Goal: Task Accomplishment & Management: Use online tool/utility

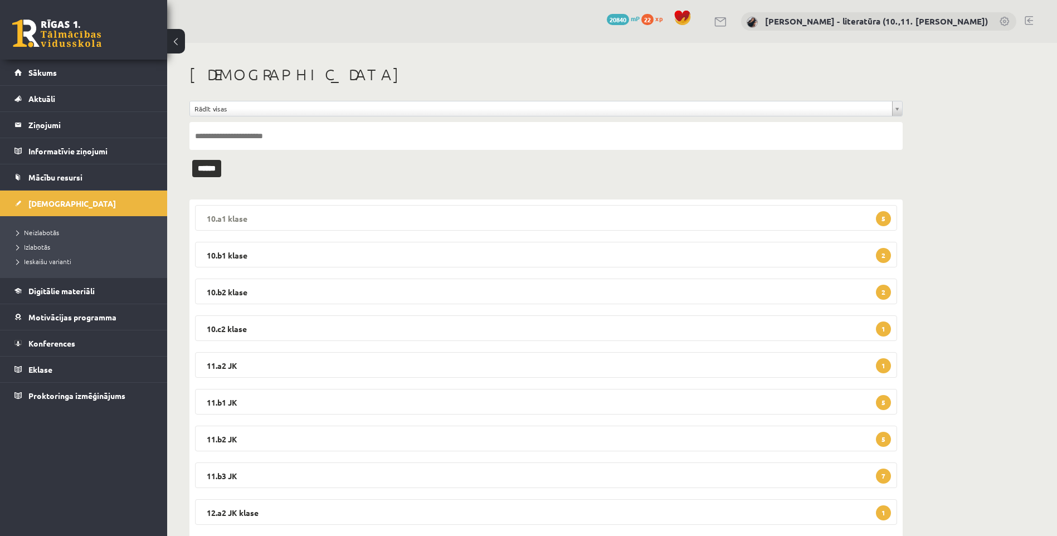
click at [370, 223] on legend "10.a1 klase 5" at bounding box center [546, 218] width 702 height 26
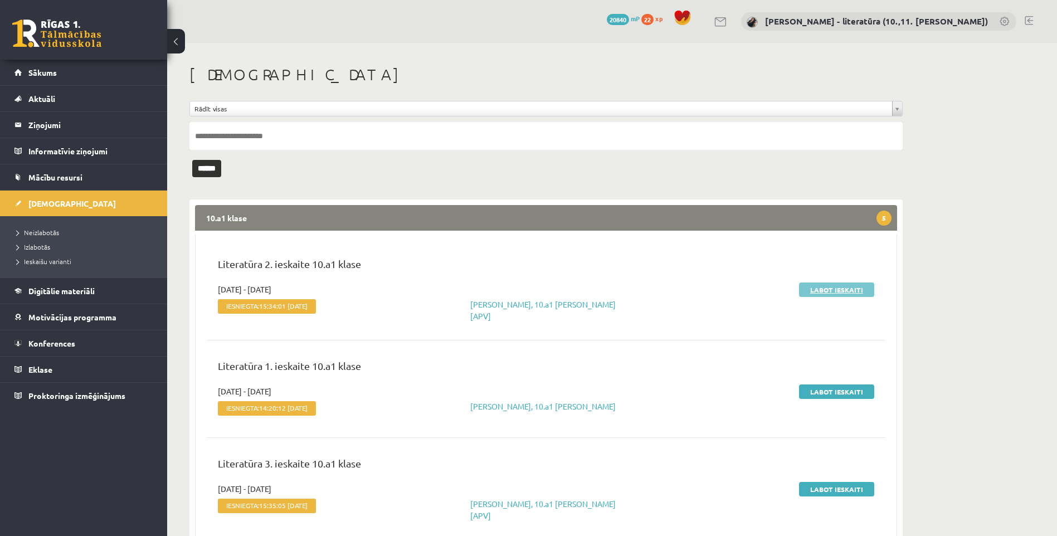
click at [843, 295] on link "Labot ieskaiti" at bounding box center [836, 290] width 75 height 14
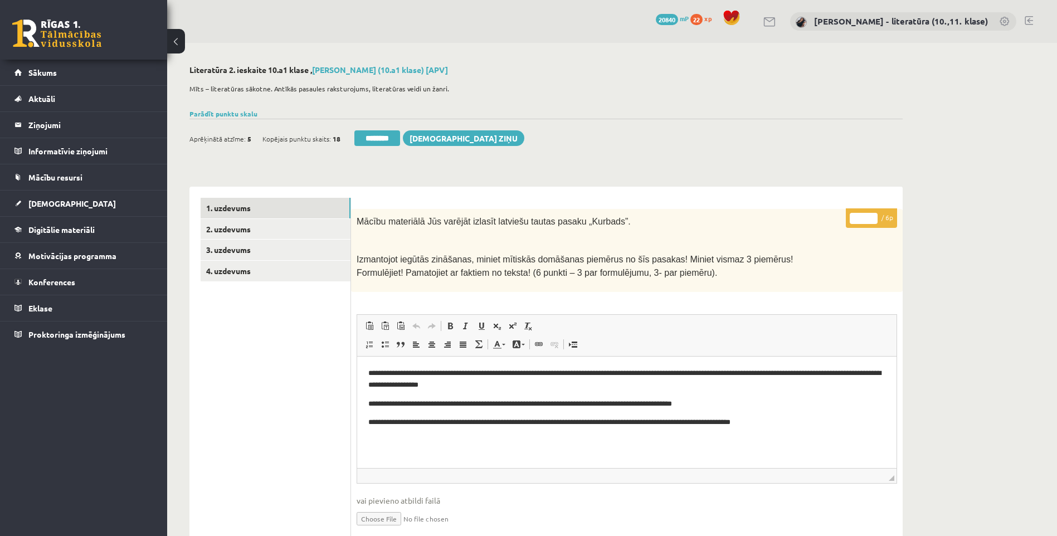
drag, startPoint x: 861, startPoint y: 215, endPoint x: 843, endPoint y: 223, distance: 19.0
click at [846, 222] on p "* / 6p" at bounding box center [871, 218] width 51 height 20
type input "*"
click at [276, 227] on link "2. uzdevums" at bounding box center [276, 229] width 150 height 21
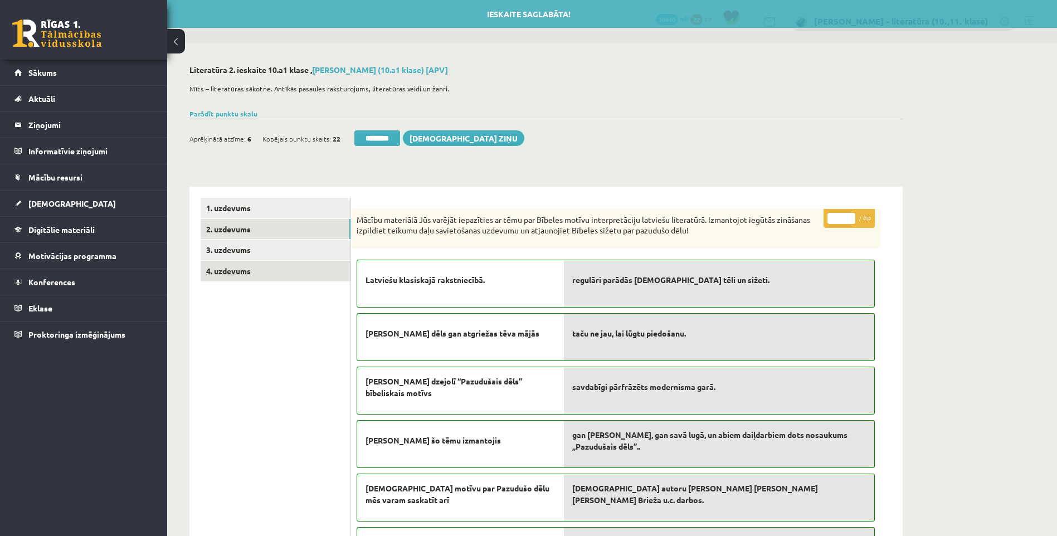
click at [266, 264] on link "4. uzdevums" at bounding box center [276, 271] width 150 height 21
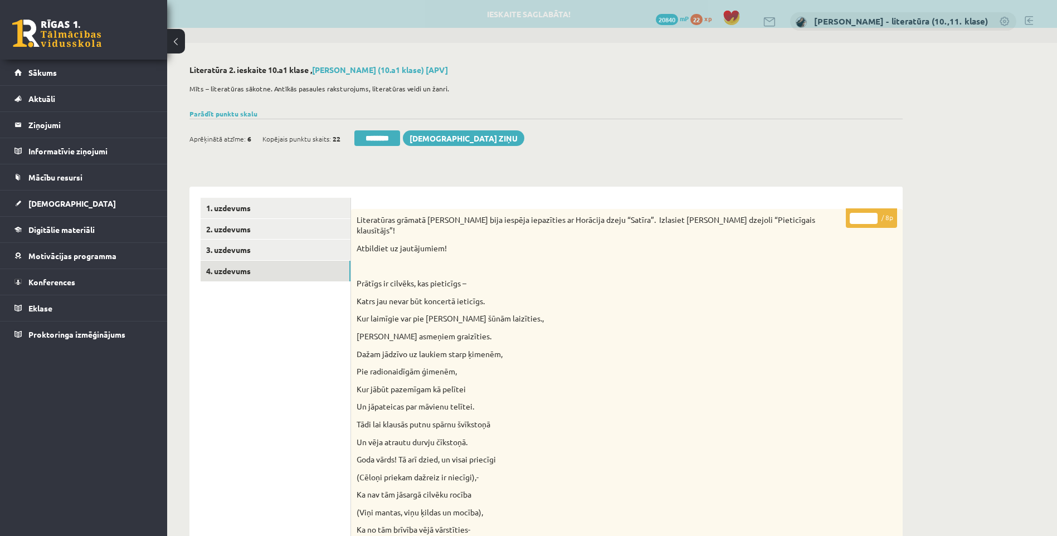
drag, startPoint x: 866, startPoint y: 223, endPoint x: 812, endPoint y: 239, distance: 55.7
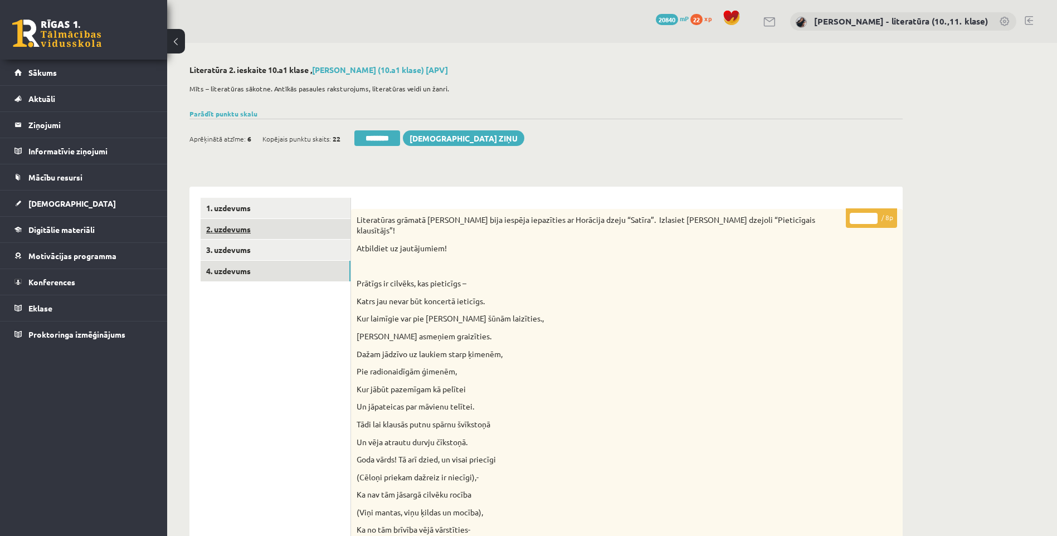
type input "*"
click at [299, 226] on link "2. uzdevums" at bounding box center [276, 229] width 150 height 21
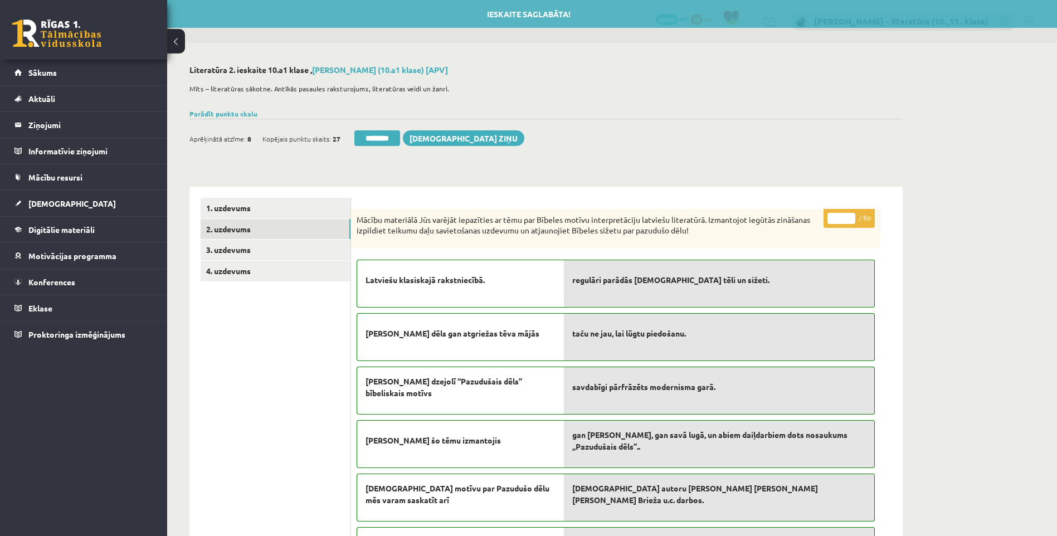
drag, startPoint x: 376, startPoint y: 145, endPoint x: 583, endPoint y: 51, distance: 227.5
click at [375, 145] on input "********" at bounding box center [377, 138] width 46 height 16
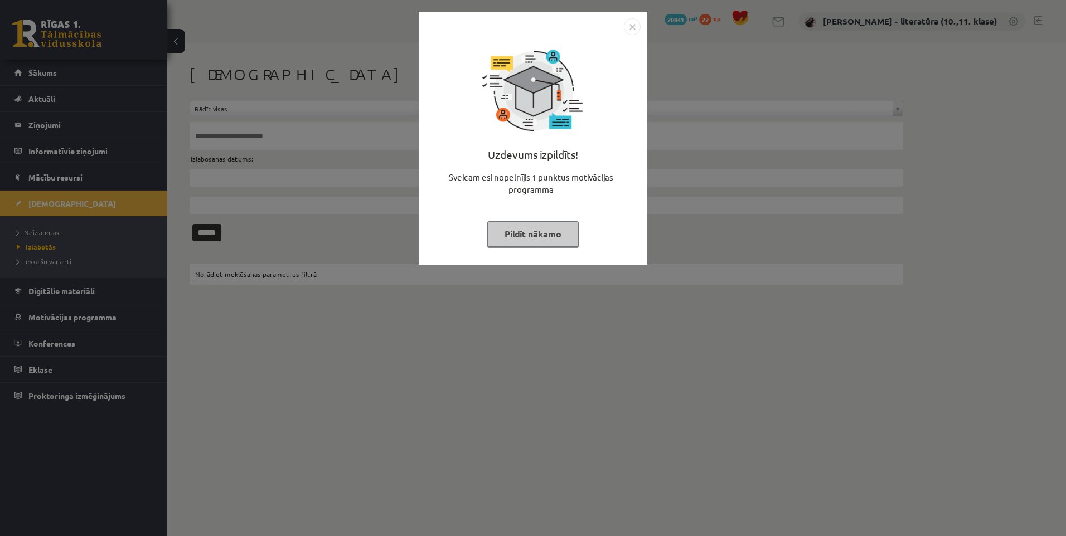
click at [508, 221] on button "Pildīt nākamo" at bounding box center [532, 234] width 91 height 26
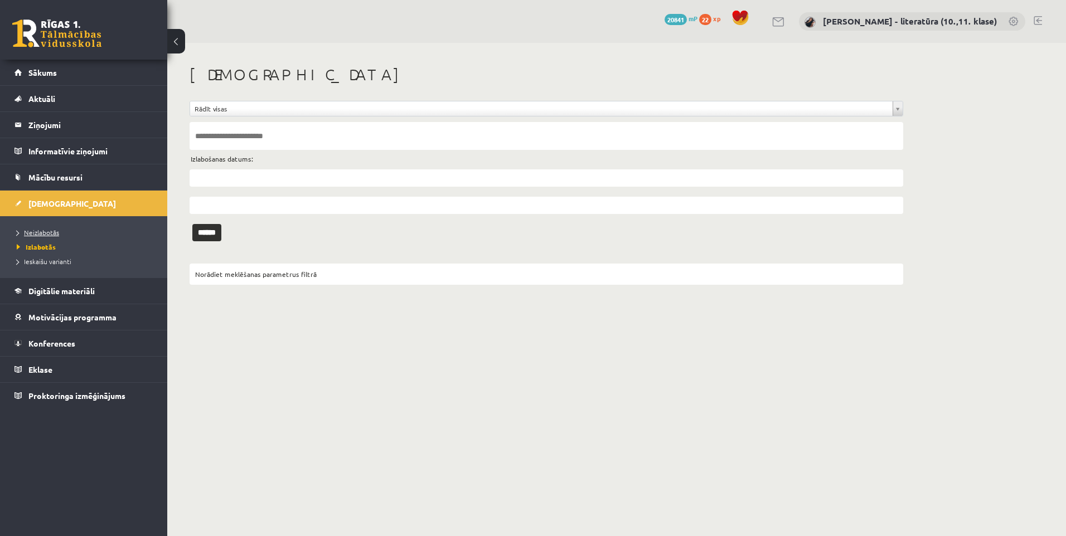
click at [27, 230] on span "Neizlabotās" at bounding box center [38, 232] width 42 height 9
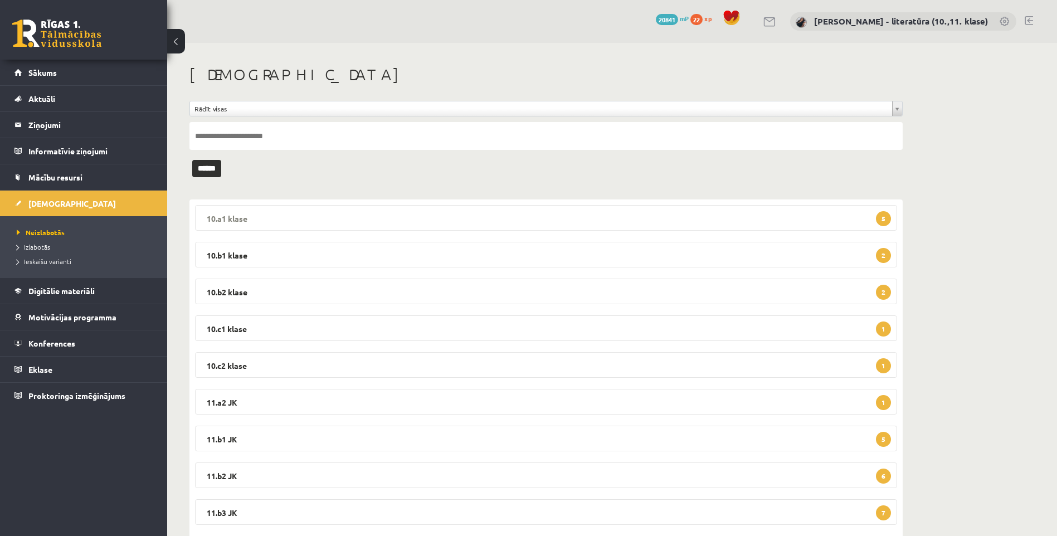
click at [493, 226] on legend "10.a1 klase 5" at bounding box center [546, 218] width 702 height 26
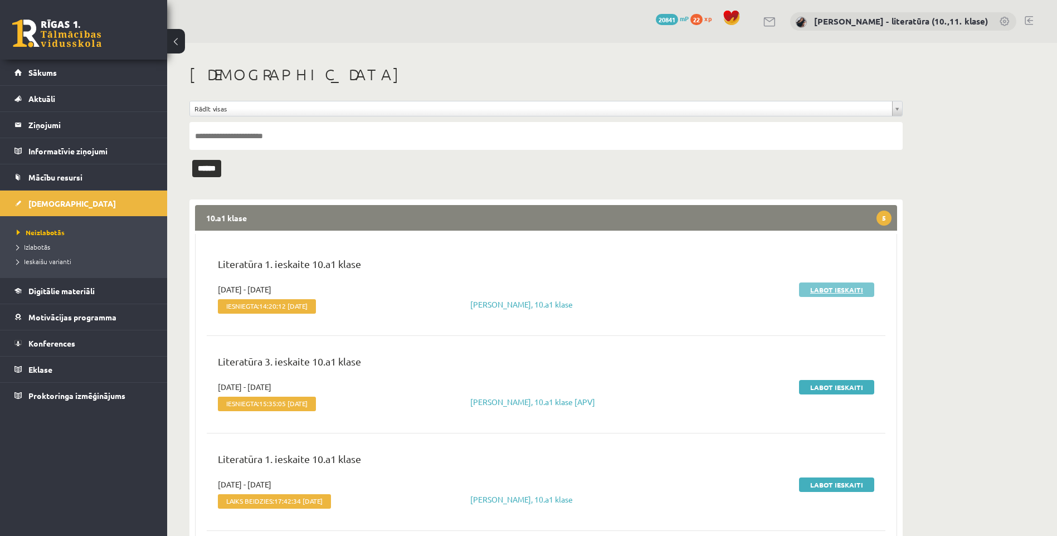
click at [854, 295] on link "Labot ieskaiti" at bounding box center [836, 290] width 75 height 14
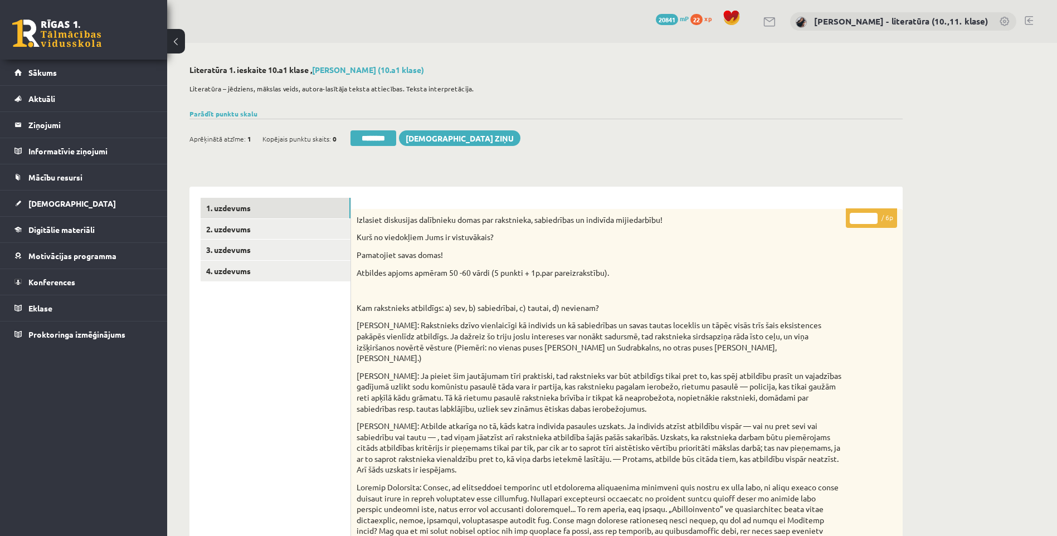
drag, startPoint x: 861, startPoint y: 216, endPoint x: 810, endPoint y: 239, distance: 55.9
type input "*"
click at [337, 234] on link "2. uzdevums" at bounding box center [276, 229] width 150 height 21
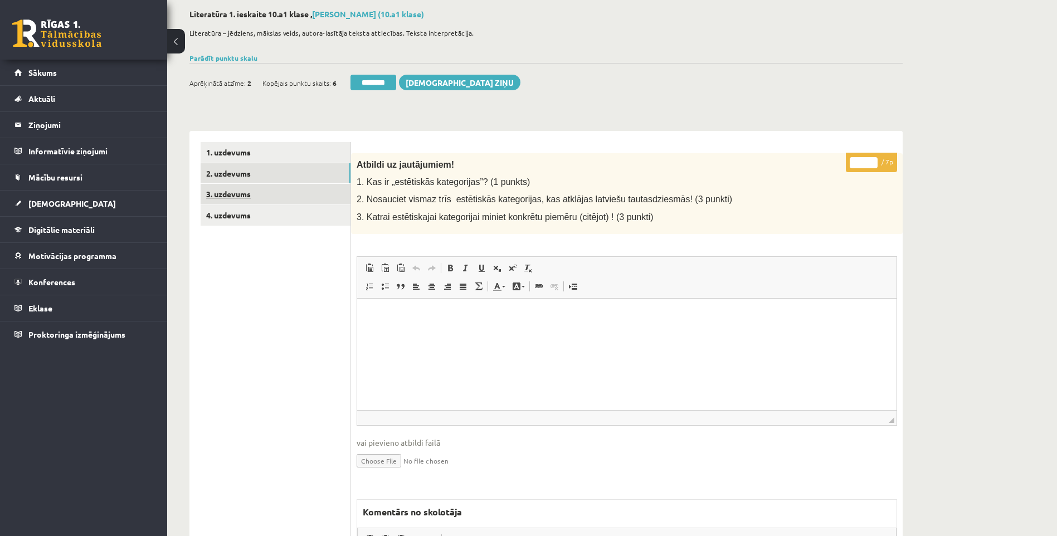
click at [228, 195] on link "3. uzdevums" at bounding box center [276, 194] width 150 height 21
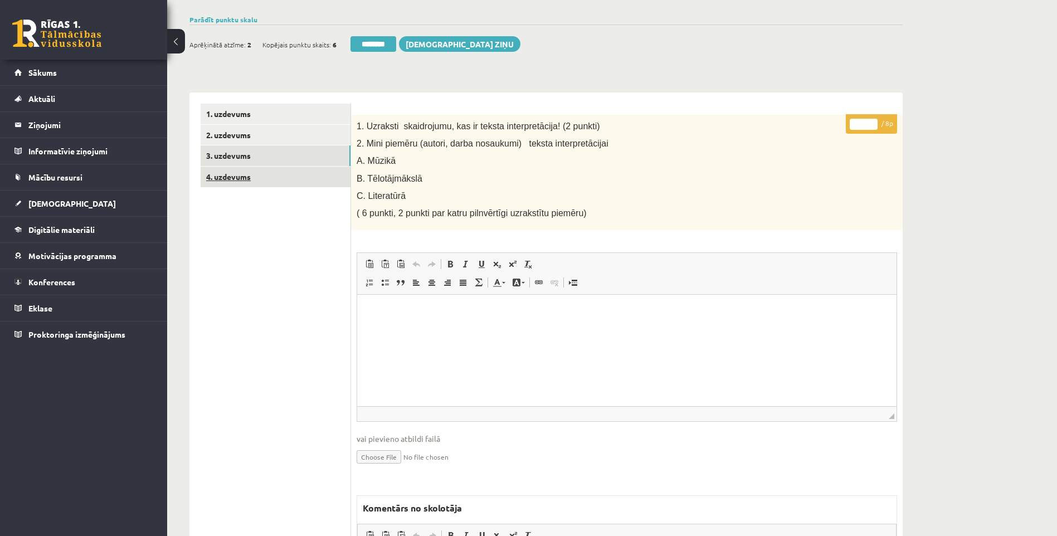
click at [258, 179] on link "4. uzdevums" at bounding box center [276, 177] width 150 height 21
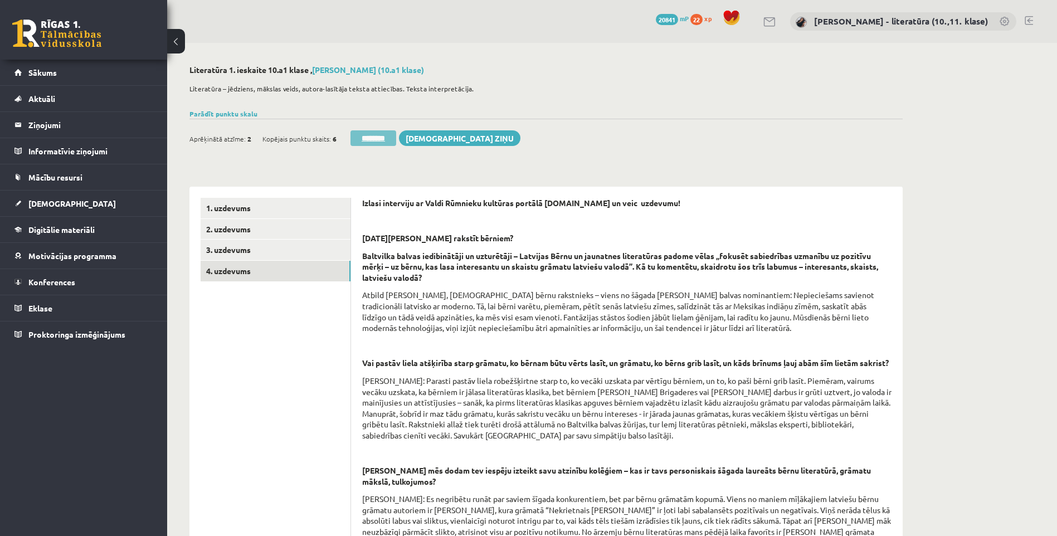
drag, startPoint x: 362, startPoint y: 131, endPoint x: 571, endPoint y: 48, distance: 225.4
click at [362, 131] on input "********" at bounding box center [374, 138] width 46 height 16
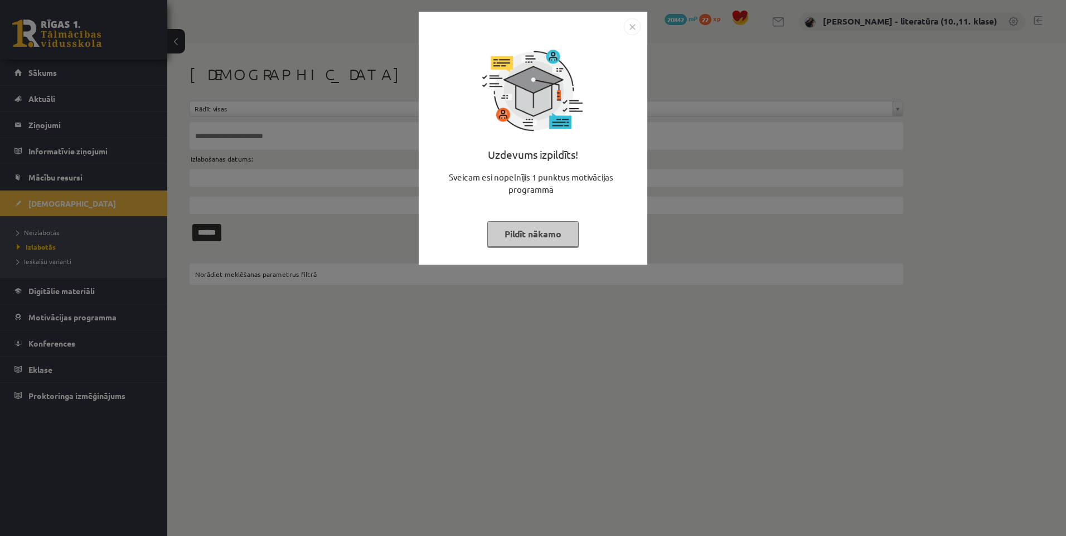
click at [523, 232] on button "Pildīt nākamo" at bounding box center [532, 234] width 91 height 26
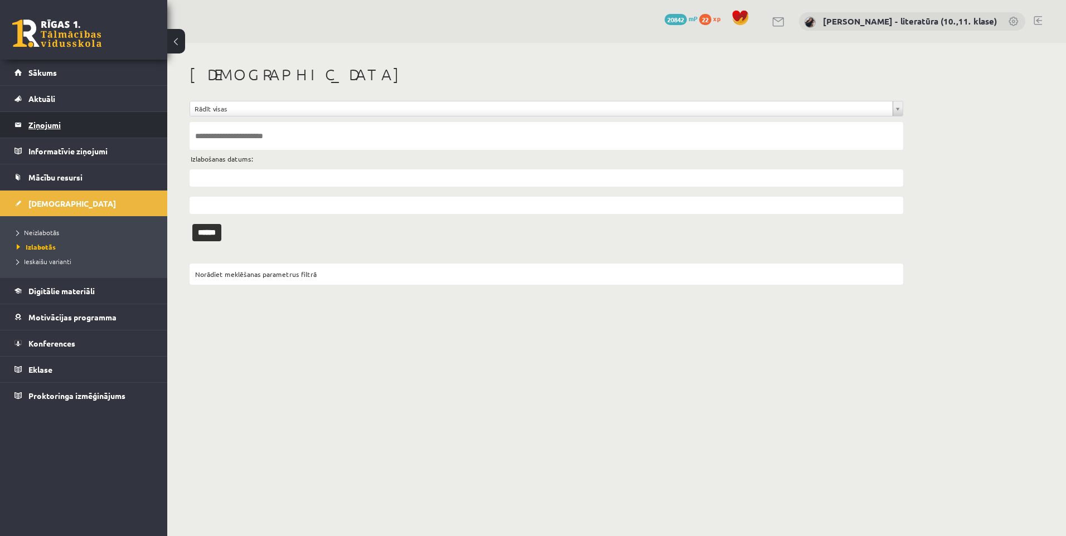
click at [38, 133] on legend "Ziņojumi 0" at bounding box center [90, 125] width 125 height 26
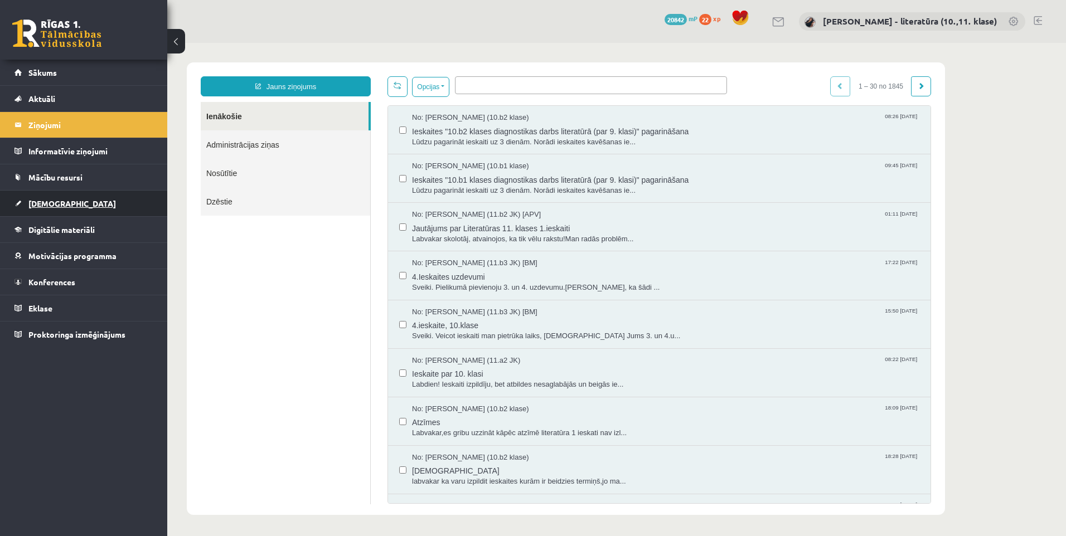
click at [66, 201] on link "[DEMOGRAPHIC_DATA]" at bounding box center [83, 204] width 139 height 26
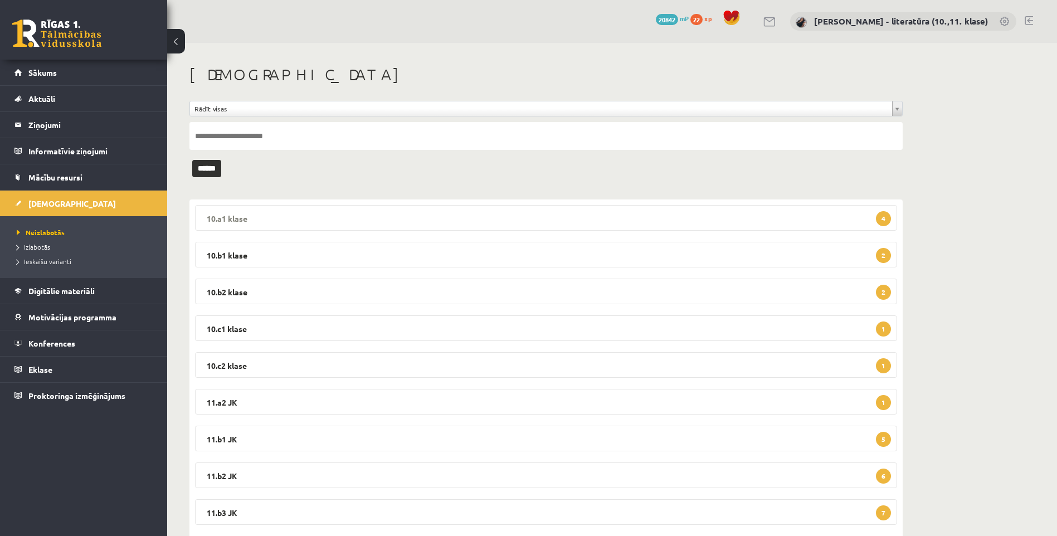
click at [498, 229] on legend "10.a1 klase 4" at bounding box center [546, 218] width 702 height 26
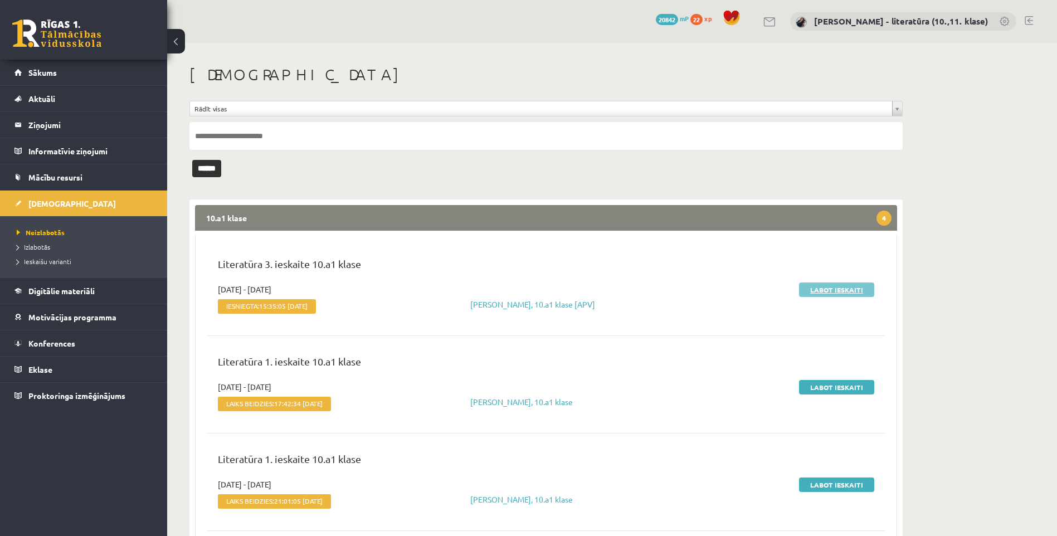
click at [821, 292] on link "Labot ieskaiti" at bounding box center [836, 290] width 75 height 14
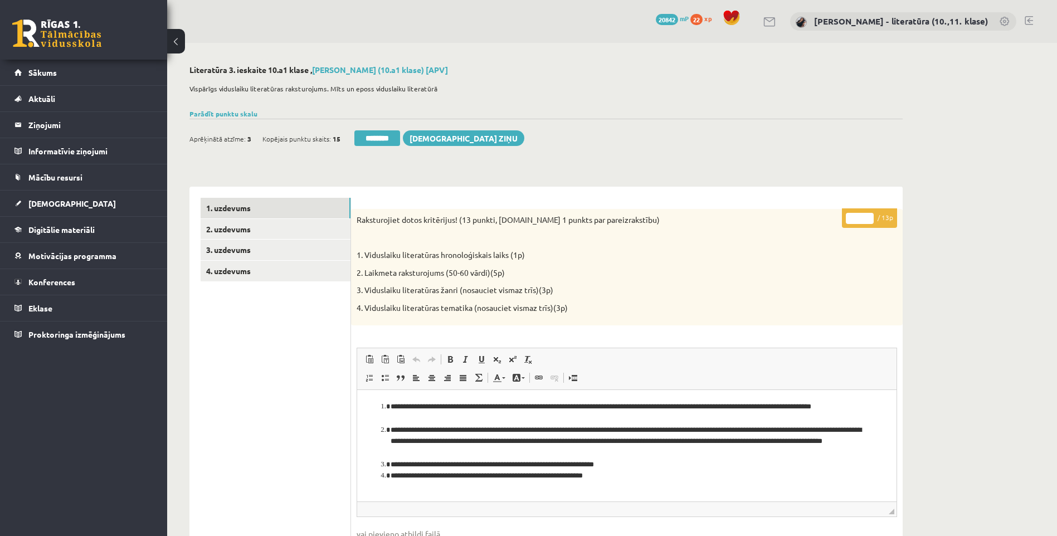
drag, startPoint x: 862, startPoint y: 217, endPoint x: 797, endPoint y: 227, distance: 65.5
click at [801, 227] on div "* / 13p Raksturojiet dotos kritērijus! (13 punkti, [DOMAIN_NAME] 1 punkts par p…" at bounding box center [627, 514] width 552 height 611
type input "**"
click at [269, 226] on link "2. uzdevums" at bounding box center [276, 229] width 150 height 21
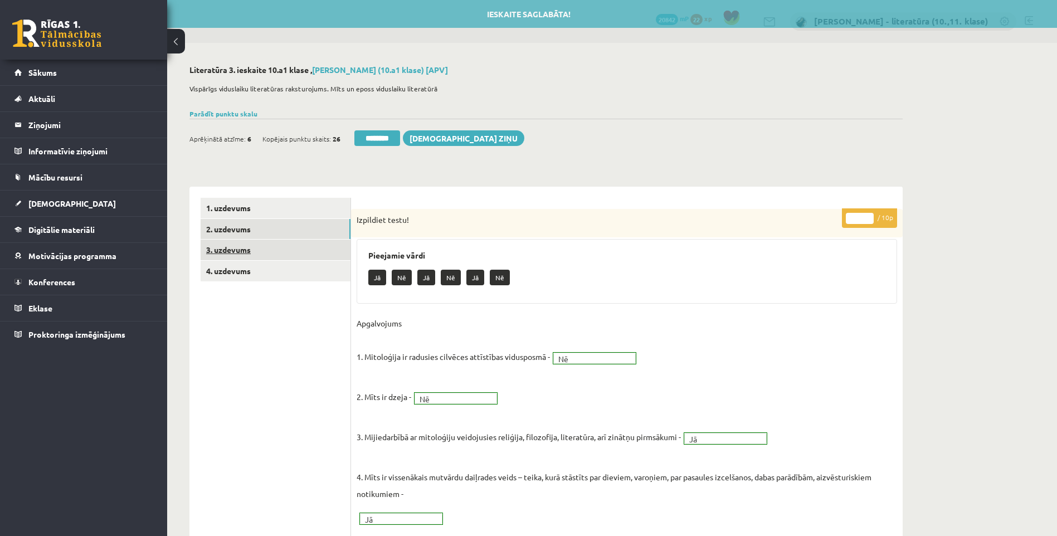
click at [278, 256] on link "3. uzdevums" at bounding box center [276, 250] width 150 height 21
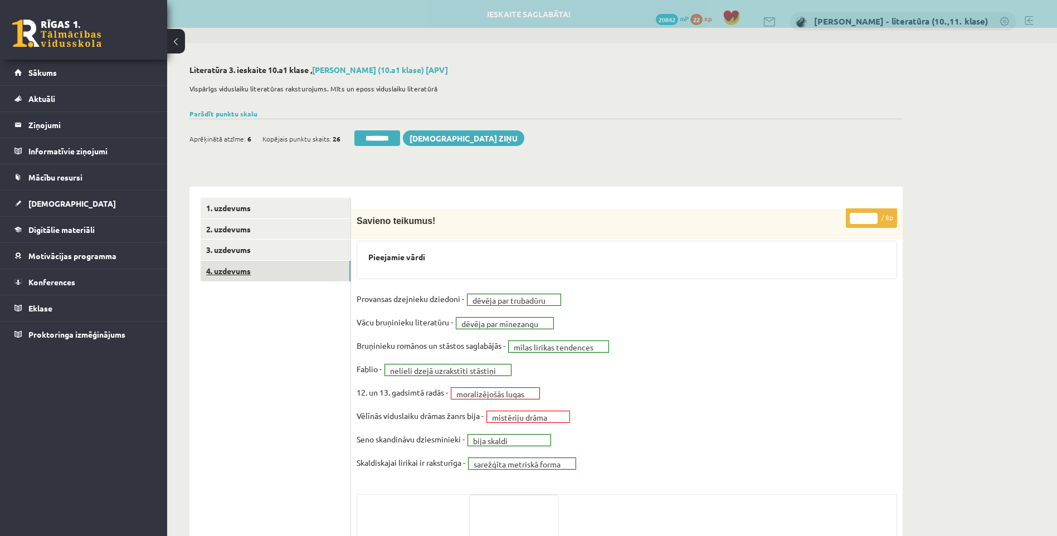
click at [275, 271] on link "4. uzdevums" at bounding box center [276, 271] width 150 height 21
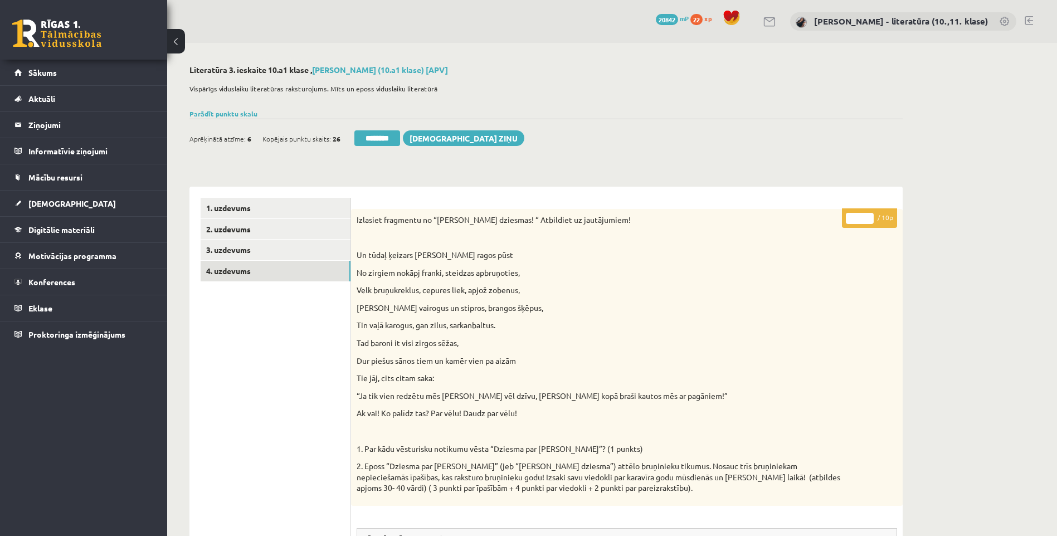
drag, startPoint x: 852, startPoint y: 221, endPoint x: 833, endPoint y: 222, distance: 18.4
type input "*"
click at [259, 237] on link "2. uzdevums" at bounding box center [276, 229] width 150 height 21
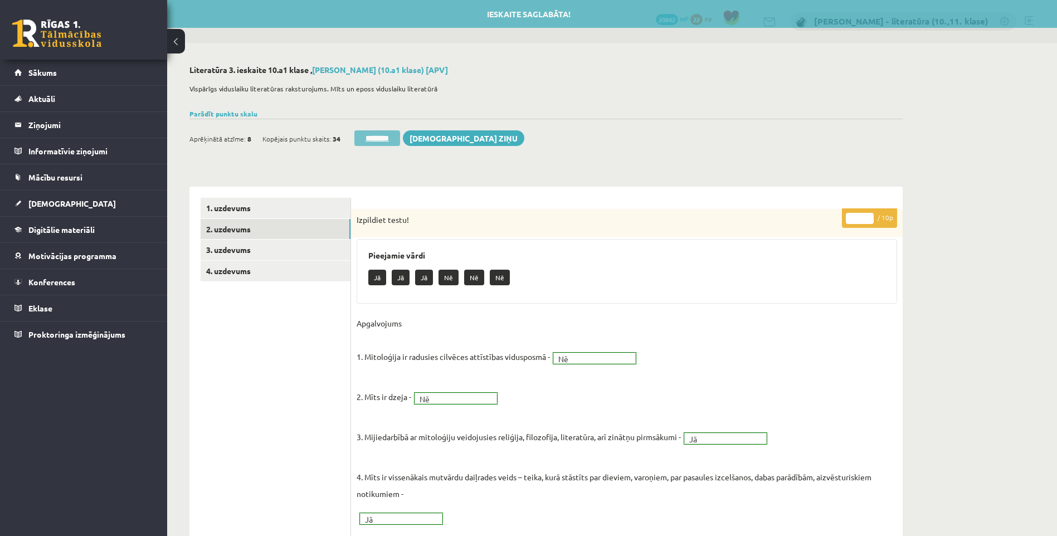
click at [377, 139] on input "********" at bounding box center [377, 138] width 46 height 16
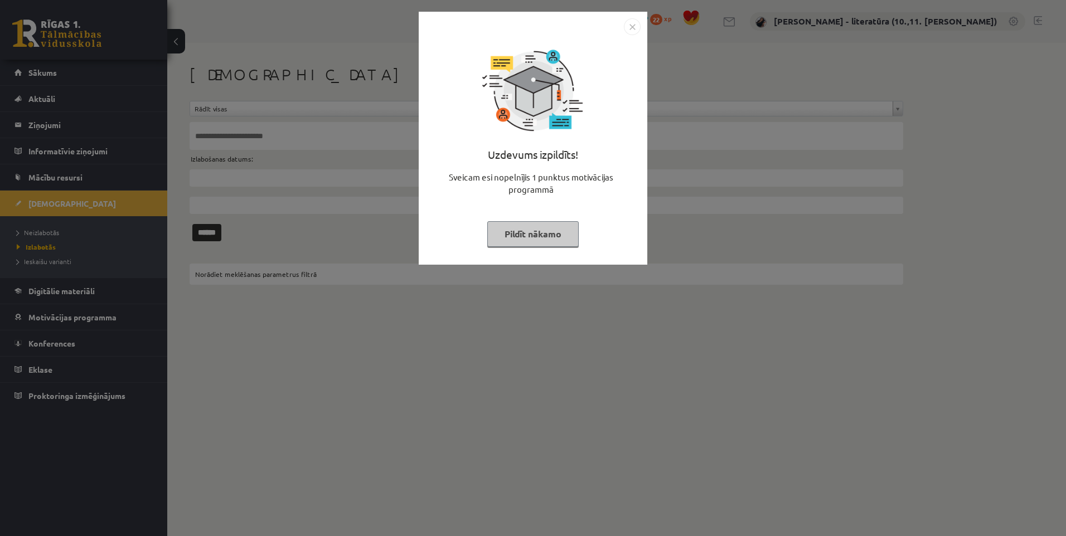
click at [549, 249] on div "Uzdevums izpildīts! Sveicam esi nopelnījis 1 punktus motivācijas programmā Pild…" at bounding box center [532, 146] width 215 height 223
click at [507, 218] on div "Uzdevums izpildīts! Sveicam esi nopelnījis 1 punktus motivācijas programmā Pild…" at bounding box center [532, 146] width 215 height 223
click at [526, 237] on button "Pildīt nākamo" at bounding box center [532, 234] width 91 height 26
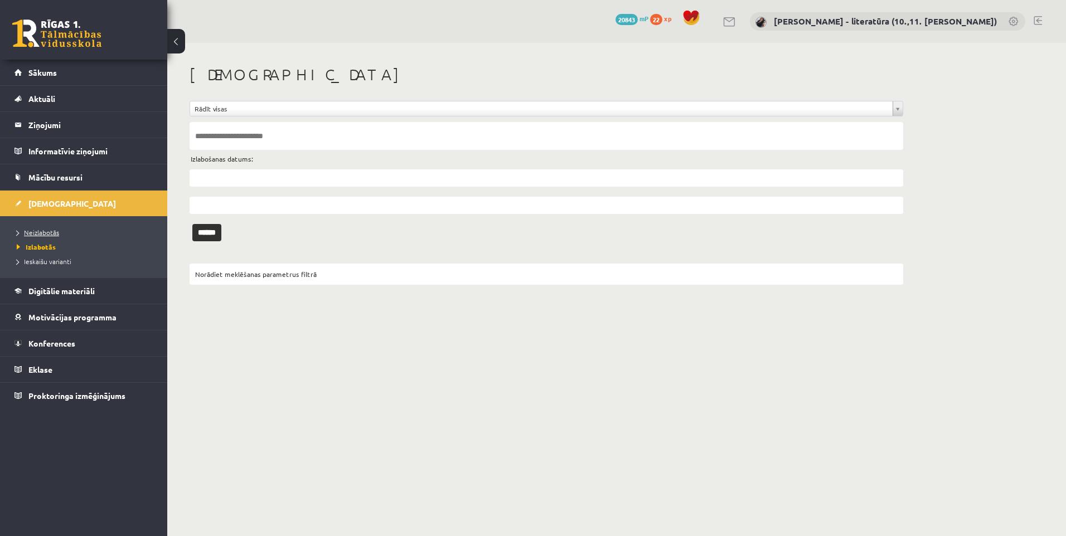
click at [86, 231] on link "Neizlabotās" at bounding box center [86, 232] width 139 height 10
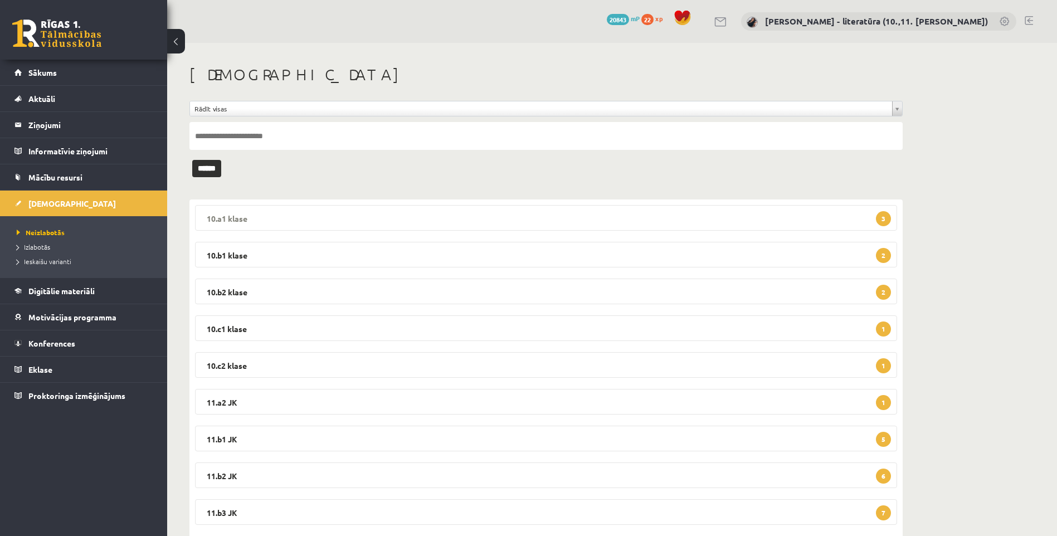
click at [506, 218] on legend "10.a1 klase 3" at bounding box center [546, 218] width 702 height 26
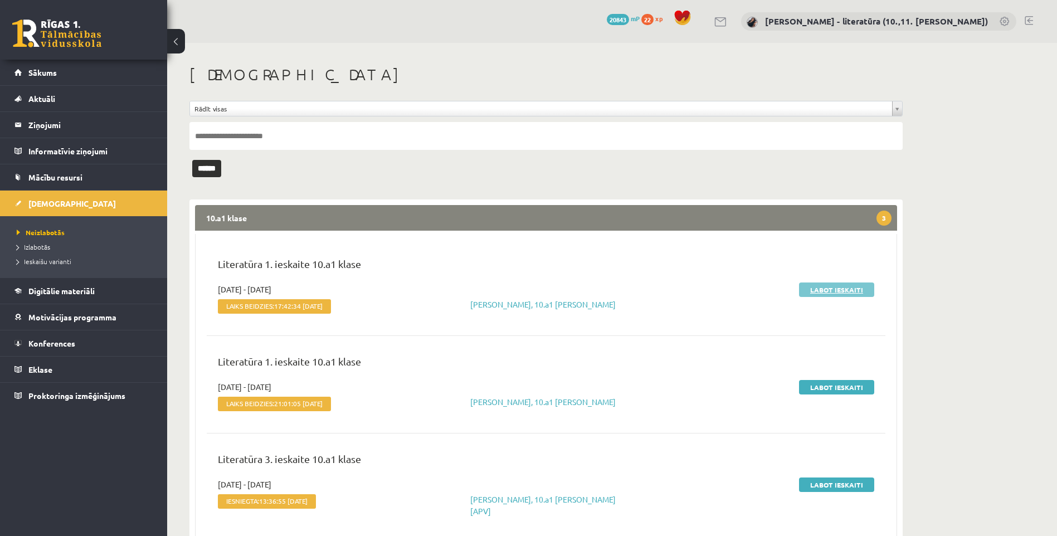
click at [806, 291] on link "Labot ieskaiti" at bounding box center [836, 290] width 75 height 14
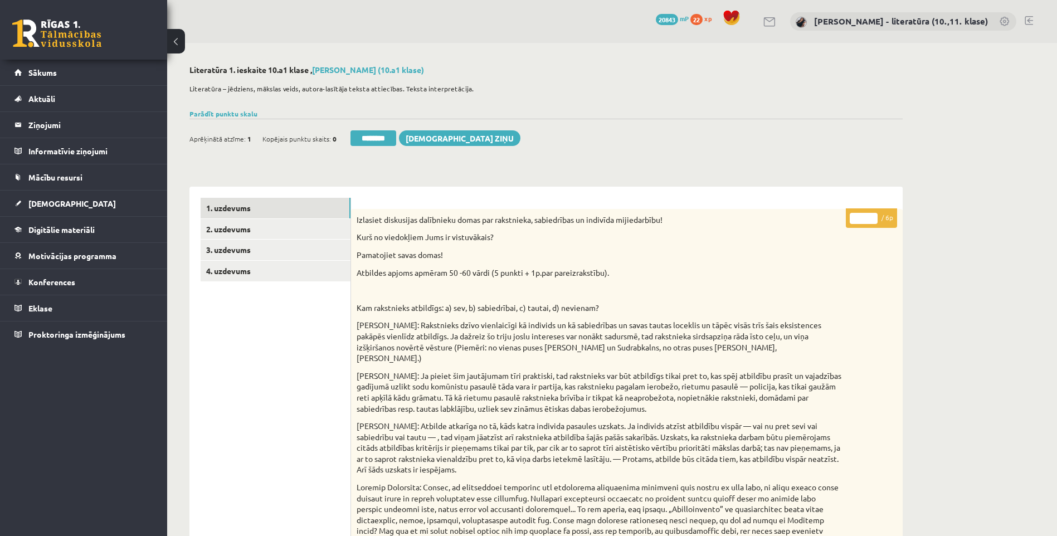
drag, startPoint x: 864, startPoint y: 215, endPoint x: 761, endPoint y: 222, distance: 103.3
type input "*"
click at [299, 245] on link "3. uzdevums" at bounding box center [276, 250] width 150 height 21
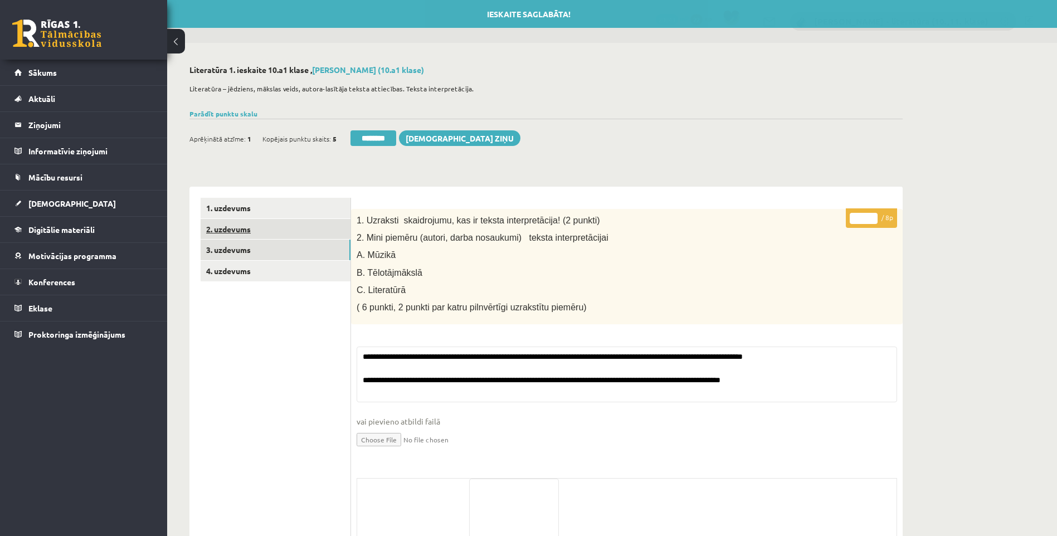
click at [307, 230] on link "2. uzdevums" at bounding box center [276, 229] width 150 height 21
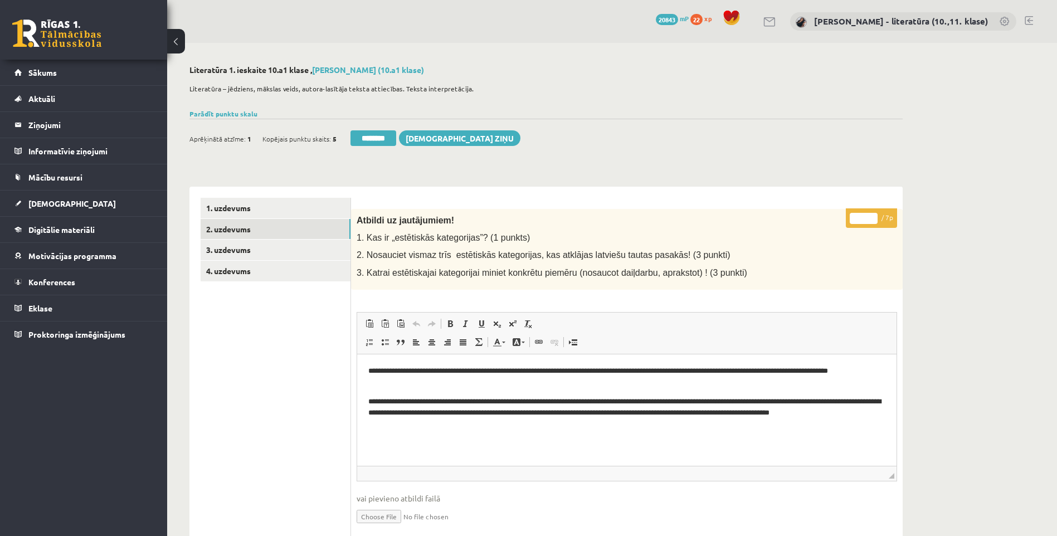
drag, startPoint x: 865, startPoint y: 220, endPoint x: 847, endPoint y: 222, distance: 18.5
click at [847, 222] on p "* / 7p" at bounding box center [871, 218] width 51 height 20
type input "*"
click at [304, 251] on link "3. uzdevums" at bounding box center [276, 250] width 150 height 21
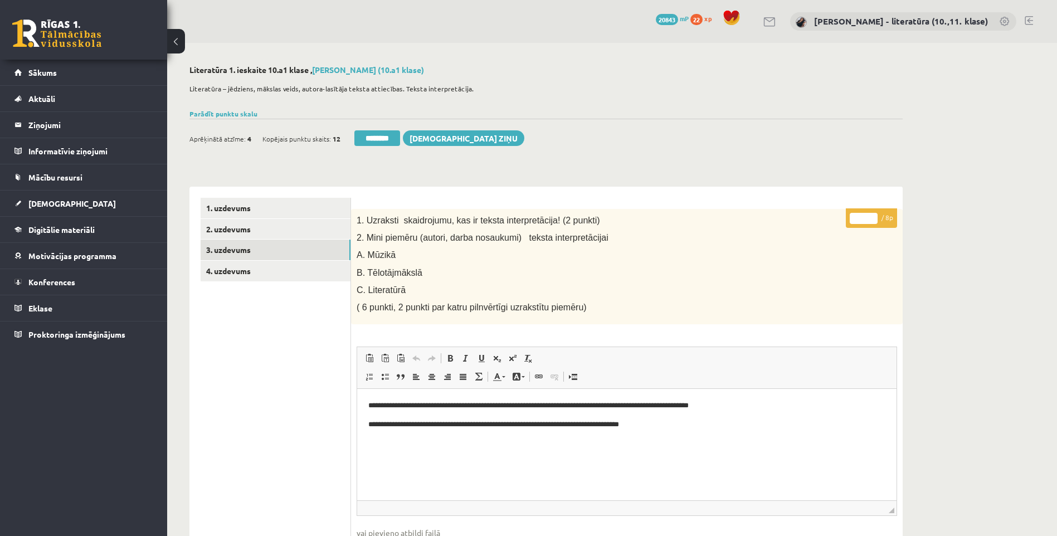
drag, startPoint x: 869, startPoint y: 218, endPoint x: 821, endPoint y: 214, distance: 48.1
click at [850, 214] on input "*" at bounding box center [864, 218] width 28 height 11
drag, startPoint x: 863, startPoint y: 217, endPoint x: 830, endPoint y: 225, distance: 33.9
click at [843, 224] on div "**********" at bounding box center [627, 514] width 552 height 610
type input "*"
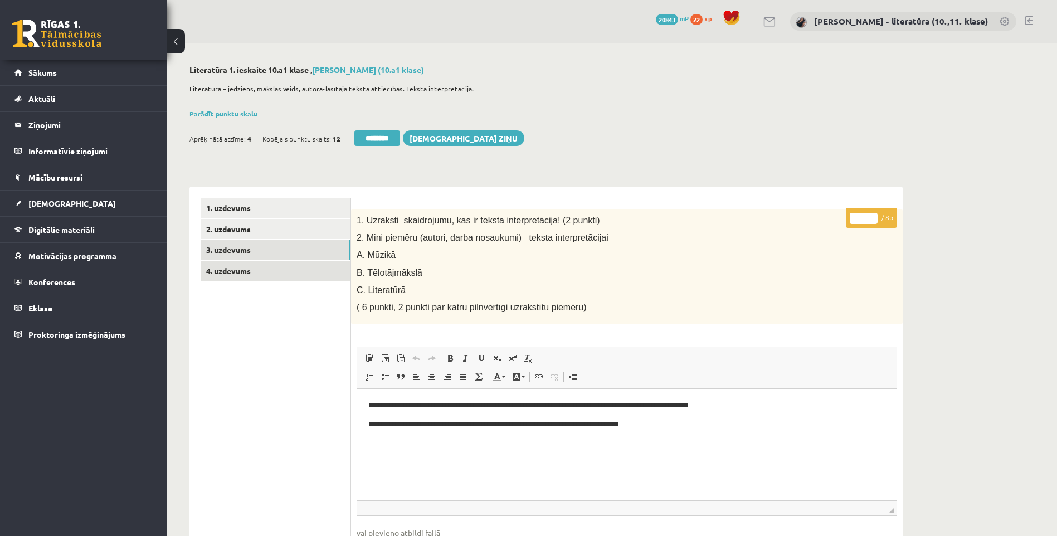
click at [312, 270] on link "4. uzdevums" at bounding box center [276, 271] width 150 height 21
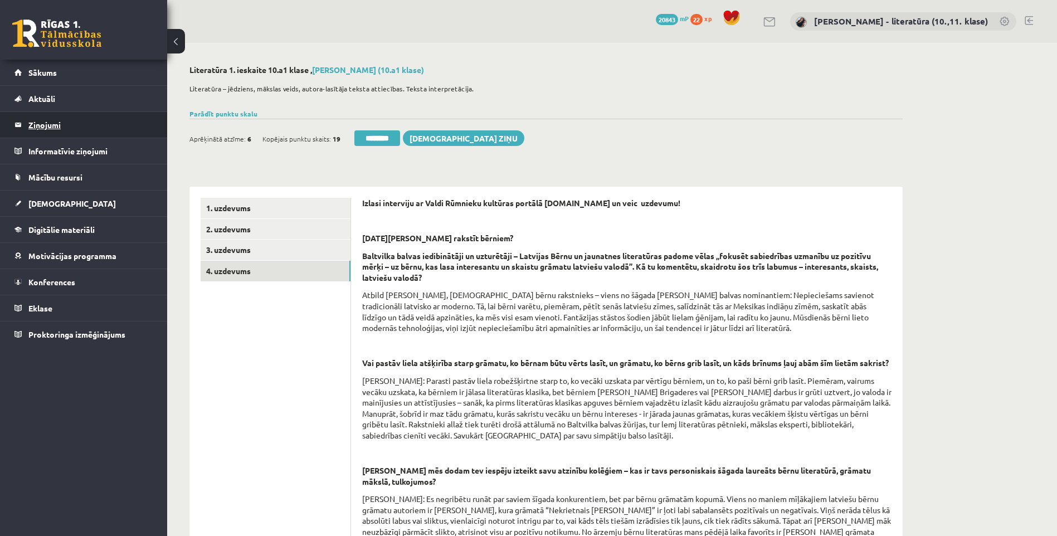
click at [50, 125] on legend "Ziņojumi 0" at bounding box center [90, 125] width 125 height 26
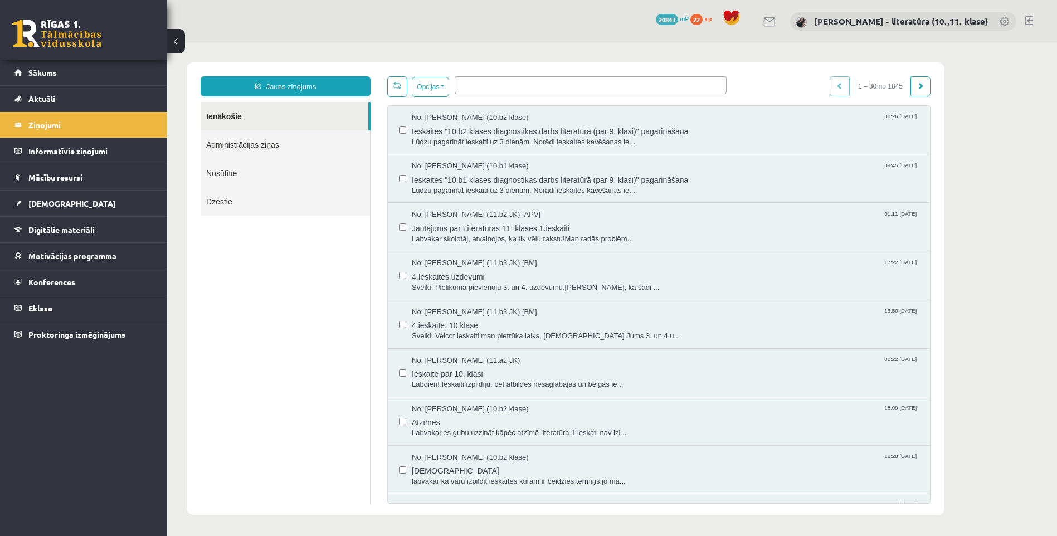
click at [494, 82] on ul at bounding box center [590, 83] width 271 height 13
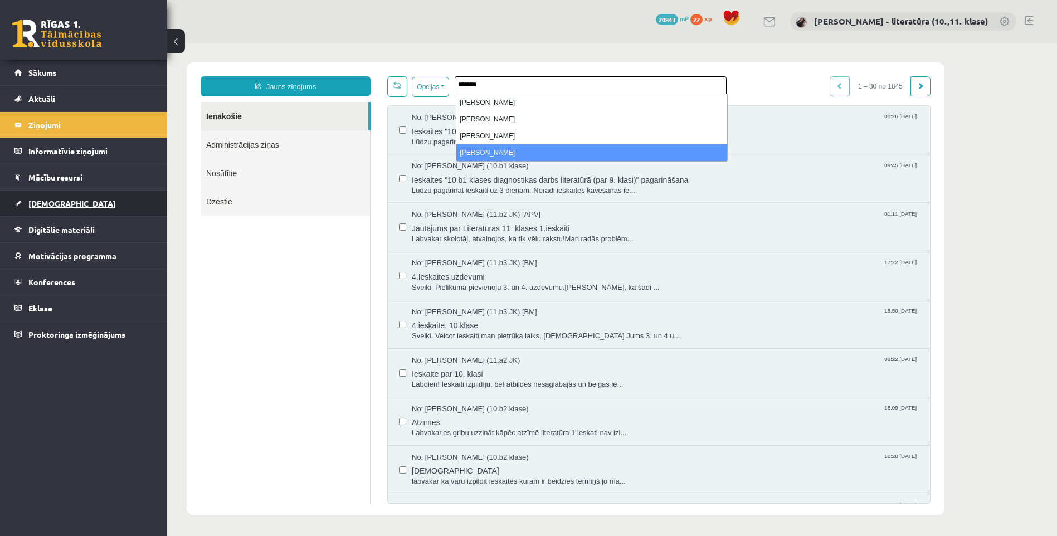
type input "*******"
click at [70, 194] on link "[DEMOGRAPHIC_DATA]" at bounding box center [83, 204] width 139 height 26
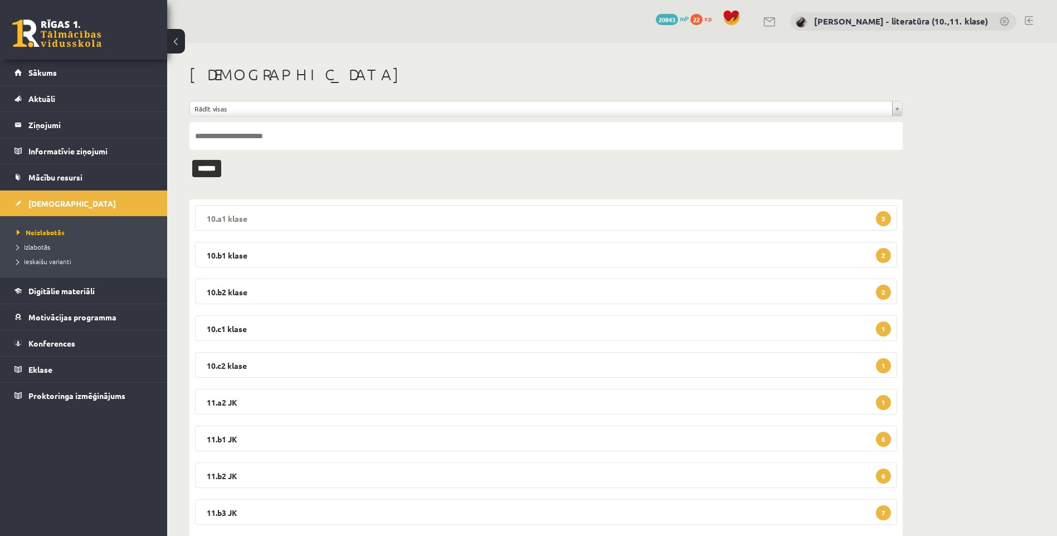
click at [383, 219] on legend "10.a1 klase 3" at bounding box center [546, 218] width 702 height 26
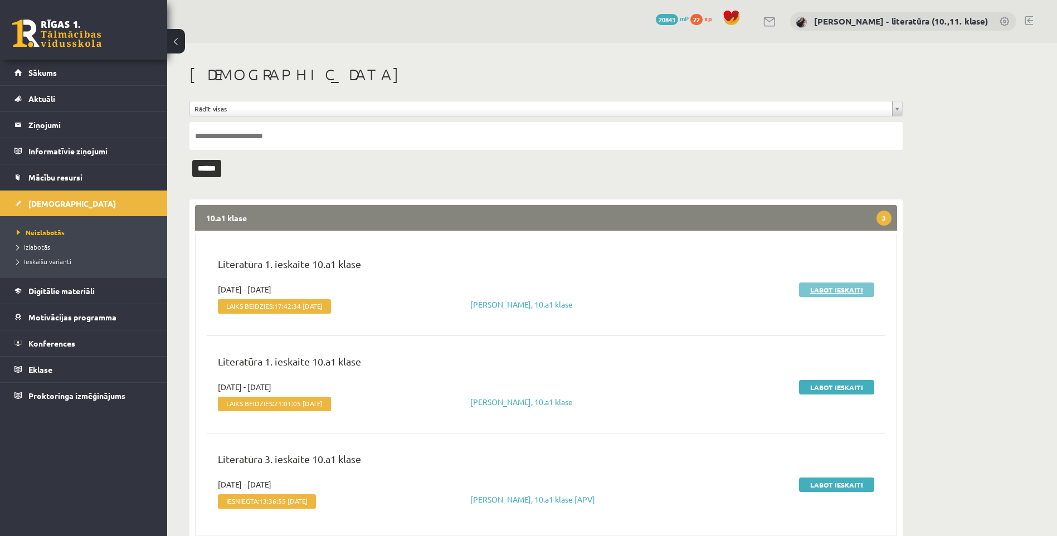
click at [815, 288] on link "Labot ieskaiti" at bounding box center [836, 290] width 75 height 14
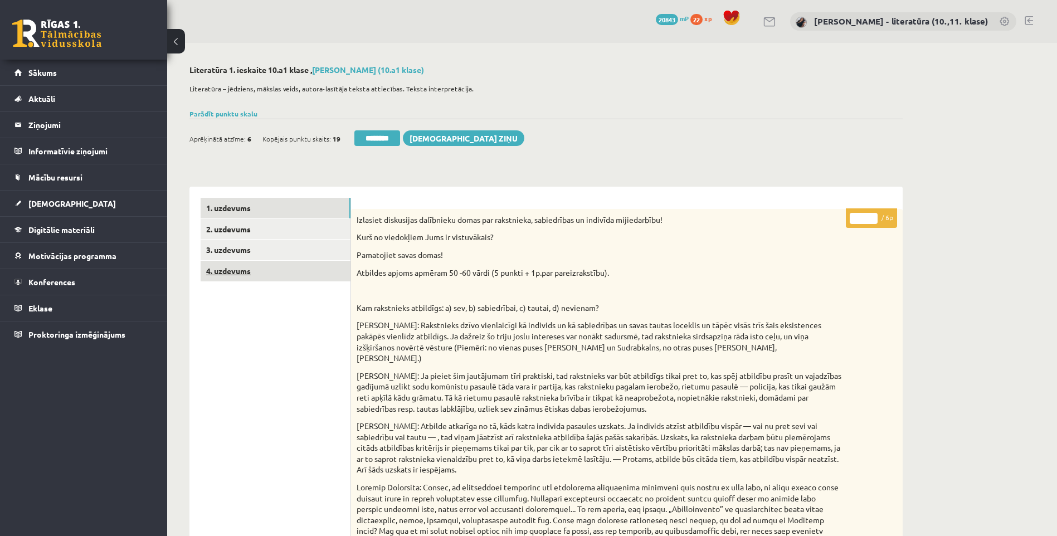
click at [279, 274] on link "4. uzdevums" at bounding box center [276, 271] width 150 height 21
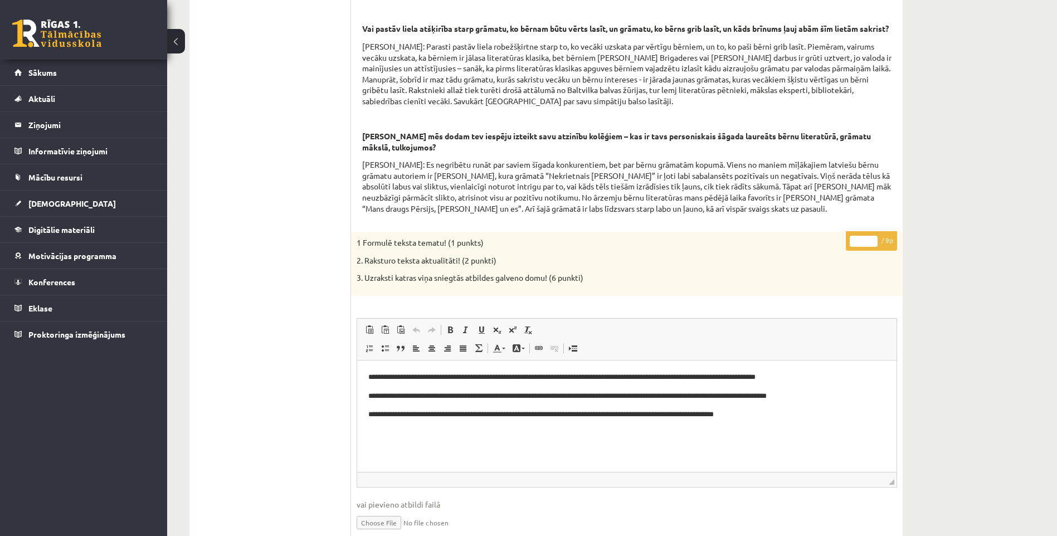
drag, startPoint x: 863, startPoint y: 254, endPoint x: 834, endPoint y: 256, distance: 28.5
click at [839, 258] on div "**********" at bounding box center [627, 511] width 552 height 558
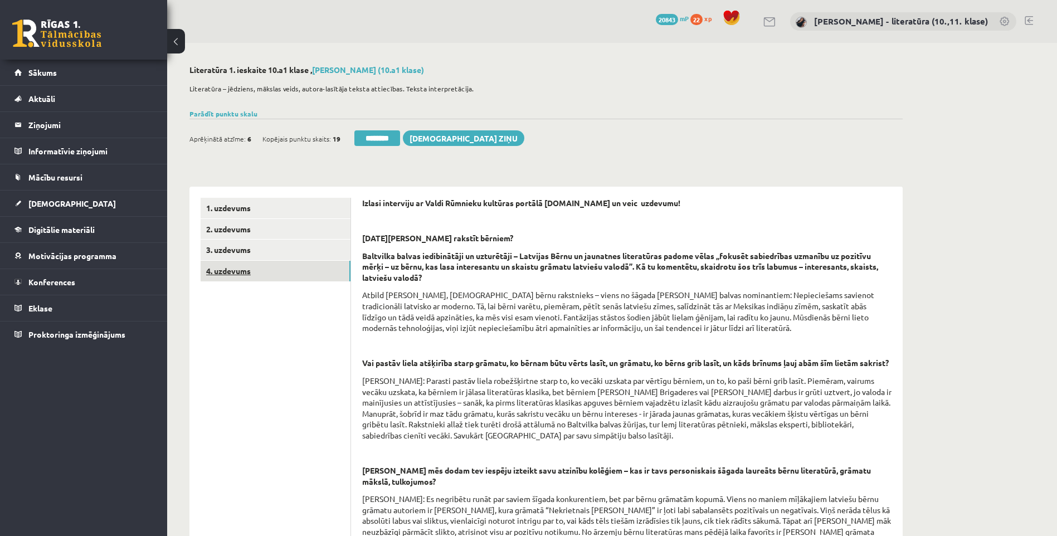
type input "*"
click at [320, 247] on link "3. uzdevums" at bounding box center [276, 250] width 150 height 21
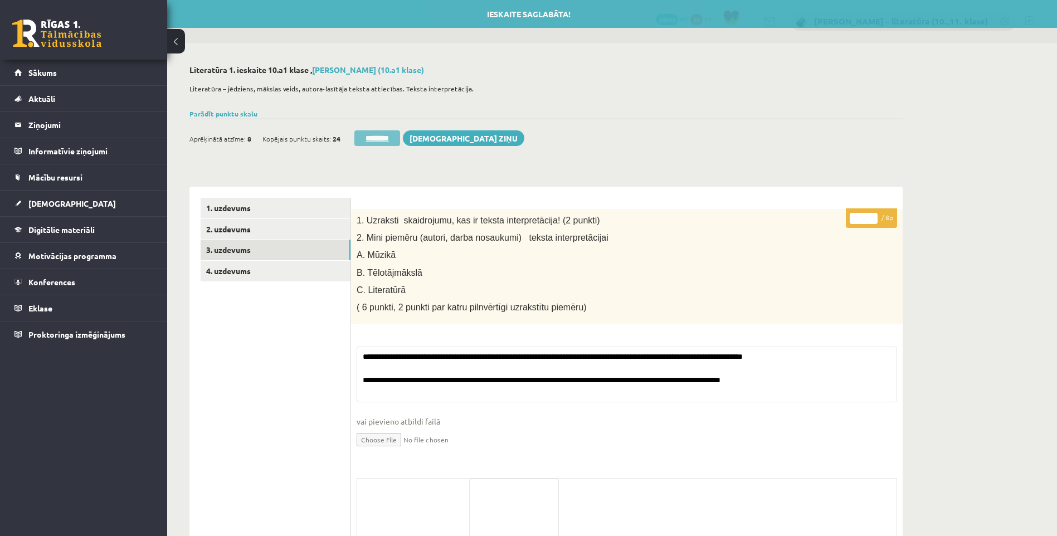
click at [366, 144] on input "********" at bounding box center [377, 138] width 46 height 16
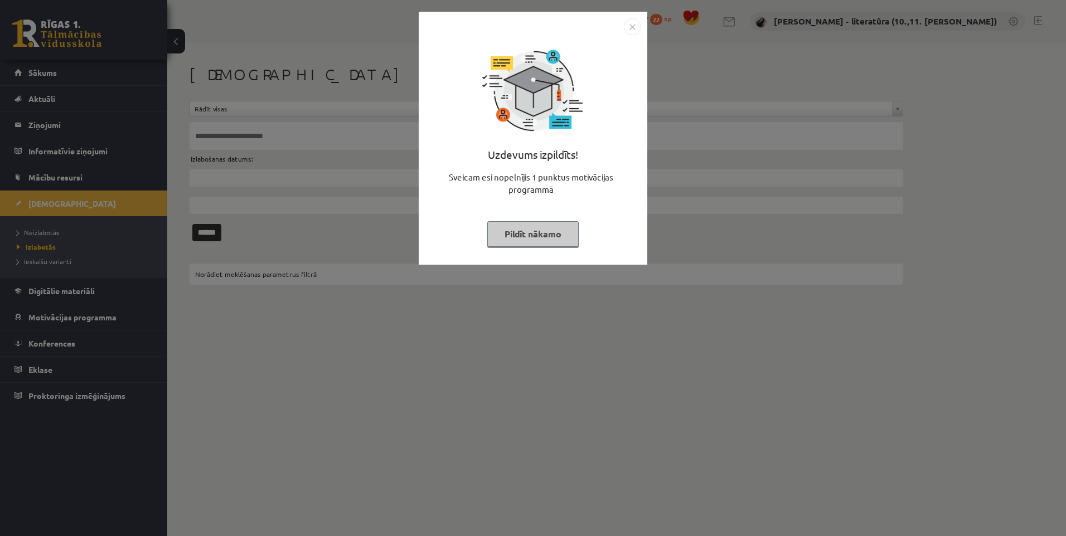
click at [512, 236] on button "Pildīt nākamo" at bounding box center [532, 234] width 91 height 26
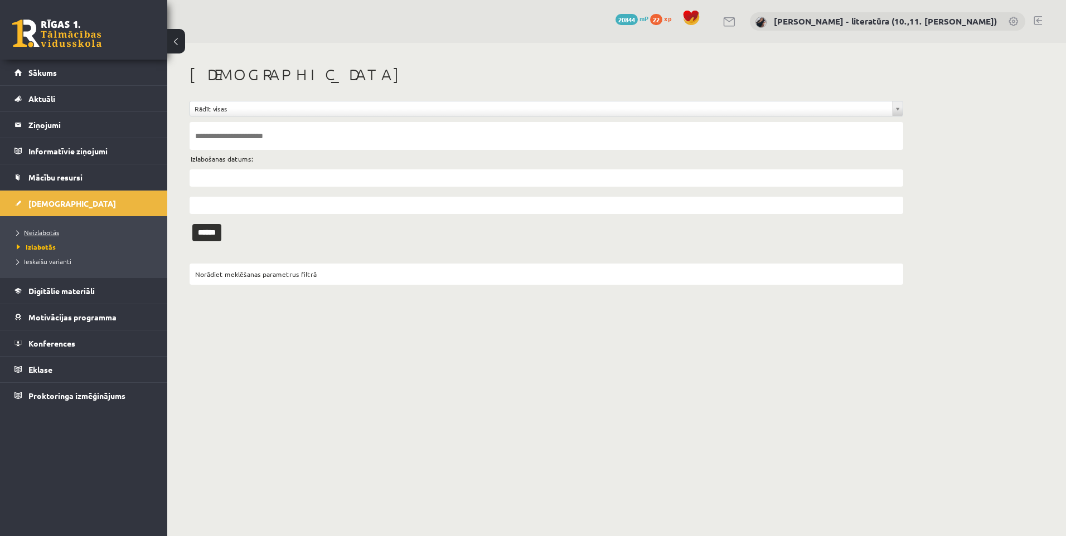
click at [67, 235] on link "Neizlabotās" at bounding box center [86, 232] width 139 height 10
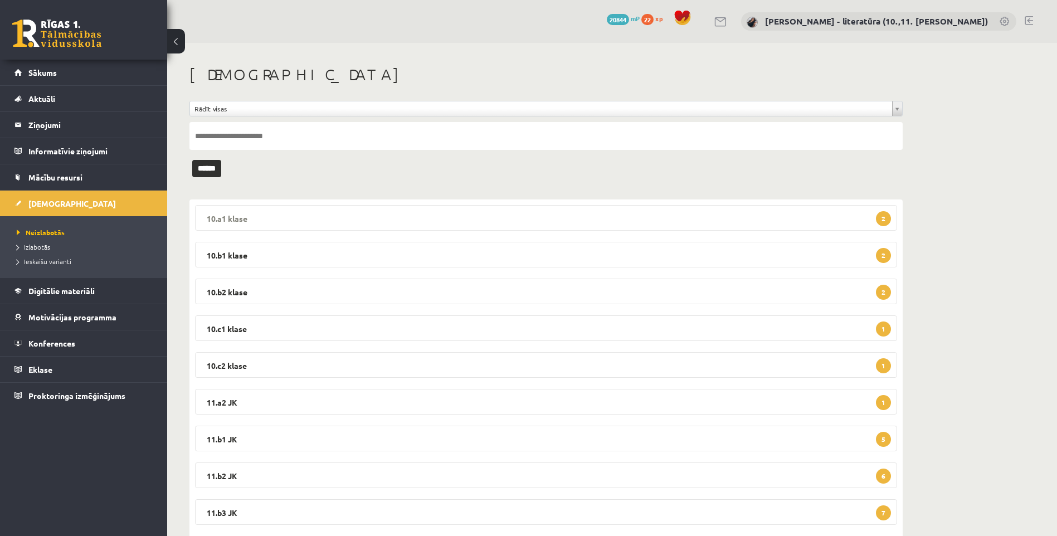
click at [493, 227] on legend "10.a1 klase 2" at bounding box center [546, 218] width 702 height 26
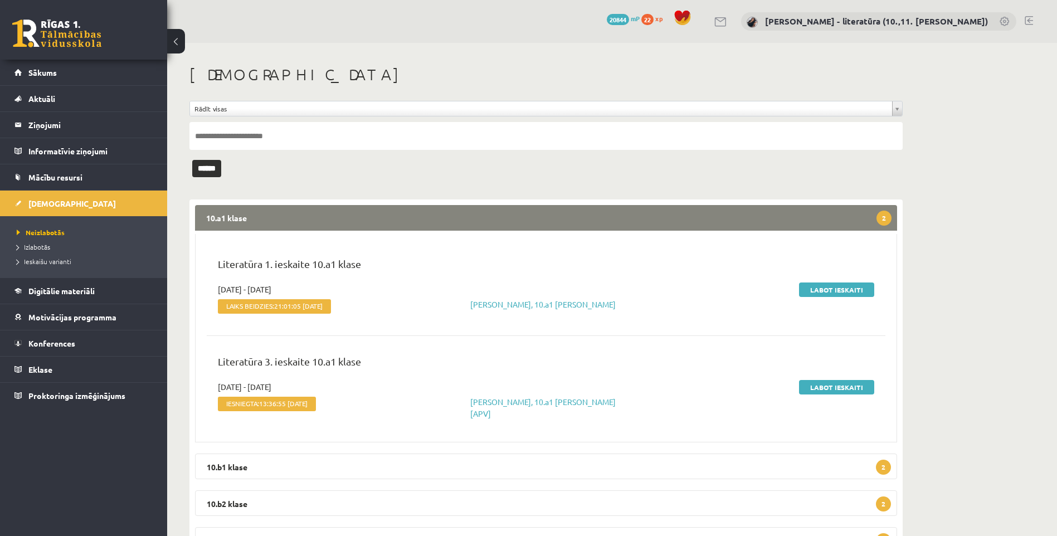
click at [809, 304] on div "Labot ieskaiti" at bounding box center [770, 301] width 225 height 34
click at [827, 291] on link "Labot ieskaiti" at bounding box center [836, 290] width 75 height 14
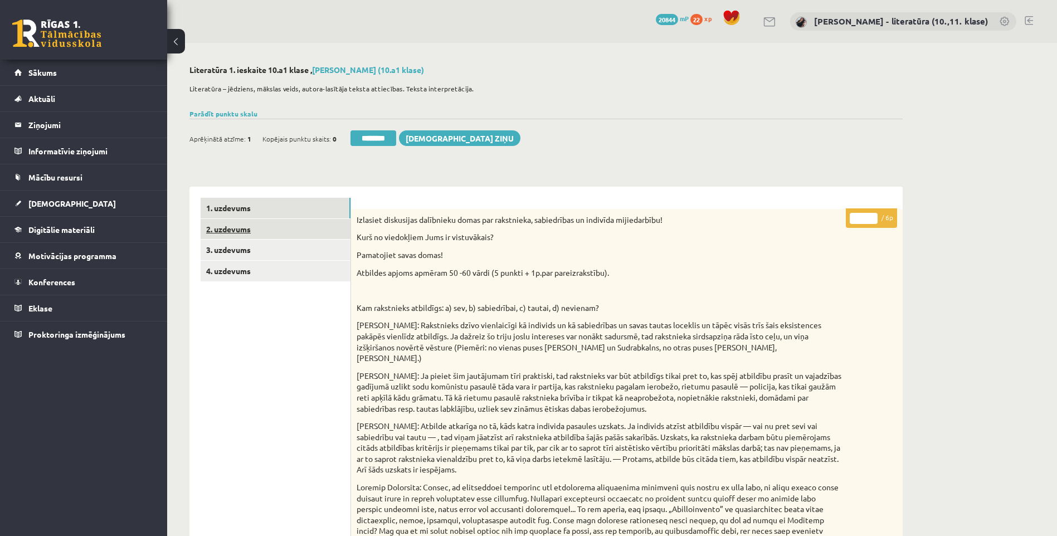
click at [290, 239] on link "2. uzdevums" at bounding box center [276, 229] width 150 height 21
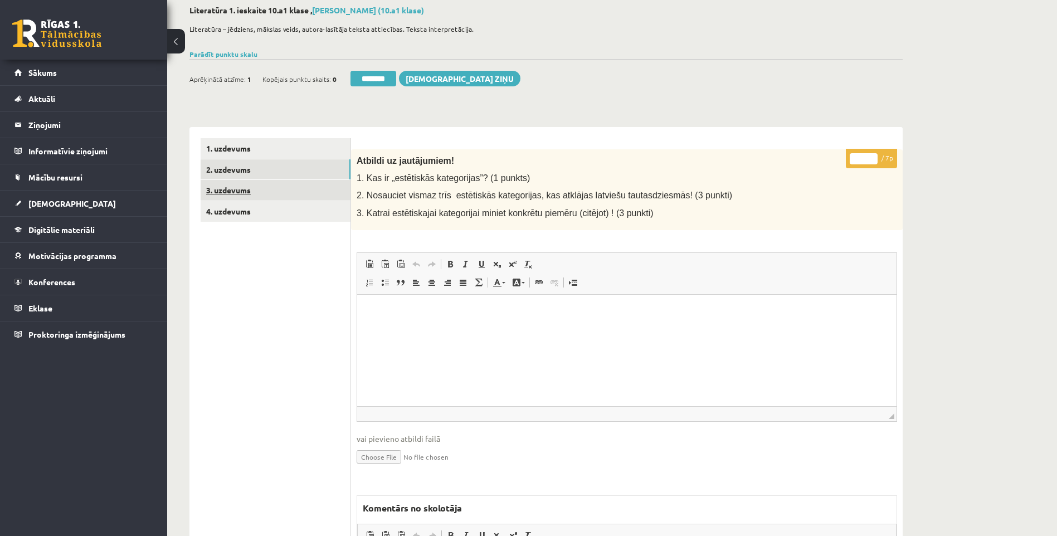
click at [271, 191] on link "3. uzdevums" at bounding box center [276, 190] width 150 height 21
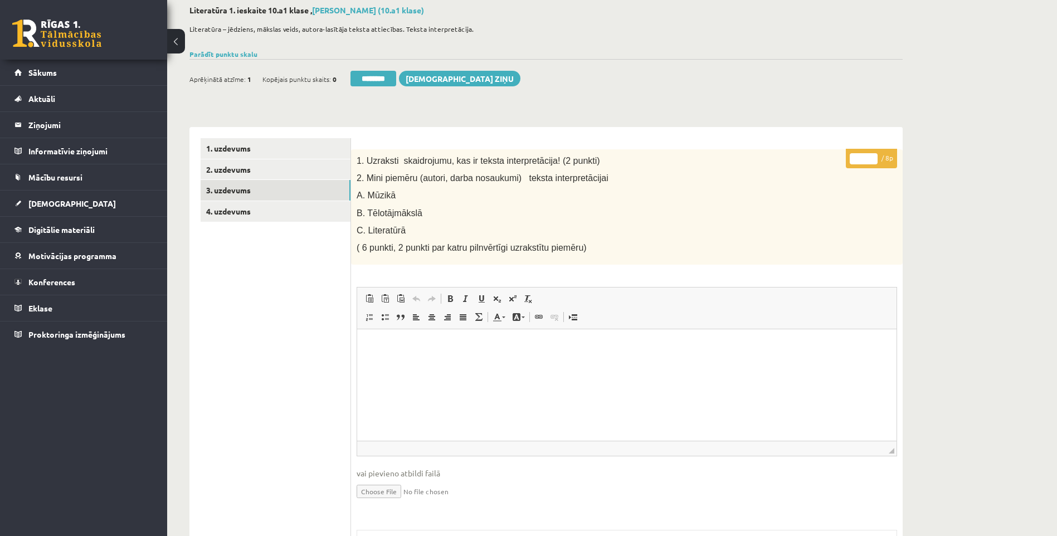
click at [293, 223] on ul "1. uzdevums 2. uzdevums 3. uzdevums 4. uzdevums" at bounding box center [276, 448] width 150 height 621
click at [302, 216] on link "4. uzdevums" at bounding box center [276, 211] width 150 height 21
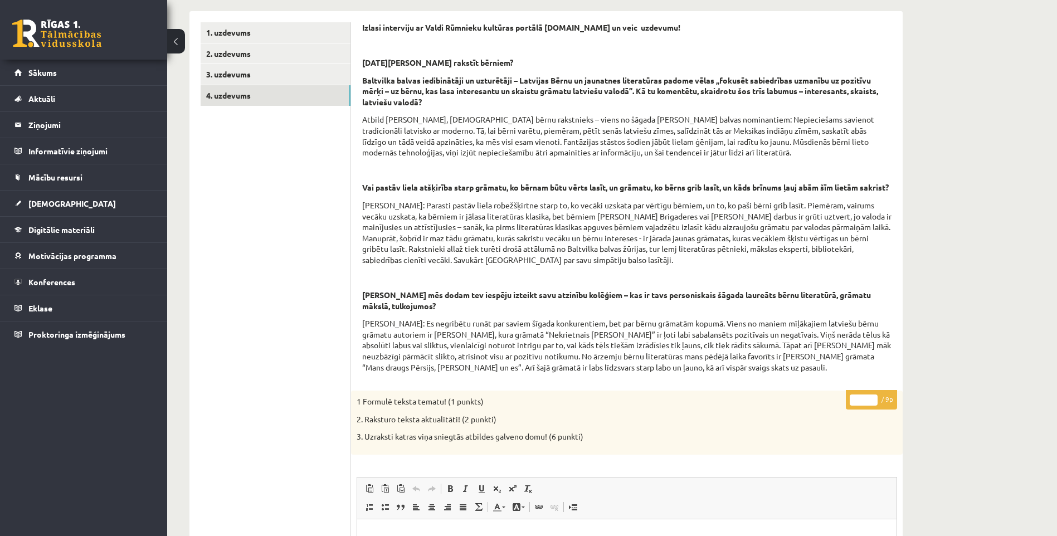
scroll to position [21, 0]
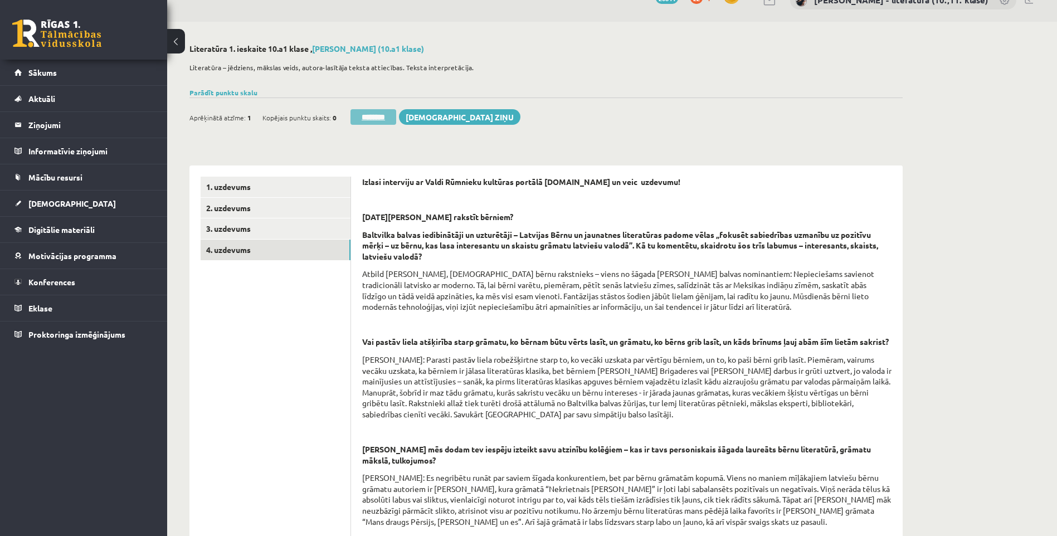
click at [374, 110] on input "********" at bounding box center [374, 117] width 46 height 16
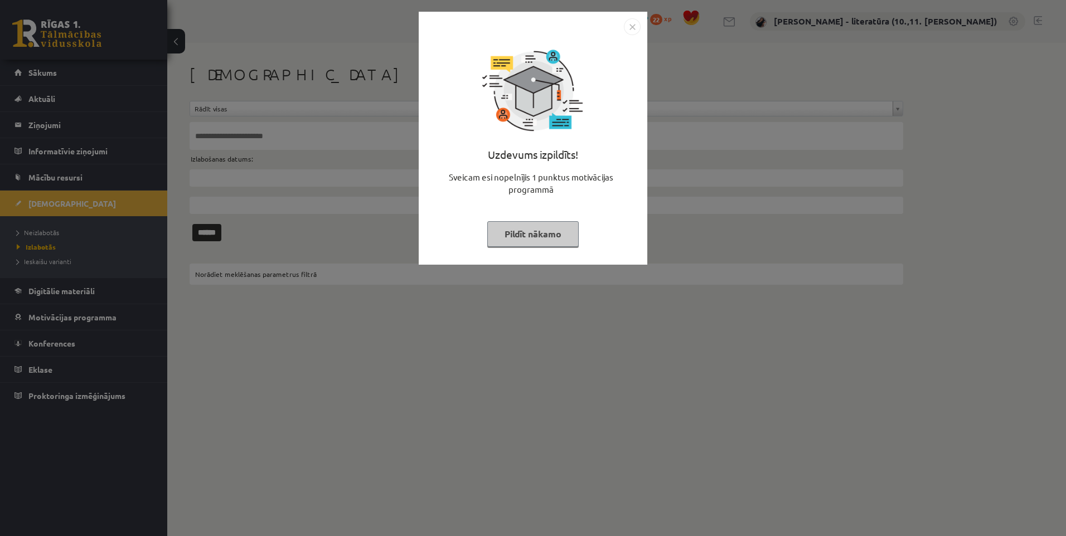
click at [561, 235] on button "Pildīt nākamo" at bounding box center [532, 234] width 91 height 26
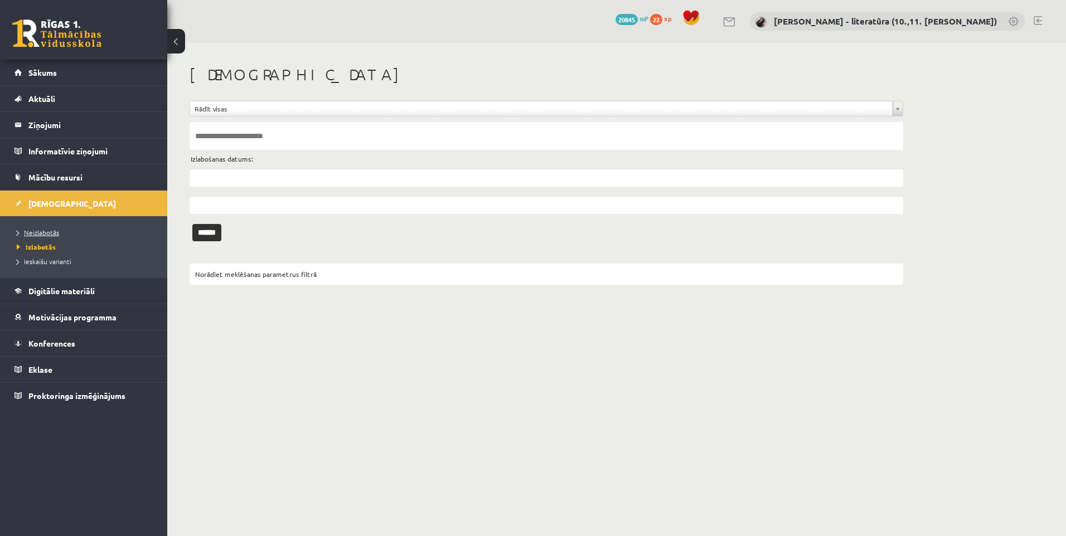
click at [74, 235] on link "Neizlabotās" at bounding box center [86, 232] width 139 height 10
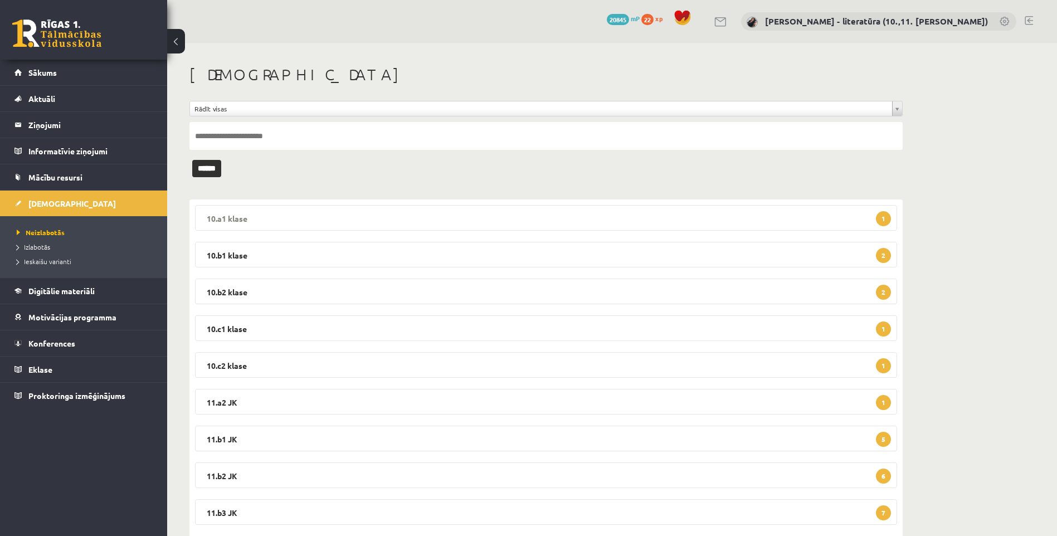
click at [567, 226] on legend "10.a1 klase 1" at bounding box center [546, 218] width 702 height 26
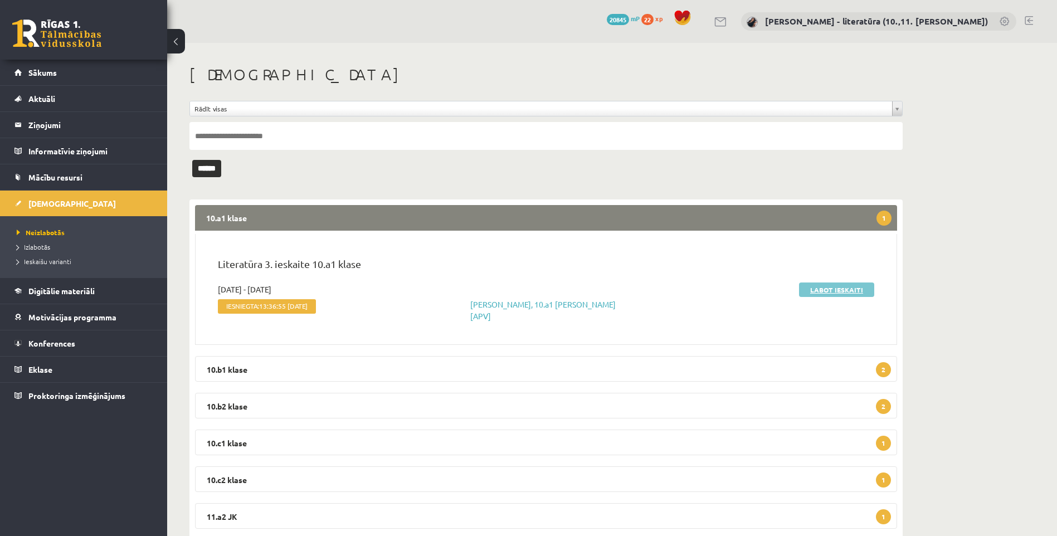
click at [805, 289] on link "Labot ieskaiti" at bounding box center [836, 290] width 75 height 14
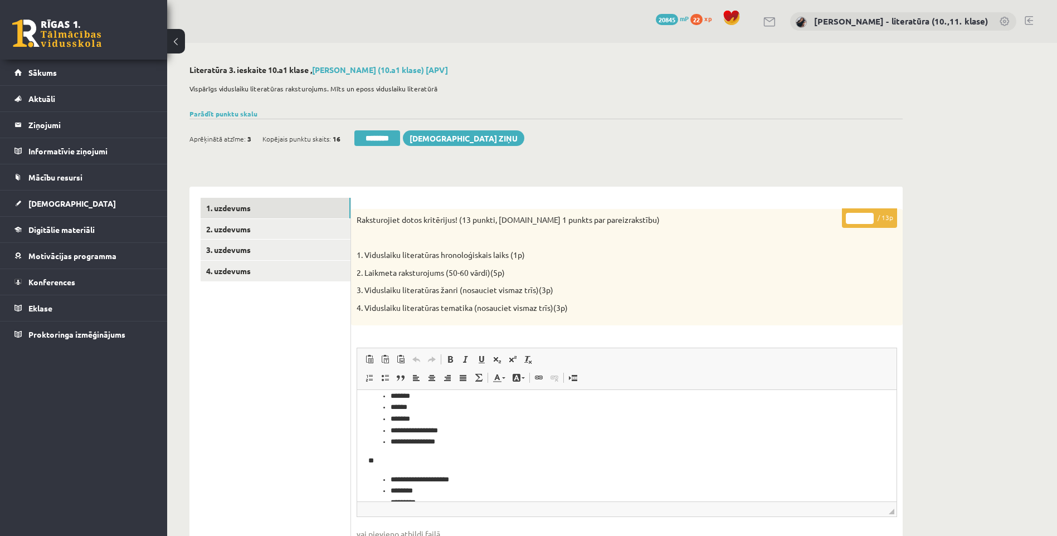
scroll to position [109, 0]
drag, startPoint x: 862, startPoint y: 220, endPoint x: 814, endPoint y: 222, distance: 48.0
click at [835, 221] on div "* / 13p Raksturojiet dotos kritērijus! (13 punkti, t.sk 1 punkts par pareizraks…" at bounding box center [627, 514] width 552 height 611
type input "**"
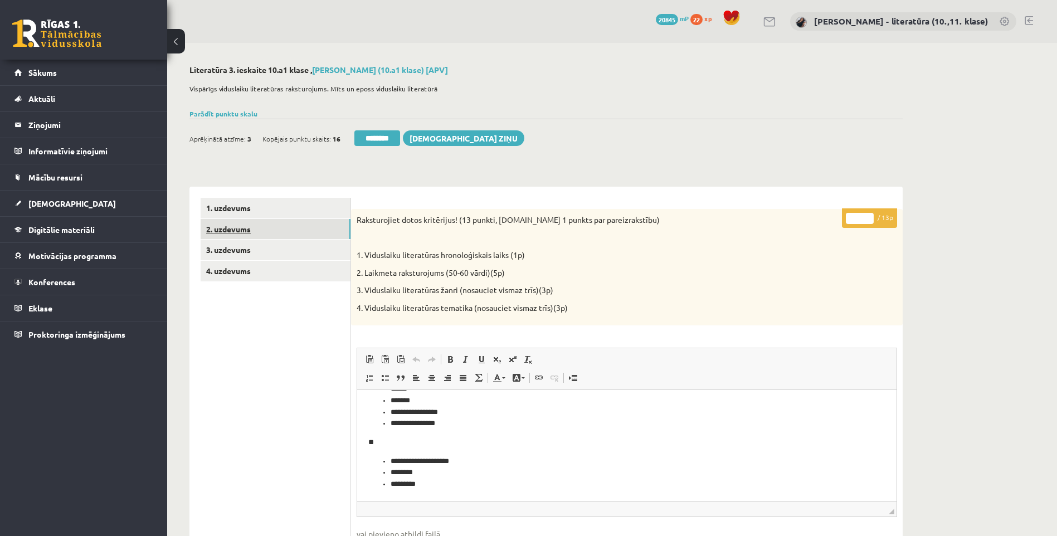
click at [286, 230] on link "2. uzdevums" at bounding box center [276, 229] width 150 height 21
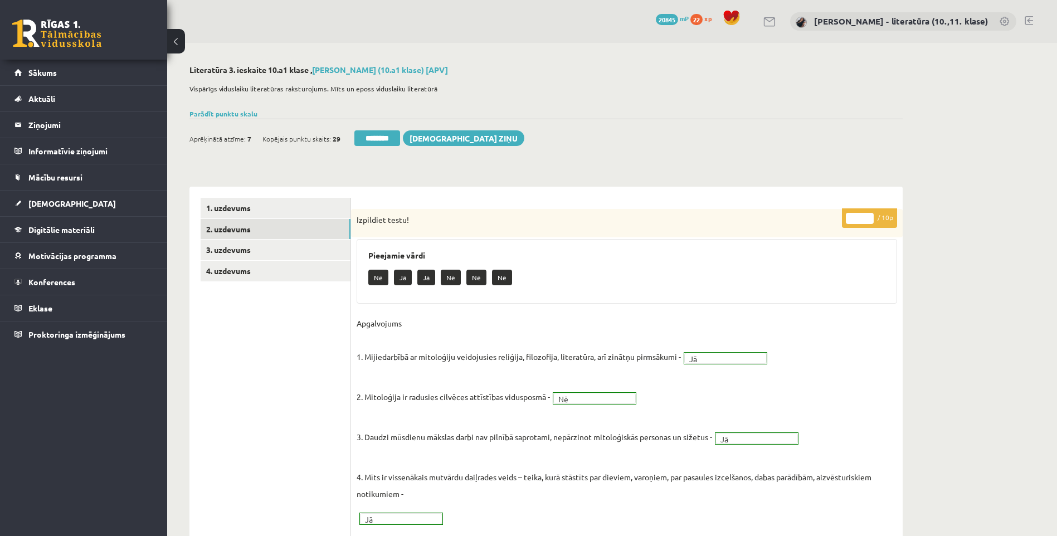
scroll to position [0, 0]
click at [291, 269] on link "4. uzdevums" at bounding box center [276, 271] width 150 height 21
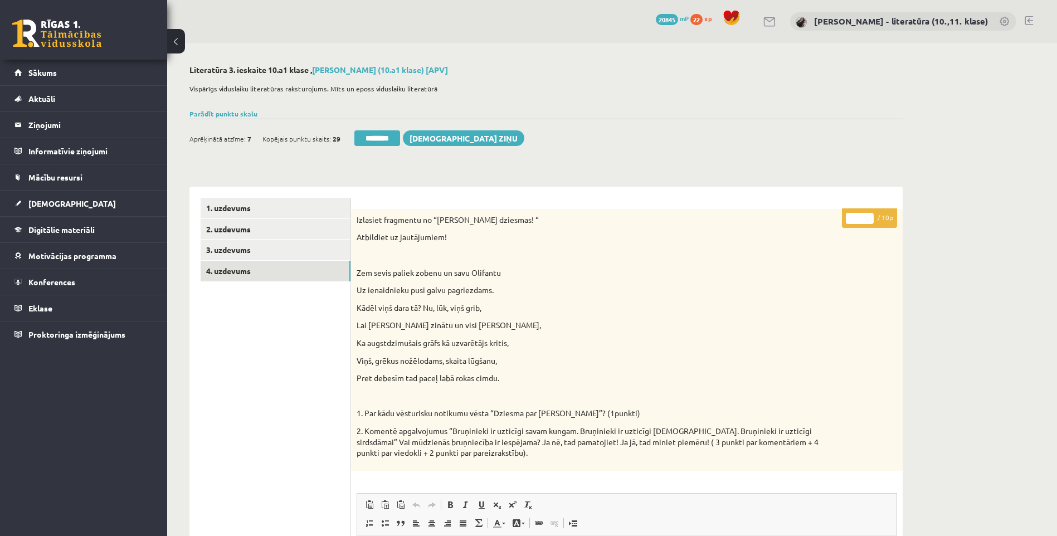
click at [842, 216] on div "Izlasiet fragmentu no “Rolanda dziesmas! “ Atbildiet uz jautājumiem! Zem sevis …" at bounding box center [627, 340] width 552 height 262
click at [842, 215] on div "Izlasiet fragmentu no “Rolanda dziesmas! “ Atbildiet uz jautājumiem! Zem sevis …" at bounding box center [627, 340] width 552 height 262
drag, startPoint x: 852, startPoint y: 218, endPoint x: 809, endPoint y: 216, distance: 42.9
click at [852, 217] on input "*" at bounding box center [860, 218] width 28 height 11
type input "**"
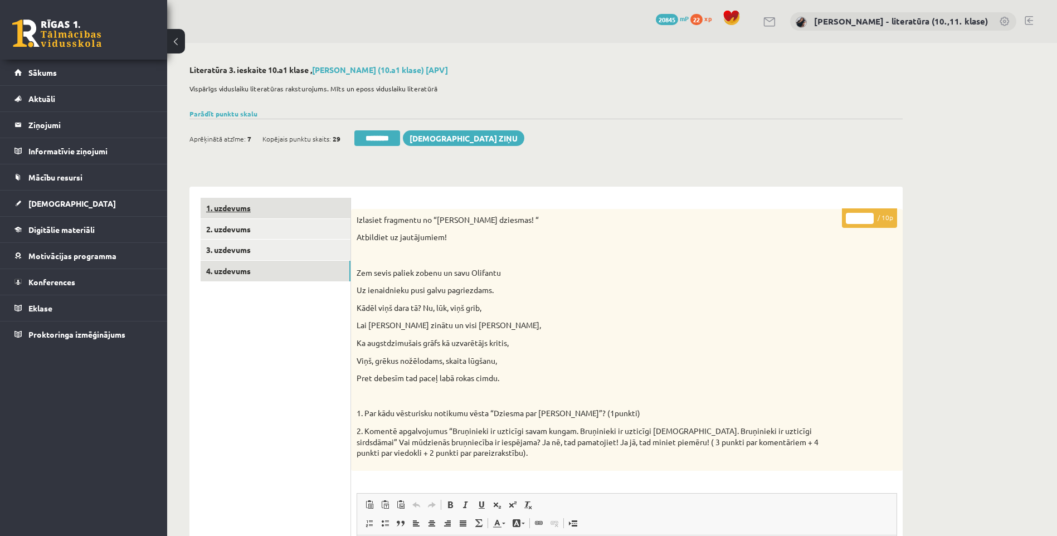
click at [234, 207] on link "1. uzdevums" at bounding box center [276, 208] width 150 height 21
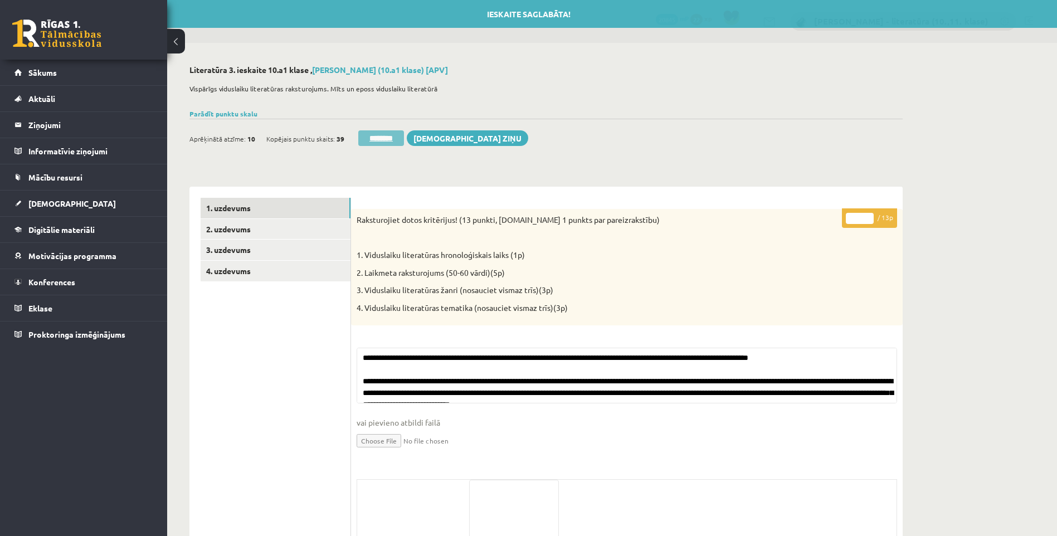
click at [386, 132] on input "********" at bounding box center [381, 138] width 46 height 16
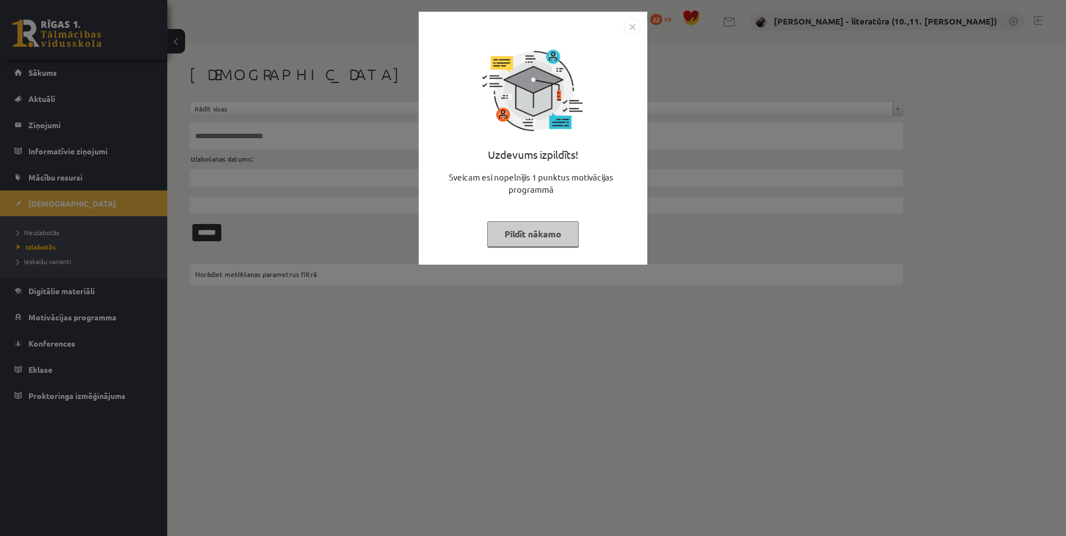
click at [569, 237] on button "Pildīt nākamo" at bounding box center [532, 234] width 91 height 26
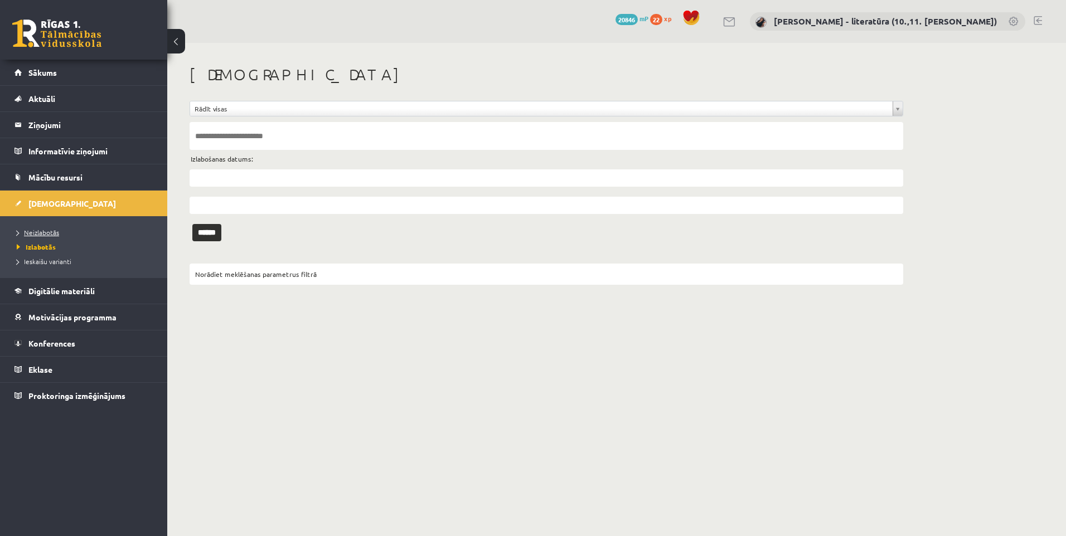
click at [50, 231] on span "Neizlabotās" at bounding box center [38, 232] width 42 height 9
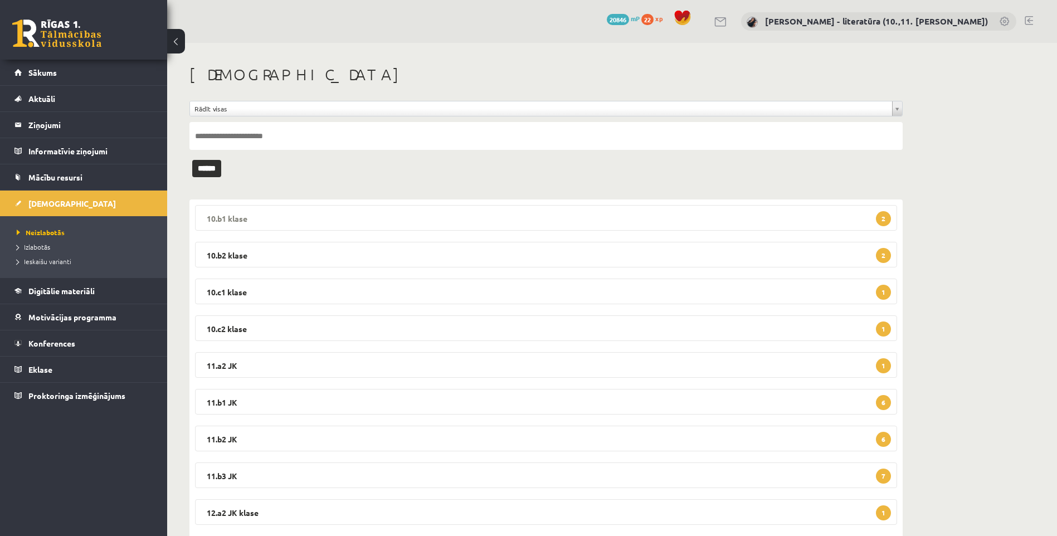
click at [492, 224] on legend "10.b1 klase 2" at bounding box center [546, 218] width 702 height 26
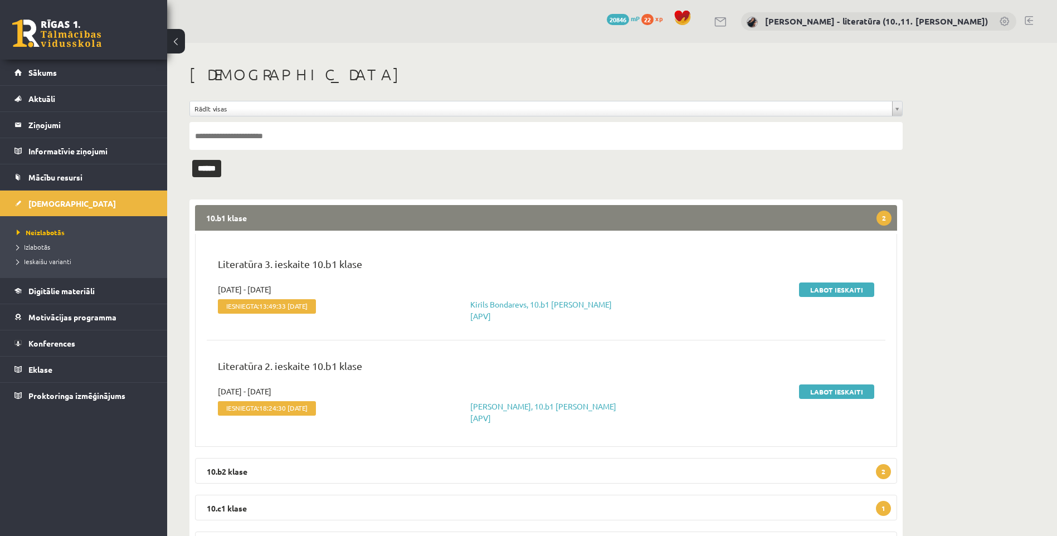
click at [832, 283] on div "Literatūra 3. ieskaite 10.b1 klase" at bounding box center [546, 269] width 673 height 27
click at [834, 284] on link "Labot ieskaiti" at bounding box center [836, 290] width 75 height 14
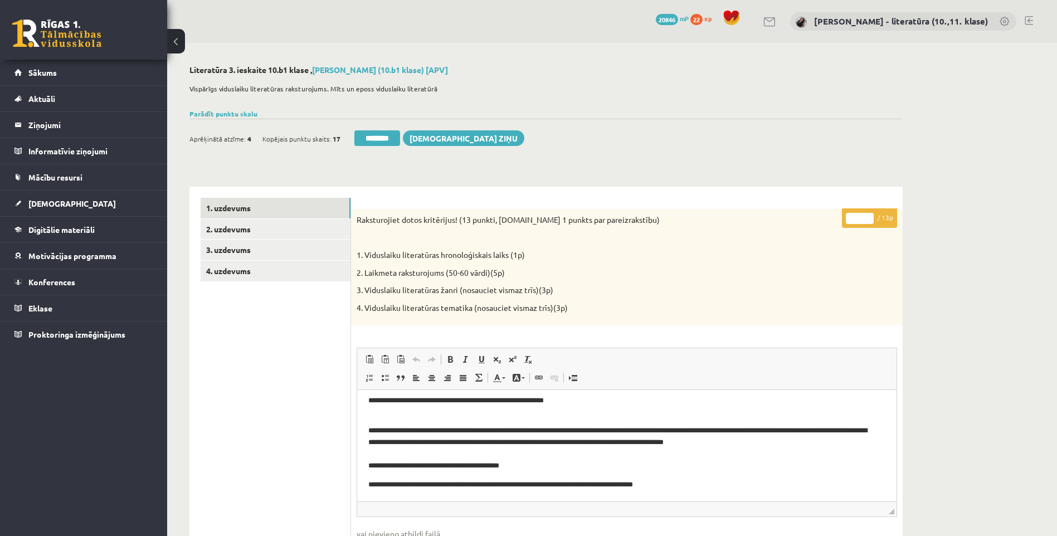
scroll to position [56, 0]
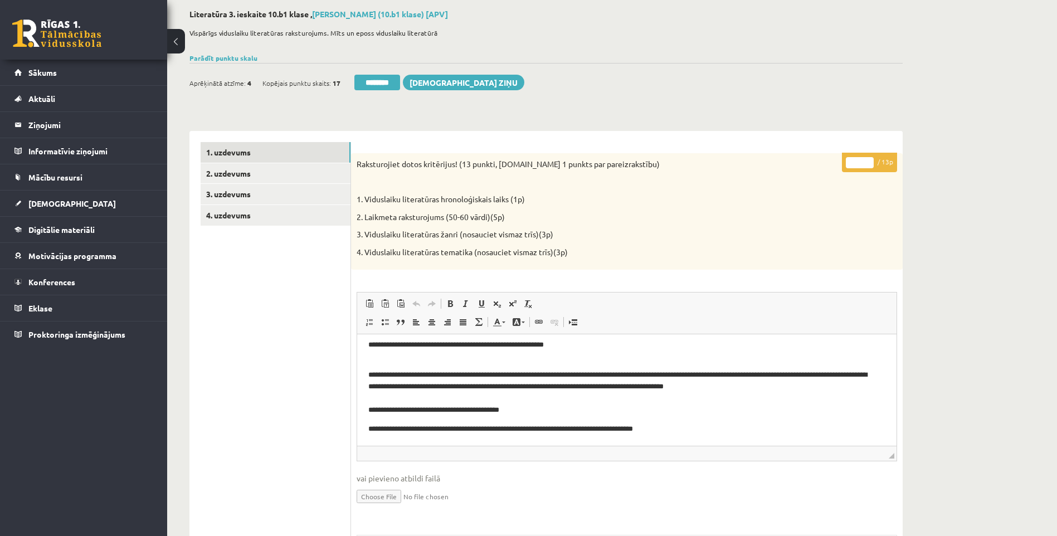
drag, startPoint x: 863, startPoint y: 163, endPoint x: 823, endPoint y: 168, distance: 40.5
click at [824, 168] on div "**********" at bounding box center [627, 458] width 552 height 611
type input "**"
click at [240, 179] on link "2. uzdevums" at bounding box center [276, 173] width 150 height 21
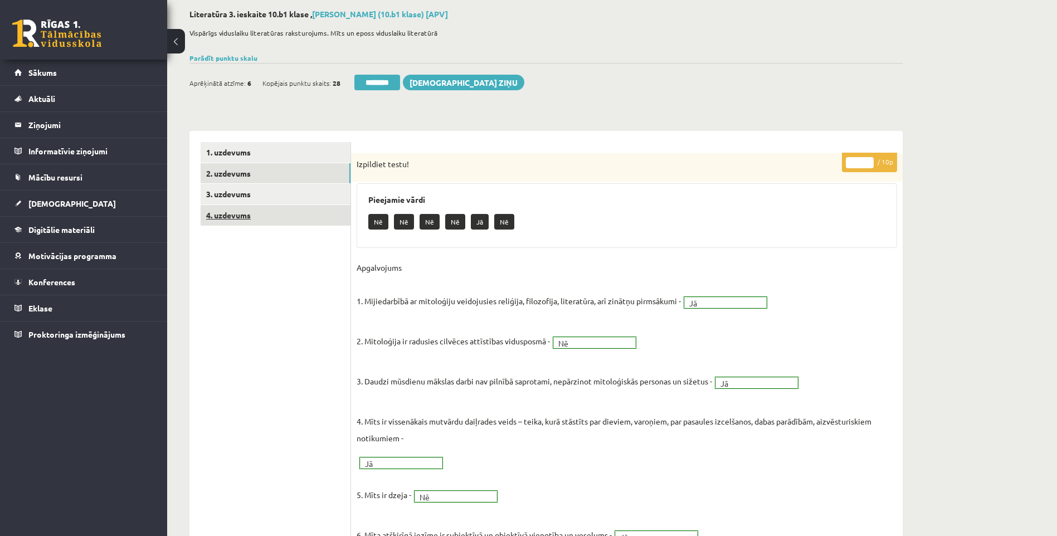
click at [260, 211] on link "4. uzdevums" at bounding box center [276, 215] width 150 height 21
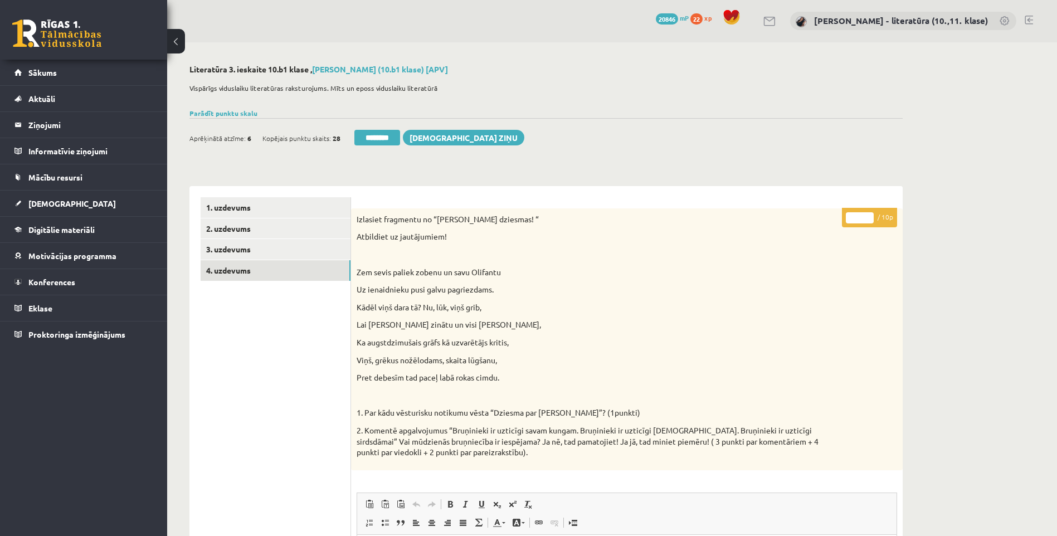
scroll to position [0, 0]
drag, startPoint x: 858, startPoint y: 216, endPoint x: 845, endPoint y: 220, distance: 13.0
click at [847, 220] on input "*" at bounding box center [860, 218] width 28 height 11
type input "*"
click at [291, 235] on link "2. uzdevums" at bounding box center [276, 229] width 150 height 21
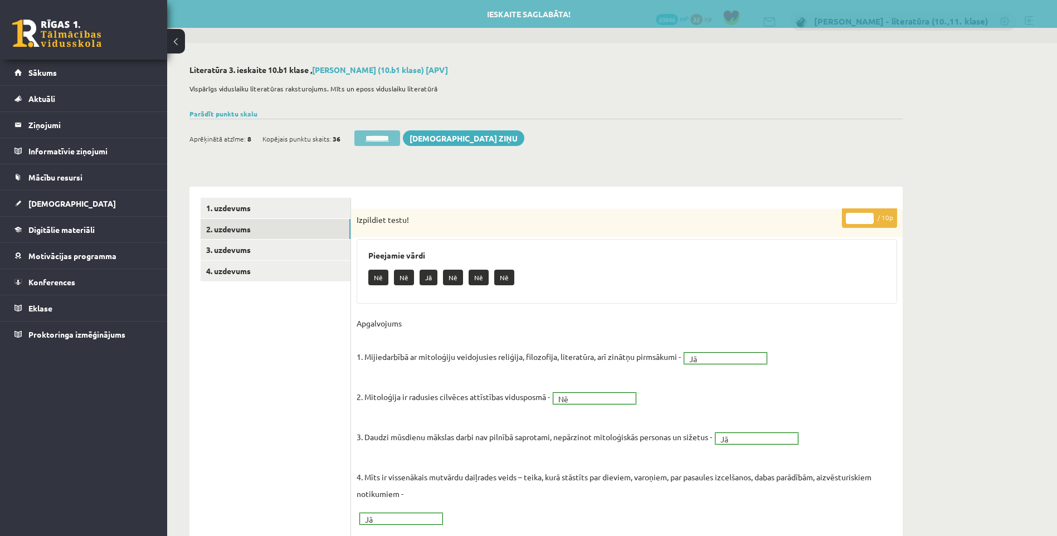
click at [371, 139] on input "********" at bounding box center [377, 138] width 46 height 16
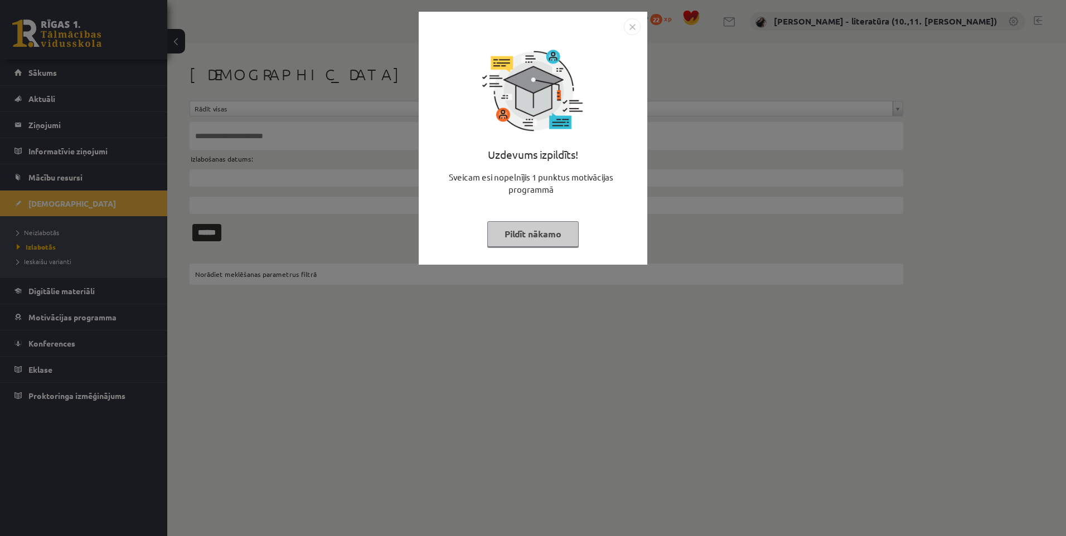
click at [495, 234] on button "Pildīt nākamo" at bounding box center [532, 234] width 91 height 26
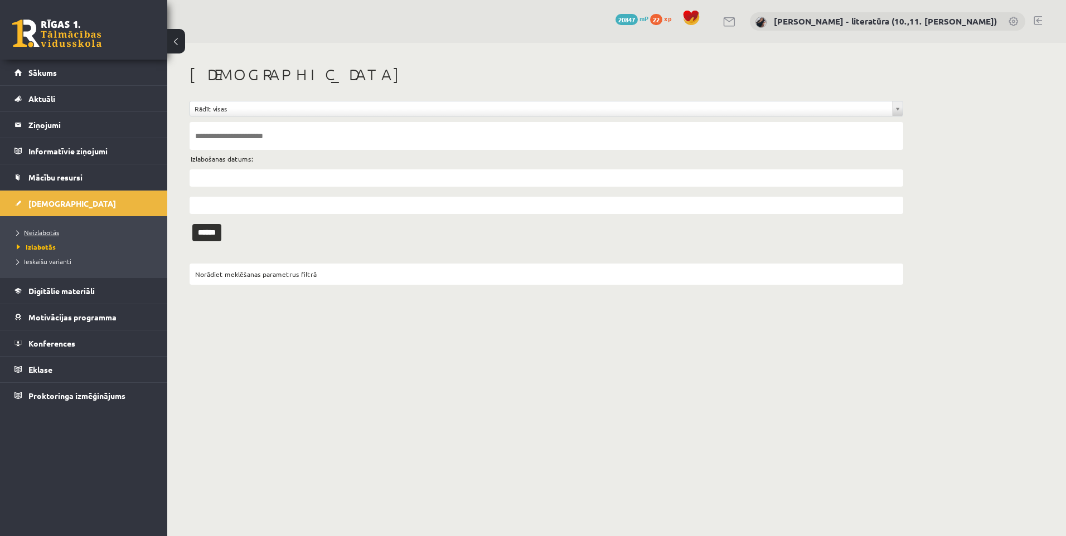
click at [95, 237] on link "Neizlabotās" at bounding box center [86, 232] width 139 height 10
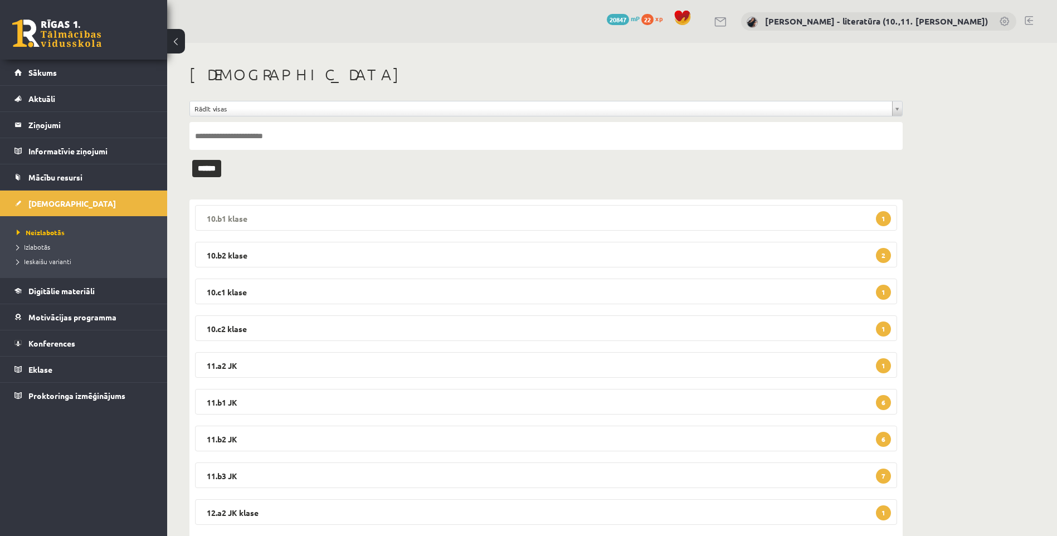
click at [616, 205] on legend "10.b1 klase 1" at bounding box center [546, 218] width 702 height 26
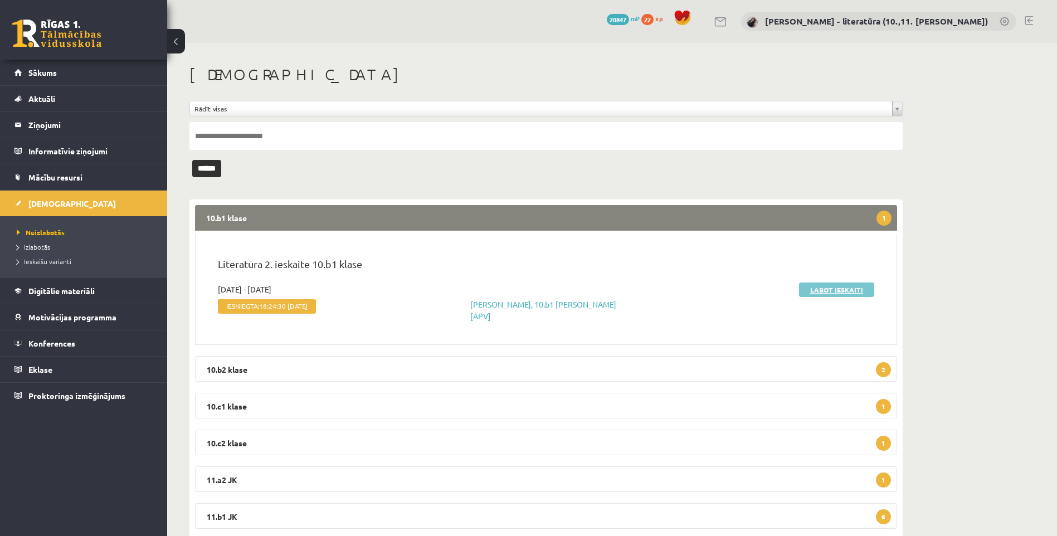
click at [826, 289] on link "Labot ieskaiti" at bounding box center [836, 290] width 75 height 14
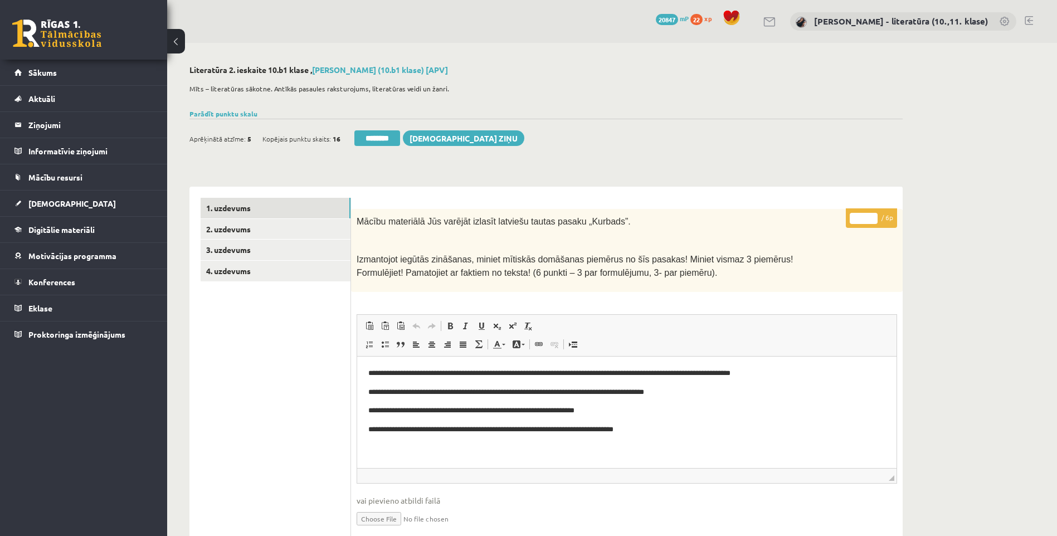
drag, startPoint x: 862, startPoint y: 220, endPoint x: 830, endPoint y: 219, distance: 31.8
click at [830, 219] on div "**********" at bounding box center [627, 497] width 552 height 577
type input "*"
click at [259, 236] on link "2. uzdevums" at bounding box center [276, 229] width 150 height 21
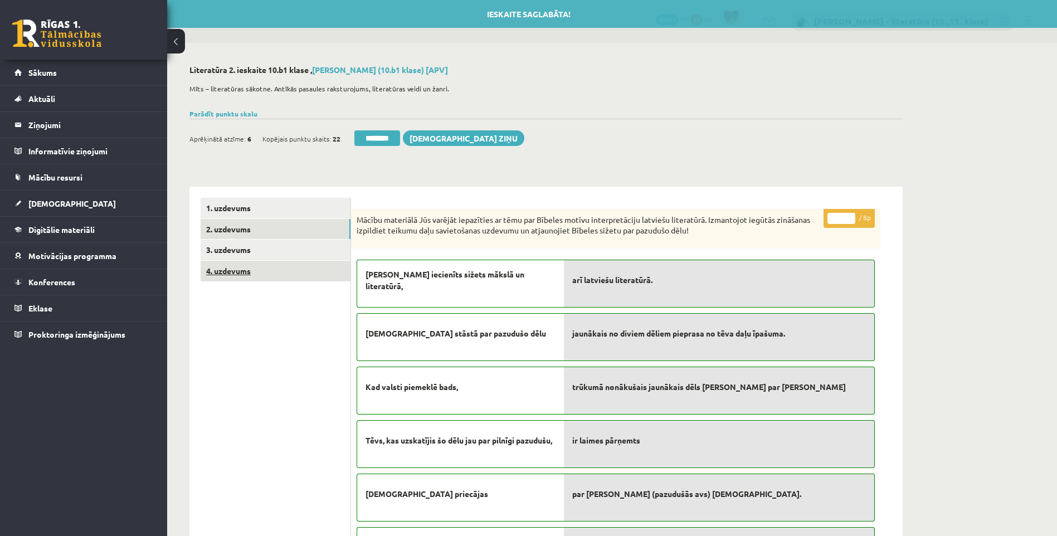
click at [264, 270] on link "4. uzdevums" at bounding box center [276, 271] width 150 height 21
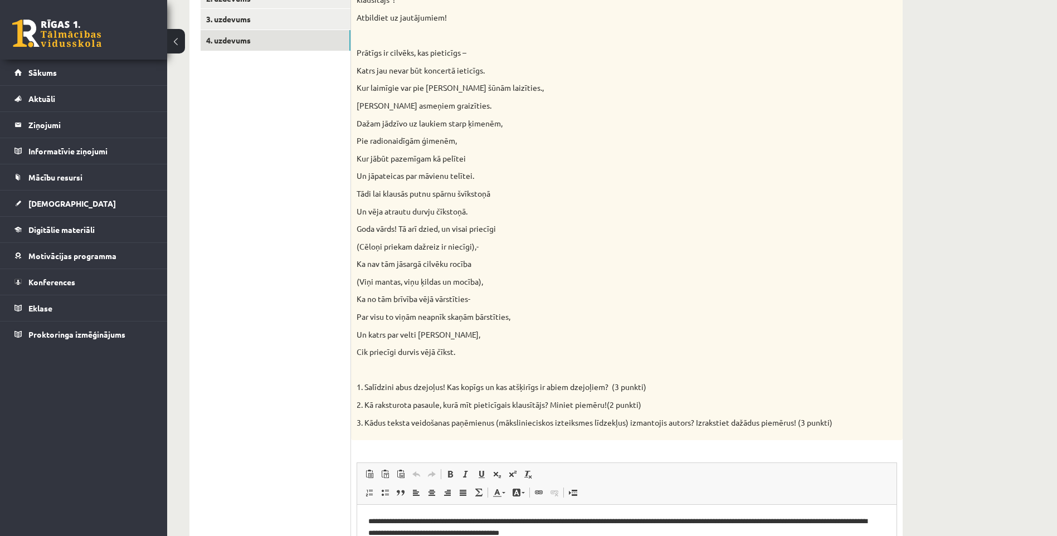
scroll to position [111, 0]
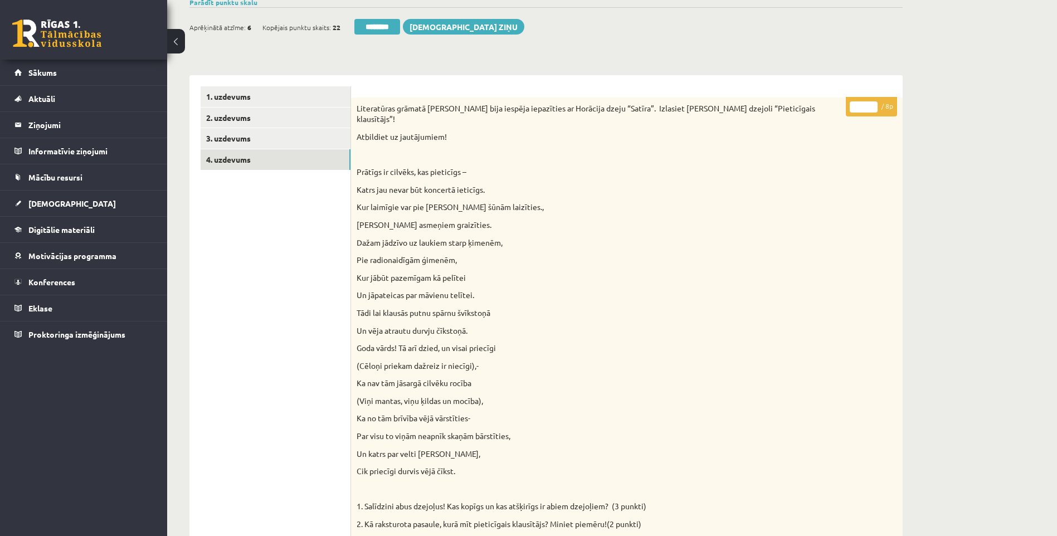
drag, startPoint x: 866, startPoint y: 108, endPoint x: 854, endPoint y: 107, distance: 11.8
click at [854, 107] on input "*" at bounding box center [864, 106] width 28 height 11
type input "*"
click at [264, 134] on link "3. uzdevums" at bounding box center [276, 138] width 150 height 21
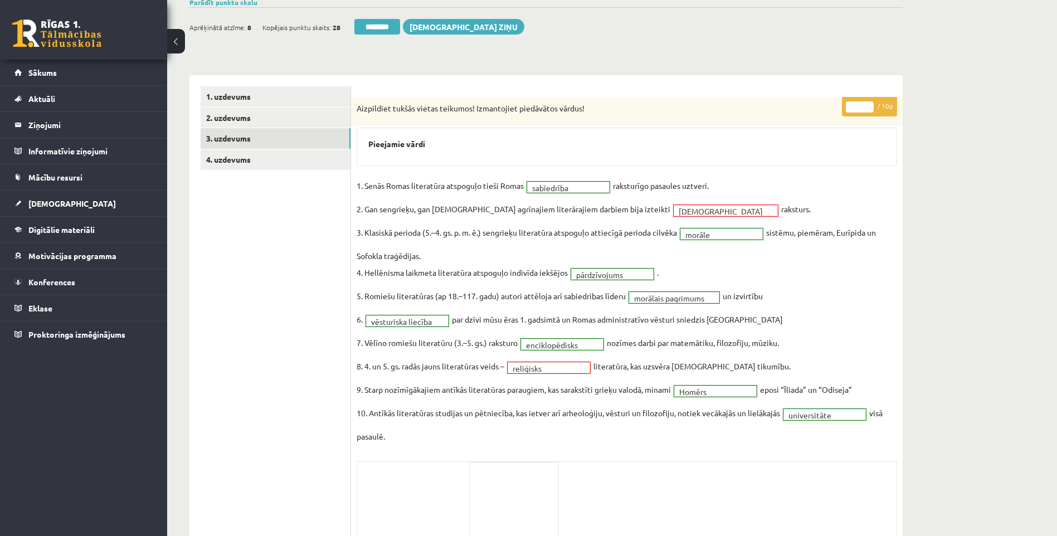
click at [381, 11] on div "Ieskaite saglabāta! Aprēķinātā atzīme: 8 Kopējais punktu skaits: 28 ******** Sū…" at bounding box center [545, 22] width 713 height 31
drag, startPoint x: 377, startPoint y: 25, endPoint x: 577, endPoint y: 48, distance: 200.9
click at [377, 26] on input "********" at bounding box center [377, 27] width 46 height 16
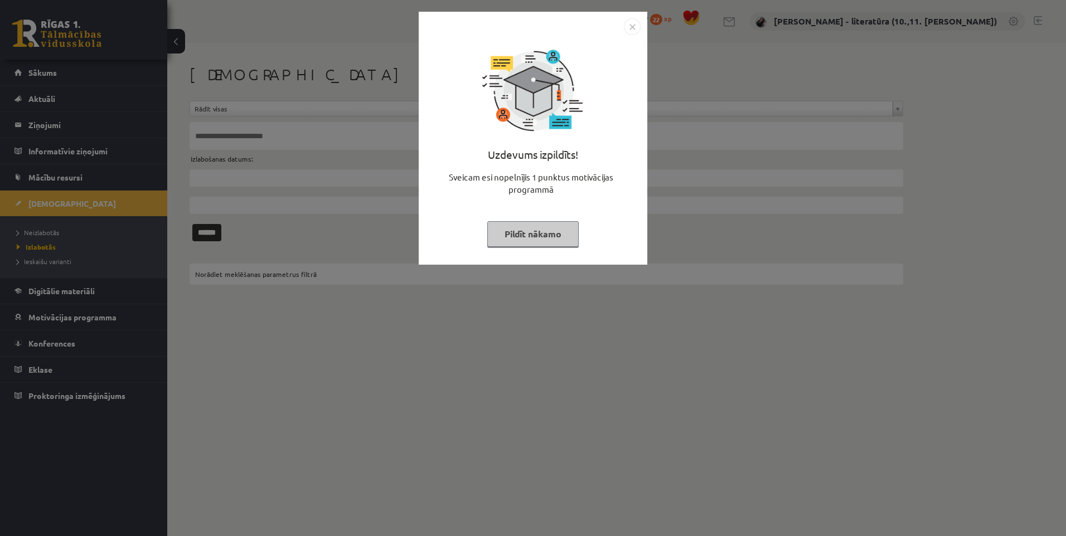
click at [548, 229] on button "Pildīt nākamo" at bounding box center [532, 234] width 91 height 26
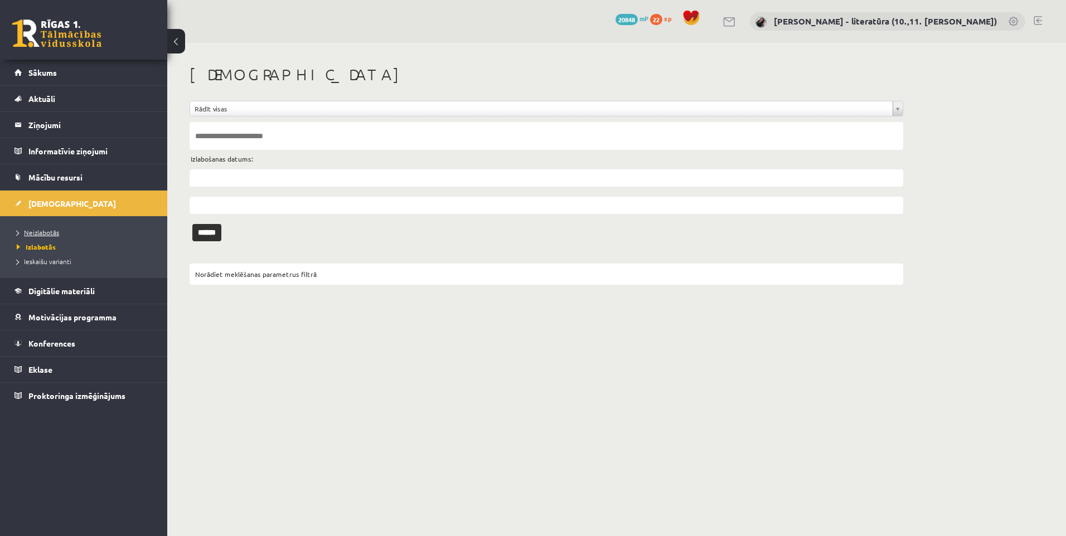
click at [38, 234] on span "Neizlabotās" at bounding box center [38, 232] width 42 height 9
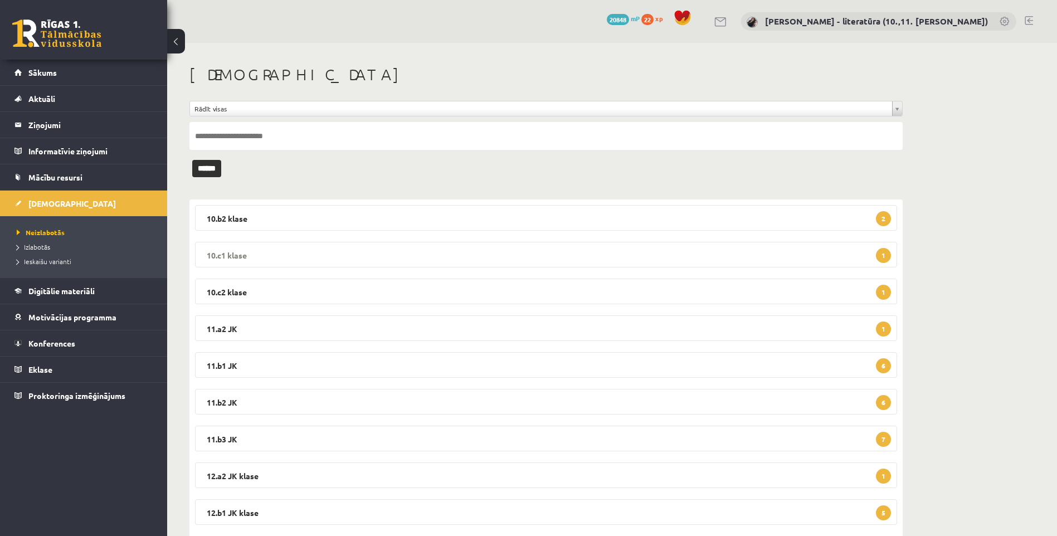
scroll to position [65, 0]
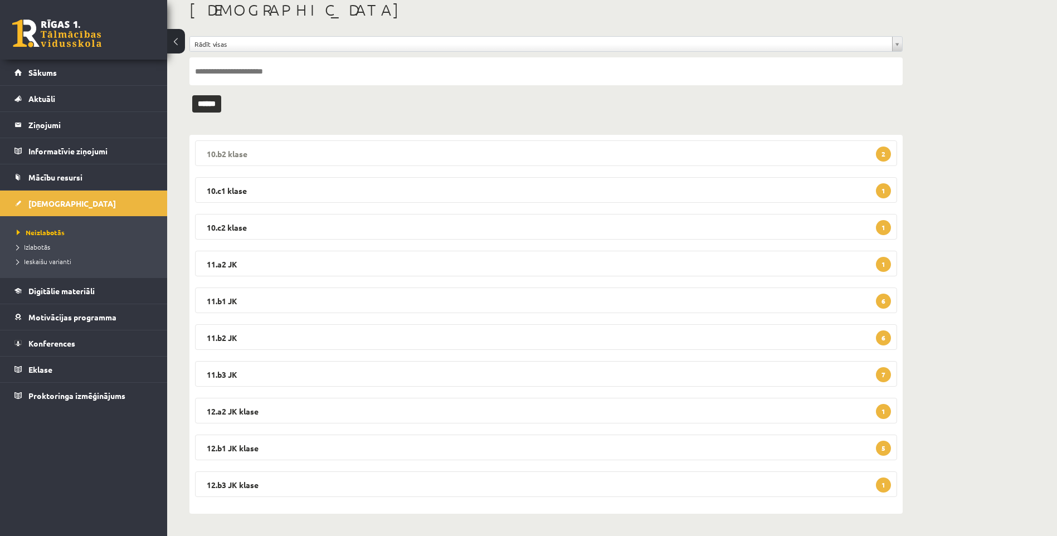
click at [324, 157] on legend "10.b2 klase 2" at bounding box center [546, 153] width 702 height 26
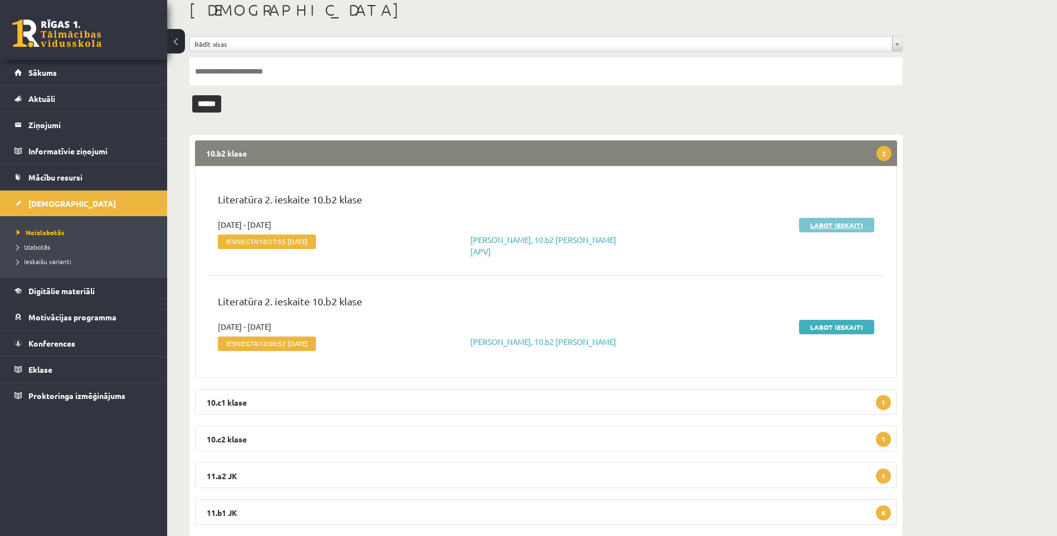
click at [823, 226] on link "Labot ieskaiti" at bounding box center [836, 225] width 75 height 14
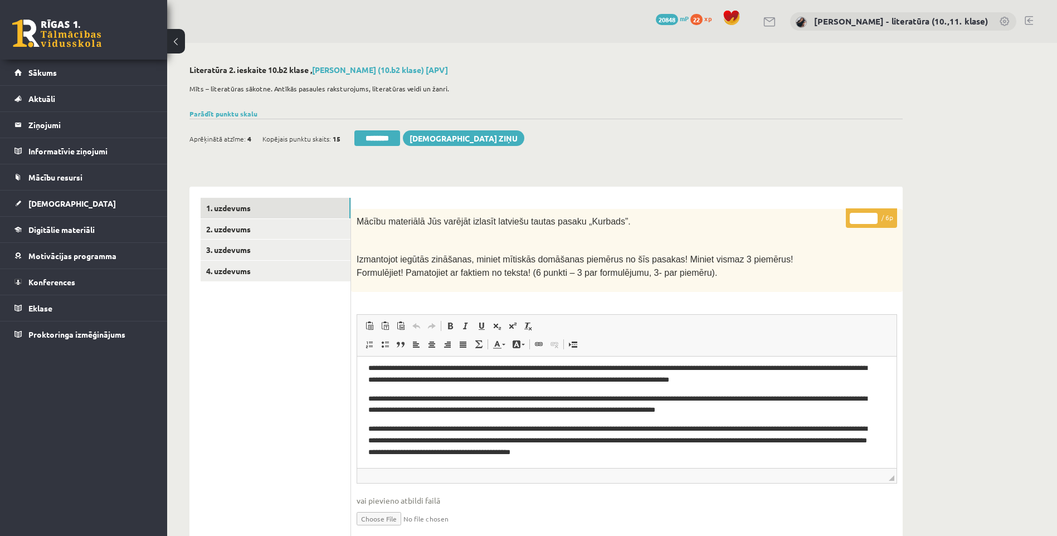
scroll to position [7, 0]
drag, startPoint x: 864, startPoint y: 220, endPoint x: 831, endPoint y: 210, distance: 34.2
click at [835, 211] on div "* / 6p Mācību materiālā Jūs varējāt izlasīt latviešu tautas pasaku „Kurbads”. I…" at bounding box center [627, 497] width 552 height 577
type input "*"
click at [251, 270] on link "4. uzdevums" at bounding box center [276, 271] width 150 height 21
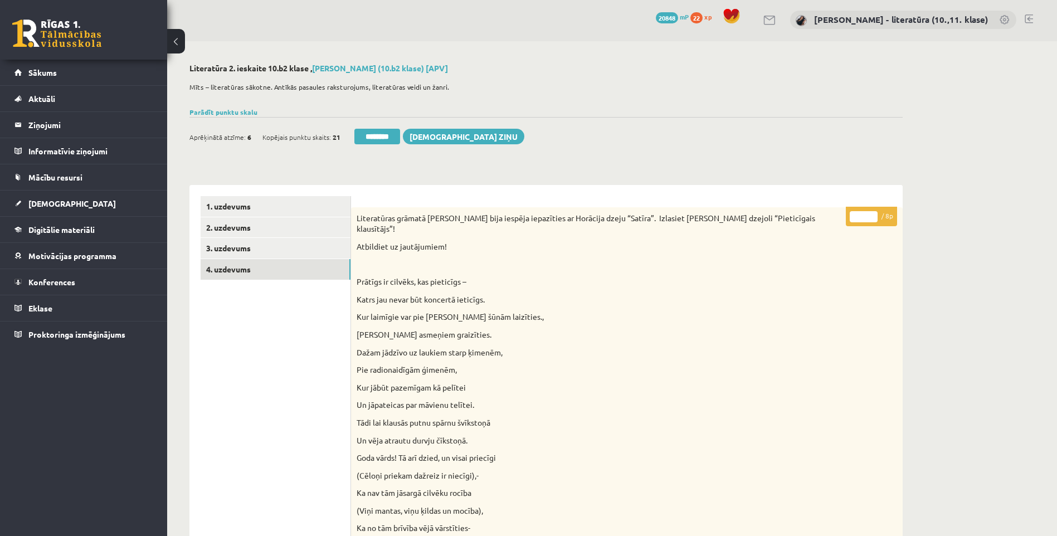
scroll to position [0, 0]
drag, startPoint x: 858, startPoint y: 216, endPoint x: 811, endPoint y: 231, distance: 48.6
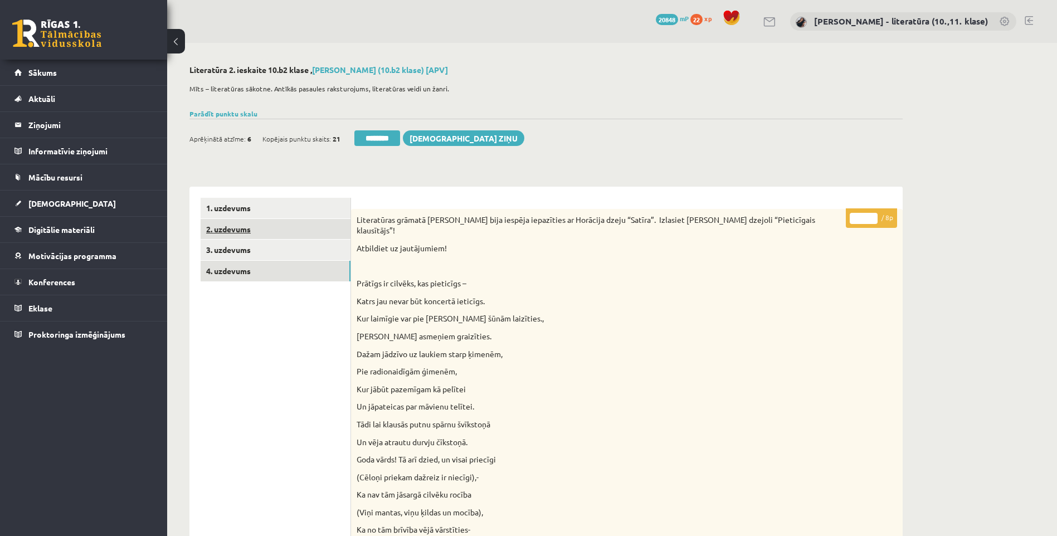
type input "*"
click at [274, 239] on link "2. uzdevums" at bounding box center [276, 229] width 150 height 21
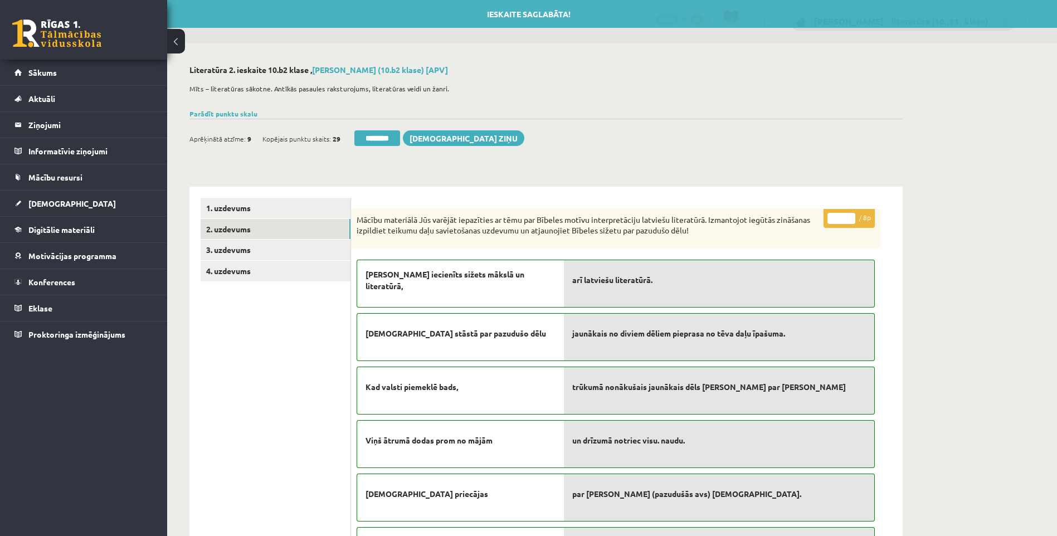
click at [372, 127] on div "Ieskaite saglabāta! Aprēķinātā atzīme: 9 Kopējais punktu skaits: 29 ******** [D…" at bounding box center [545, 134] width 713 height 31
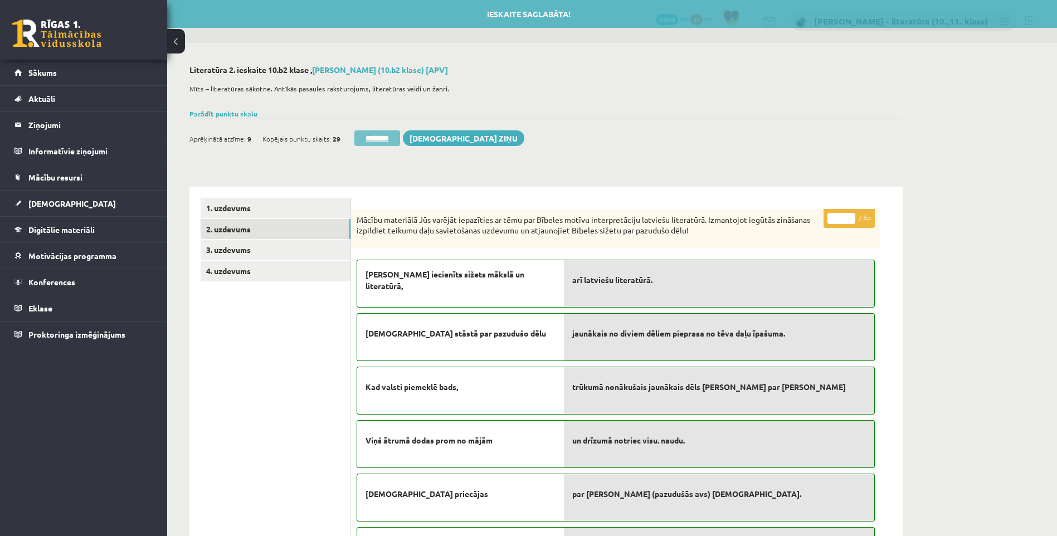
click at [376, 135] on input "********" at bounding box center [377, 138] width 46 height 16
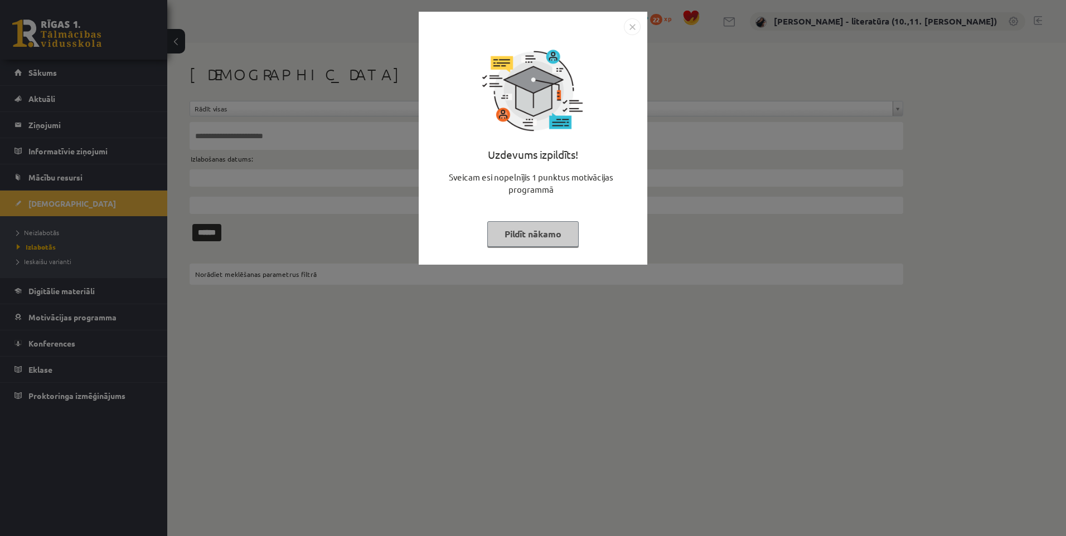
click at [533, 229] on button "Pildīt nākamo" at bounding box center [532, 234] width 91 height 26
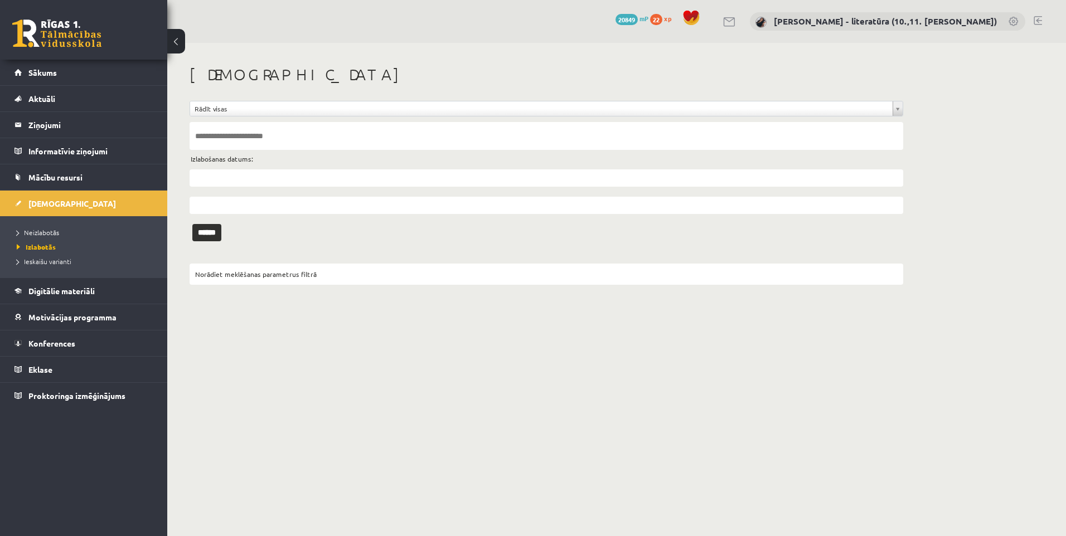
click at [38, 226] on li "Neizlabotās" at bounding box center [86, 232] width 139 height 14
click at [42, 232] on span "Neizlabotās" at bounding box center [41, 232] width 48 height 9
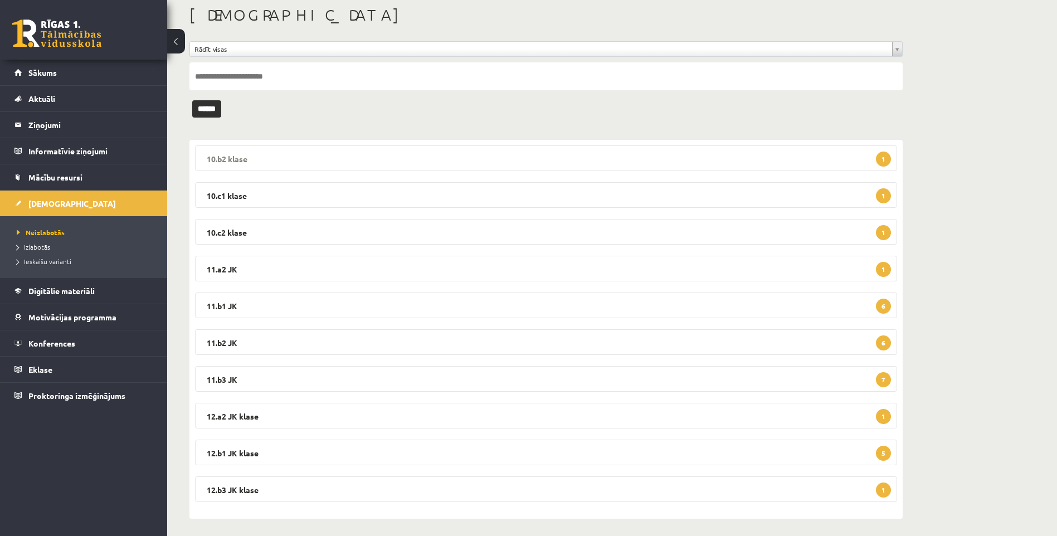
scroll to position [65, 0]
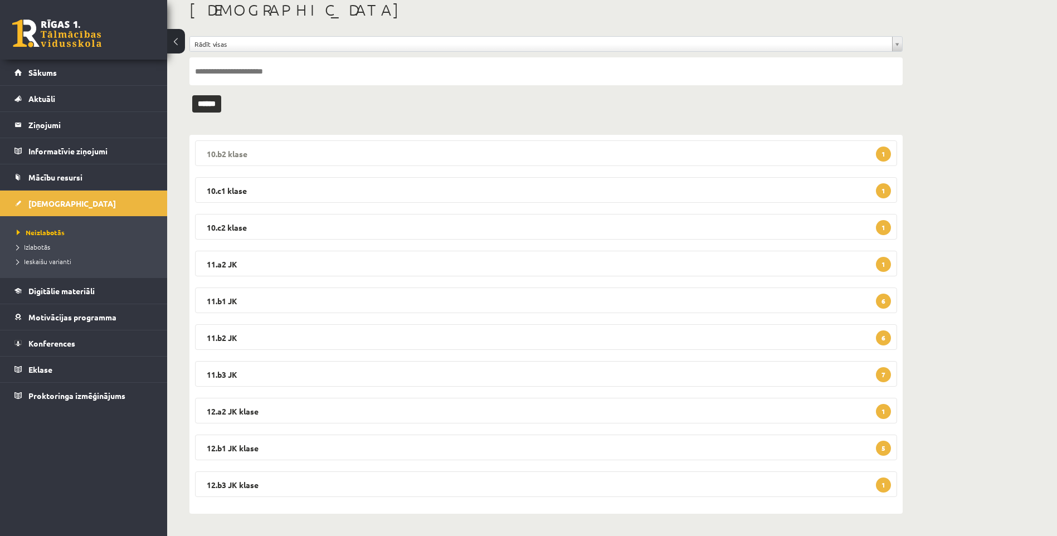
click at [503, 148] on legend "10.b2 klase 1" at bounding box center [546, 153] width 702 height 26
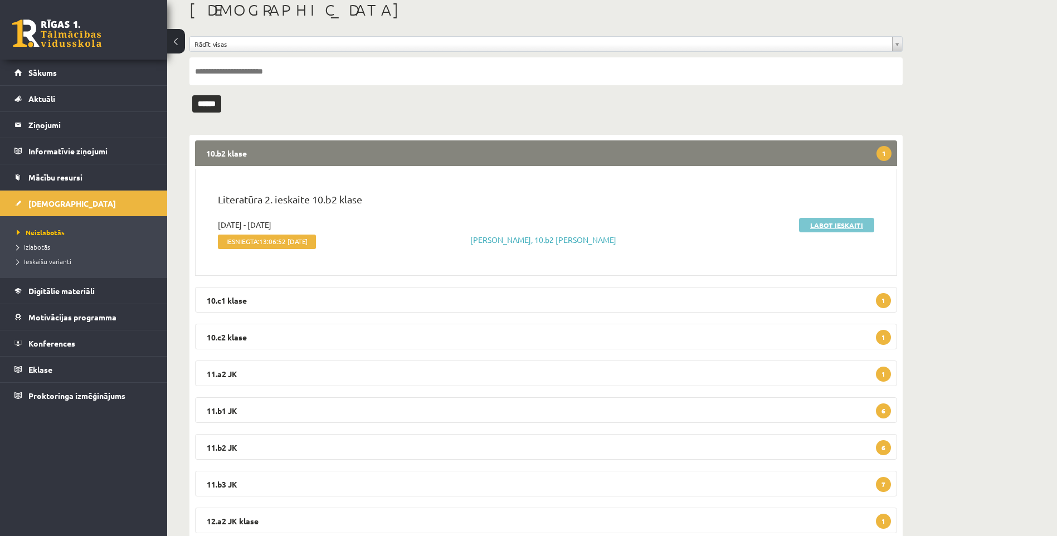
click at [829, 225] on link "Labot ieskaiti" at bounding box center [836, 225] width 75 height 14
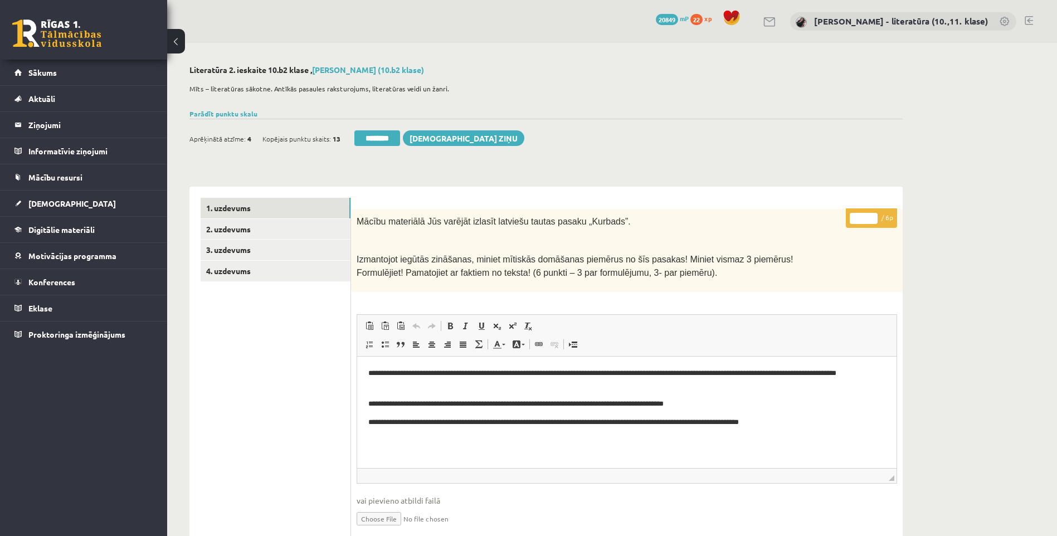
drag, startPoint x: 864, startPoint y: 218, endPoint x: 812, endPoint y: 218, distance: 52.4
click at [813, 218] on div "**********" at bounding box center [627, 497] width 552 height 577
type input "*"
click at [268, 270] on link "4. uzdevums" at bounding box center [276, 271] width 150 height 21
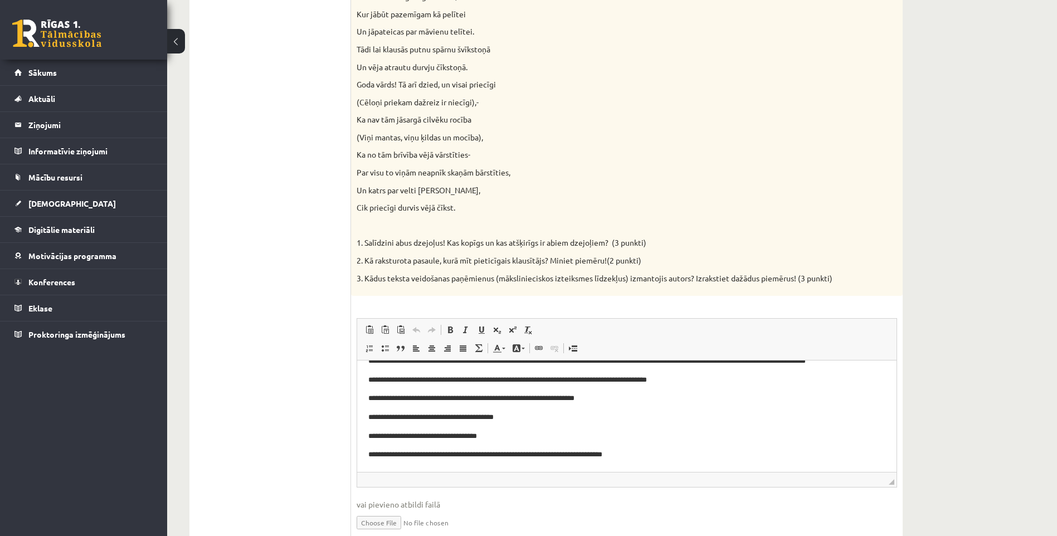
scroll to position [152, 0]
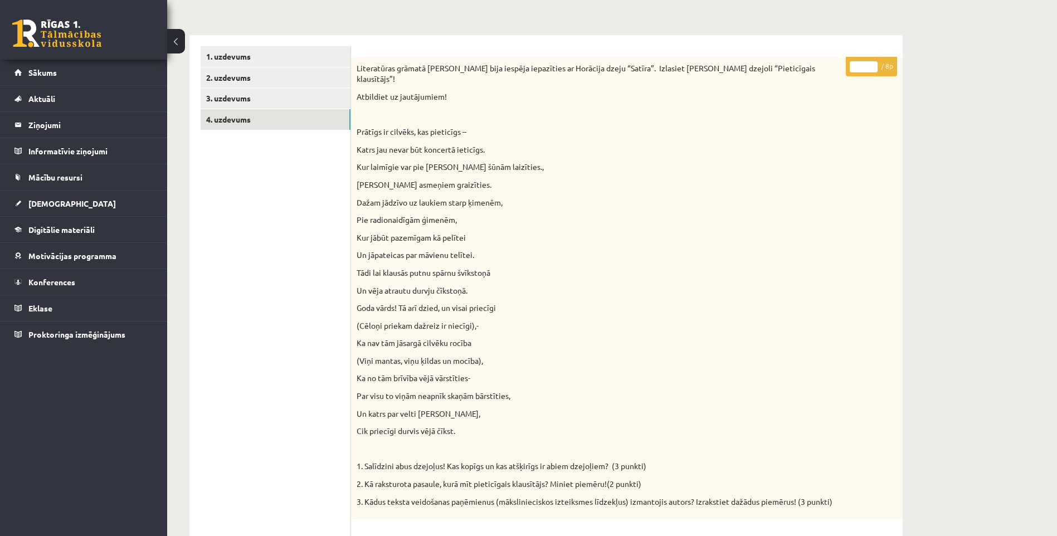
drag, startPoint x: 867, startPoint y: 68, endPoint x: 827, endPoint y: 79, distance: 41.1
click at [828, 79] on div "* / 8p Literatūras grāmatā Jums bija iespēja iepazīties ar Horācija dzeju “Satī…" at bounding box center [627, 535] width 552 height 956
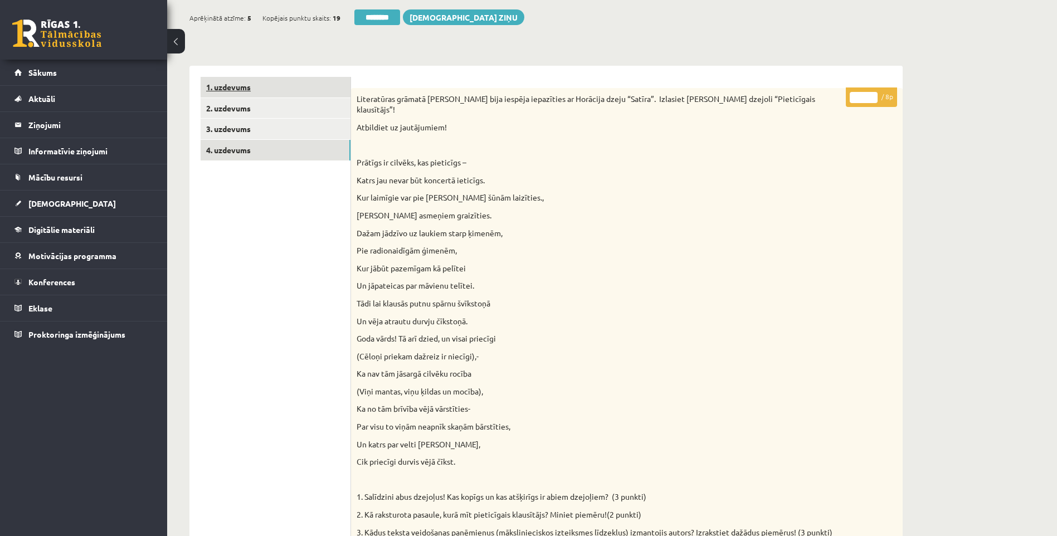
scroll to position [96, 0]
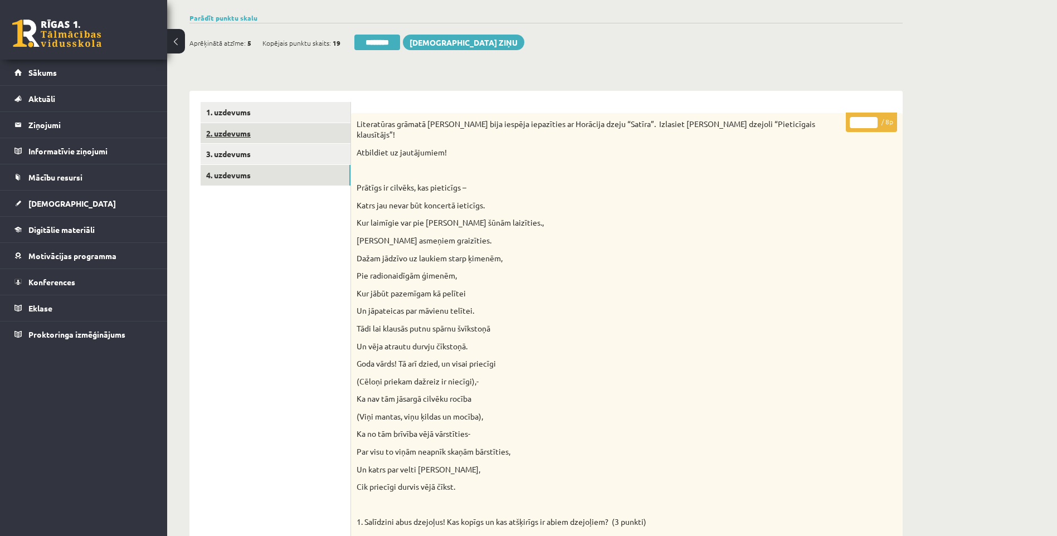
type input "*"
click at [257, 129] on link "2. uzdevums" at bounding box center [276, 133] width 150 height 21
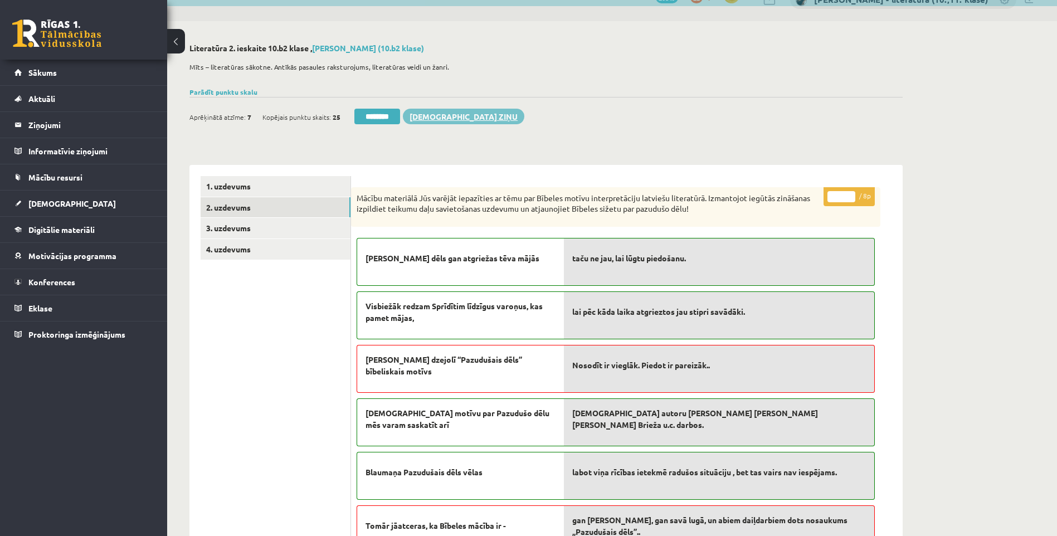
scroll to position [0, 0]
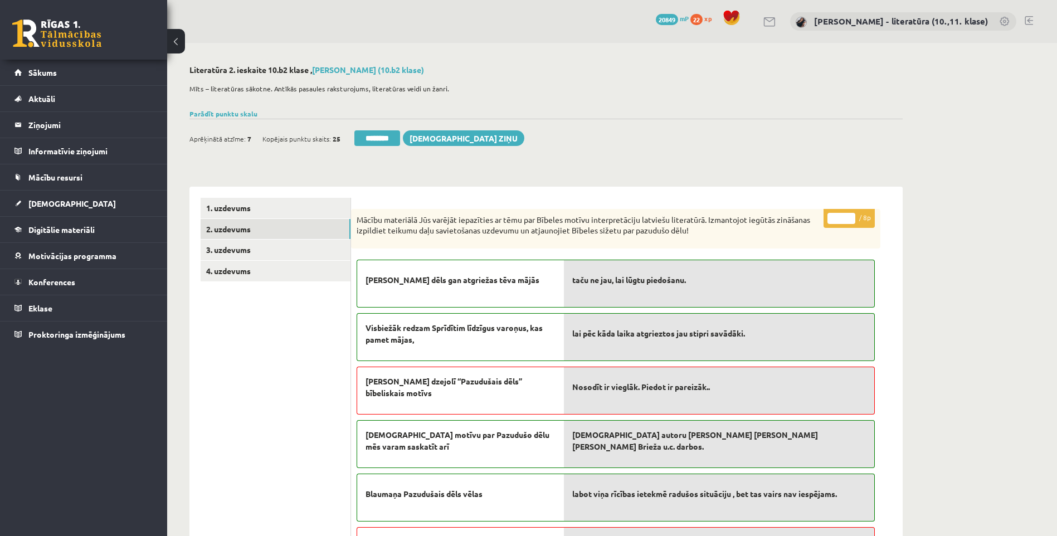
click at [390, 140] on input "********" at bounding box center [377, 138] width 46 height 16
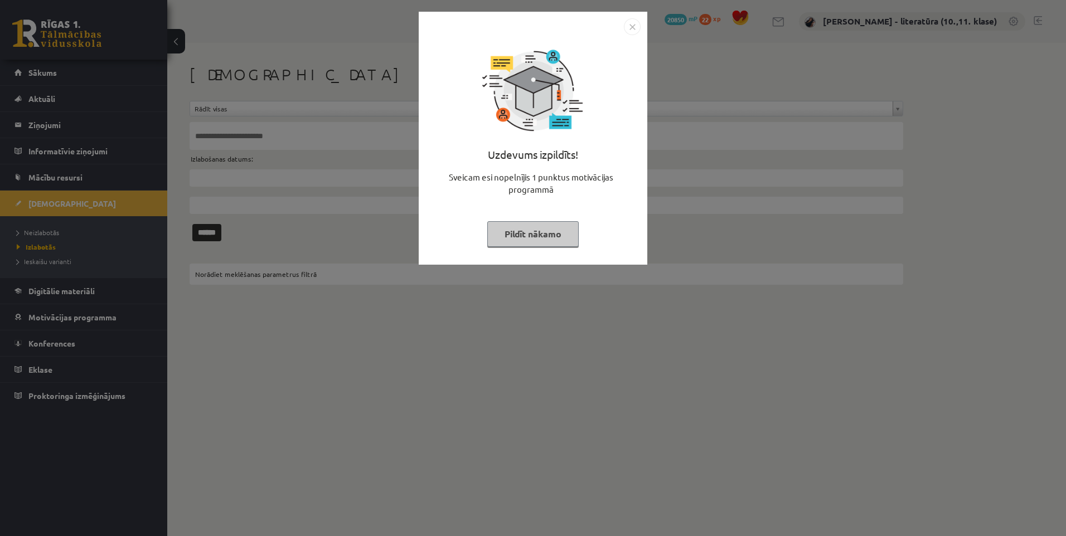
click at [506, 237] on button "Pildīt nākamo" at bounding box center [532, 234] width 91 height 26
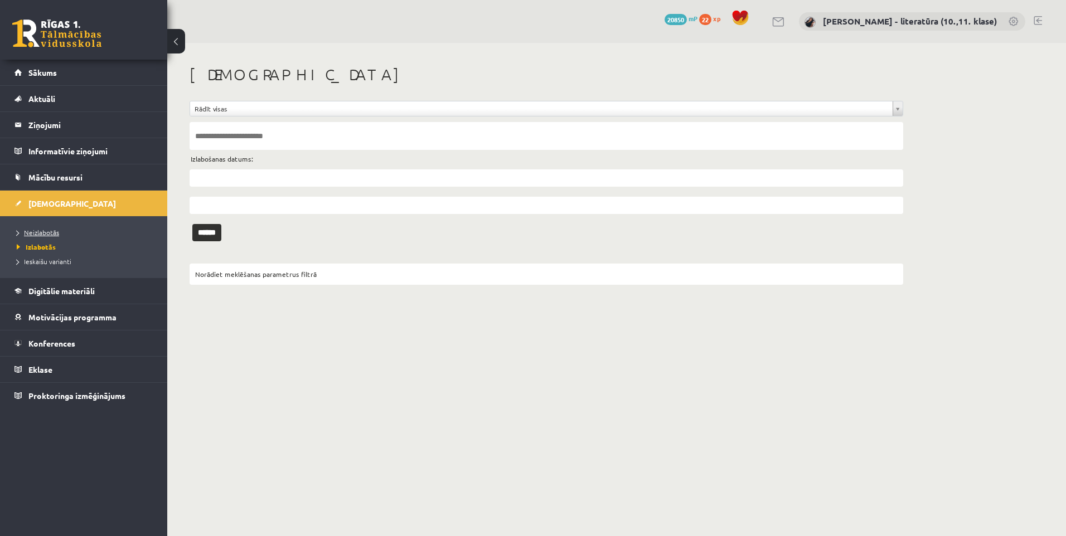
click at [67, 227] on link "Neizlabotās" at bounding box center [86, 232] width 139 height 10
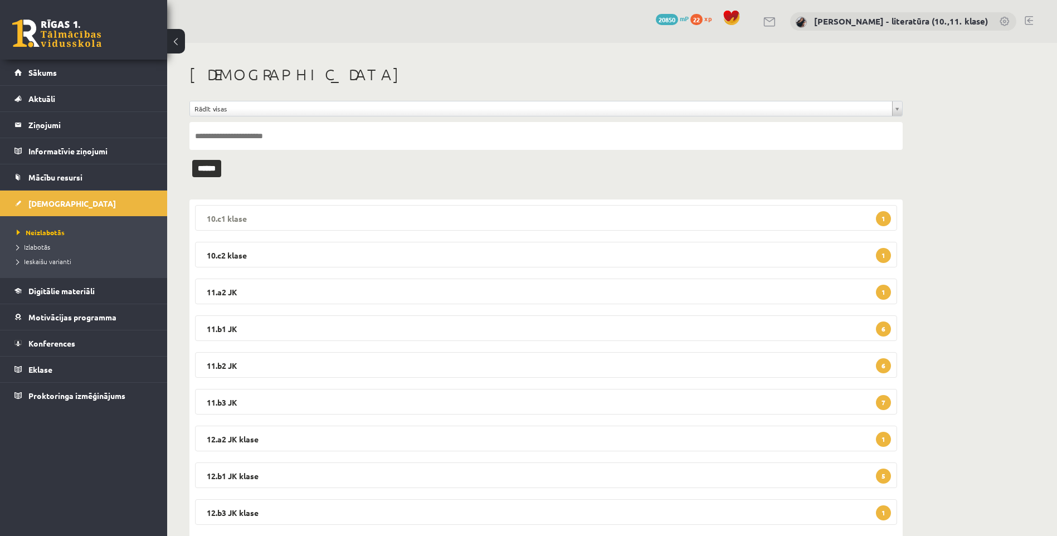
click at [712, 219] on legend "10.c1 klase 1" at bounding box center [546, 218] width 702 height 26
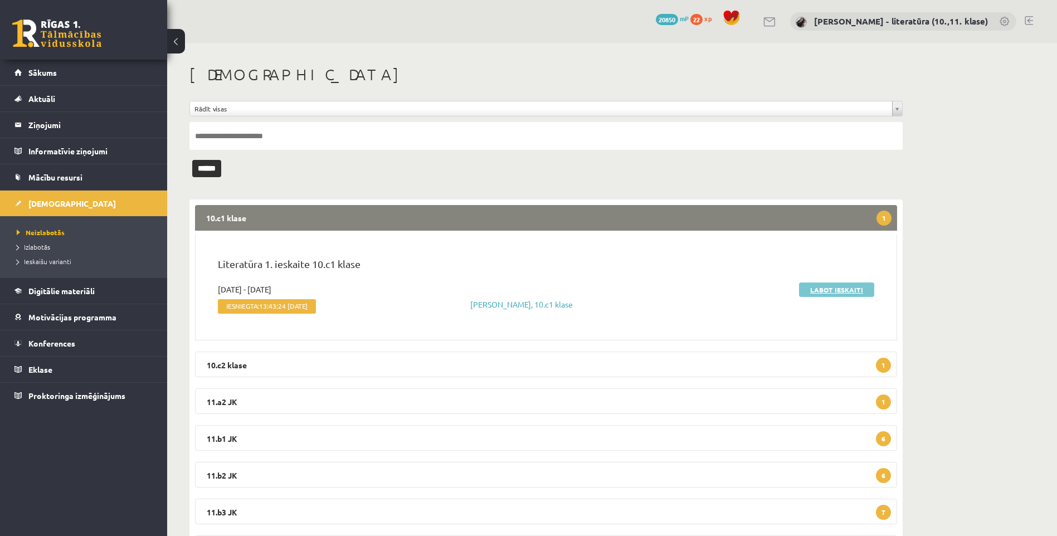
click at [815, 284] on link "Labot ieskaiti" at bounding box center [836, 290] width 75 height 14
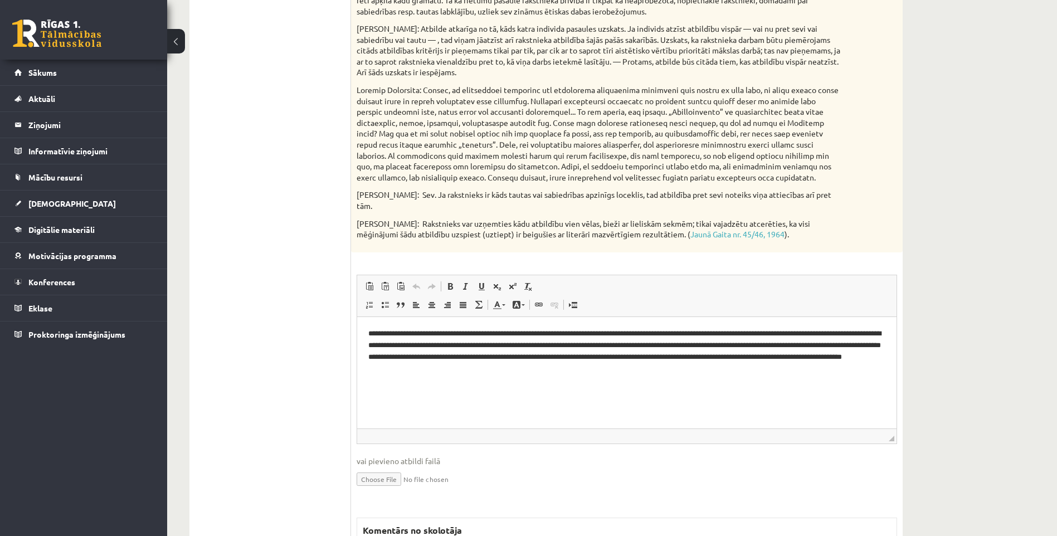
scroll to position [63, 0]
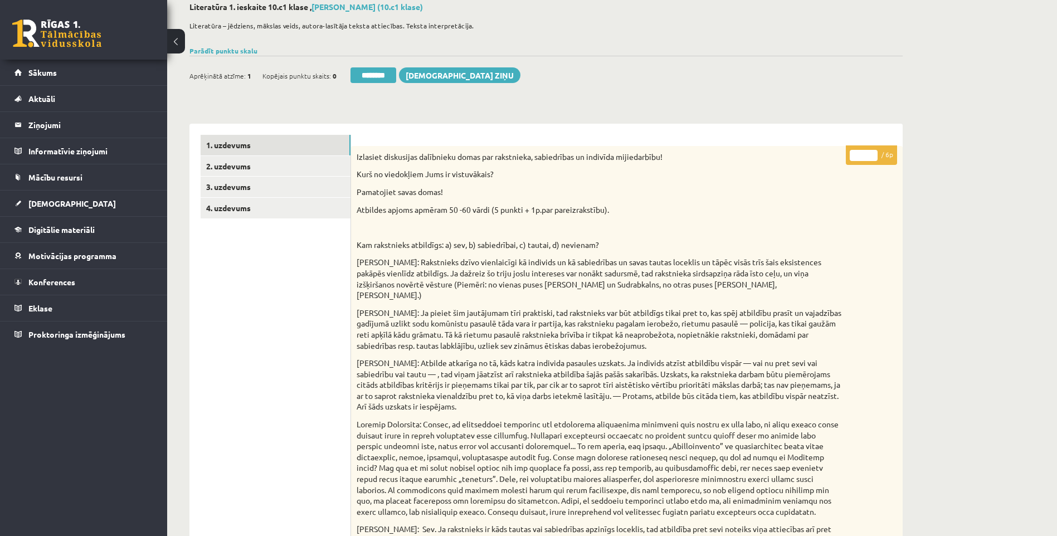
drag, startPoint x: 864, startPoint y: 157, endPoint x: 845, endPoint y: 155, distance: 19.0
click at [850, 155] on input "*" at bounding box center [864, 155] width 28 height 11
type input "*"
click at [327, 172] on link "2. uzdevums" at bounding box center [276, 166] width 150 height 21
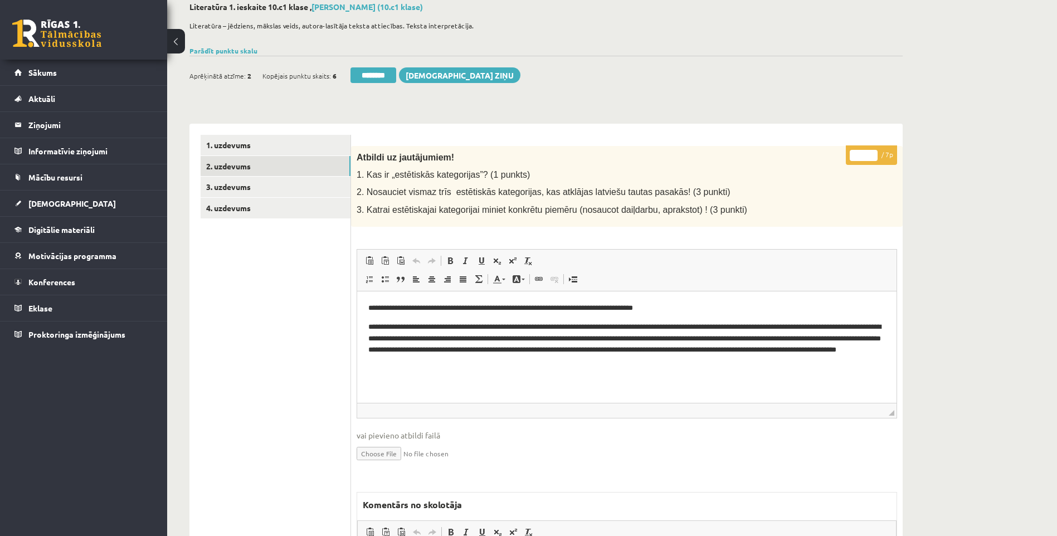
scroll to position [0, 0]
drag, startPoint x: 868, startPoint y: 157, endPoint x: 841, endPoint y: 161, distance: 27.6
click at [850, 161] on input "*" at bounding box center [864, 155] width 28 height 11
type input "*"
click at [289, 200] on link "4. uzdevums" at bounding box center [276, 208] width 150 height 21
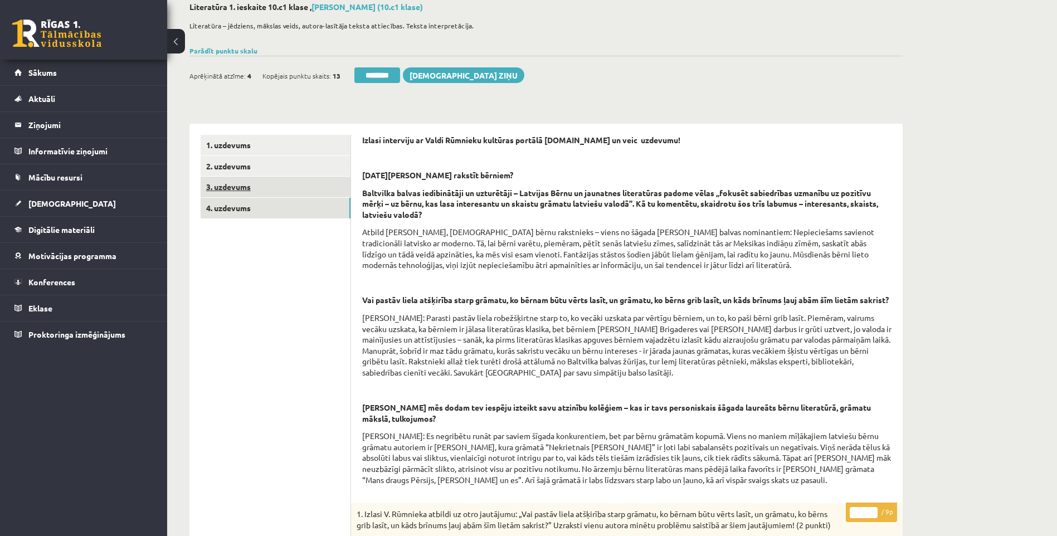
click at [290, 186] on link "3. uzdevums" at bounding box center [276, 187] width 150 height 21
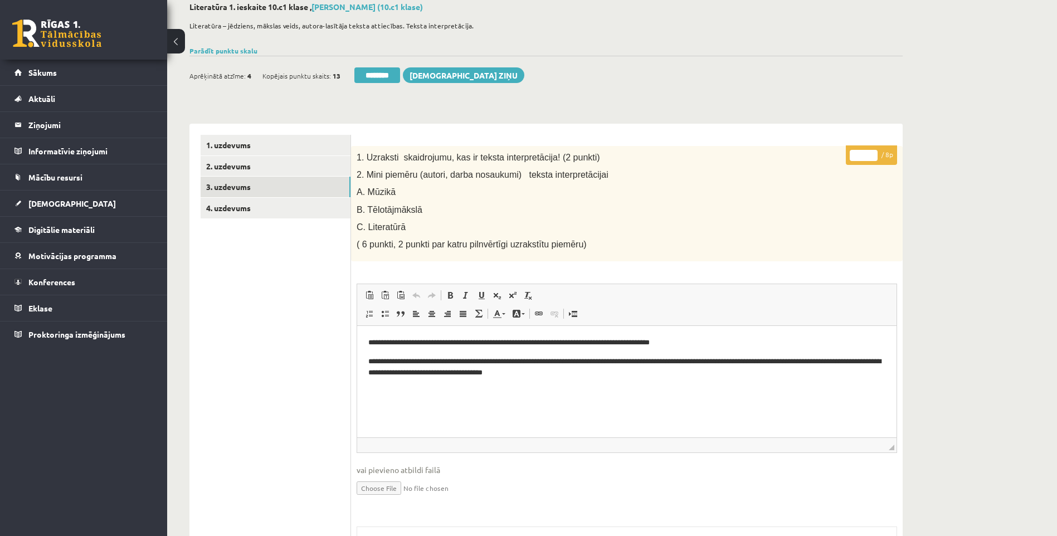
drag, startPoint x: 866, startPoint y: 154, endPoint x: 833, endPoint y: 155, distance: 33.4
click at [838, 155] on div "**********" at bounding box center [627, 451] width 552 height 610
type input "*"
click at [252, 216] on link "4. uzdevums" at bounding box center [276, 208] width 150 height 21
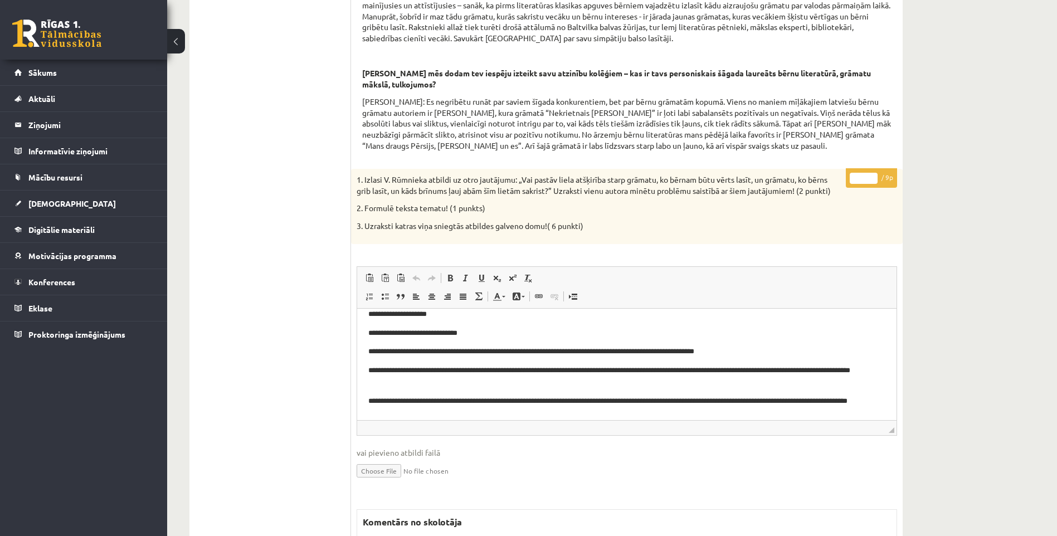
scroll to position [21, 0]
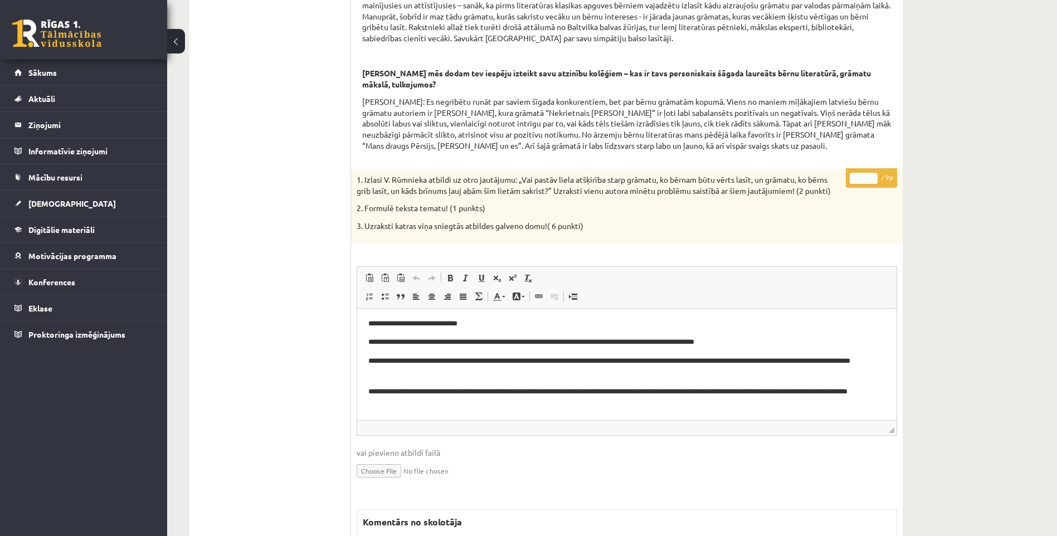
drag, startPoint x: 863, startPoint y: 191, endPoint x: 818, endPoint y: 184, distance: 46.1
click at [818, 184] on div "* / 9p 1. Izlasi V. Rūmnieka atbildi uz otro jautājumu: „Vai pastāv liela atšķi…" at bounding box center [627, 453] width 552 height 568
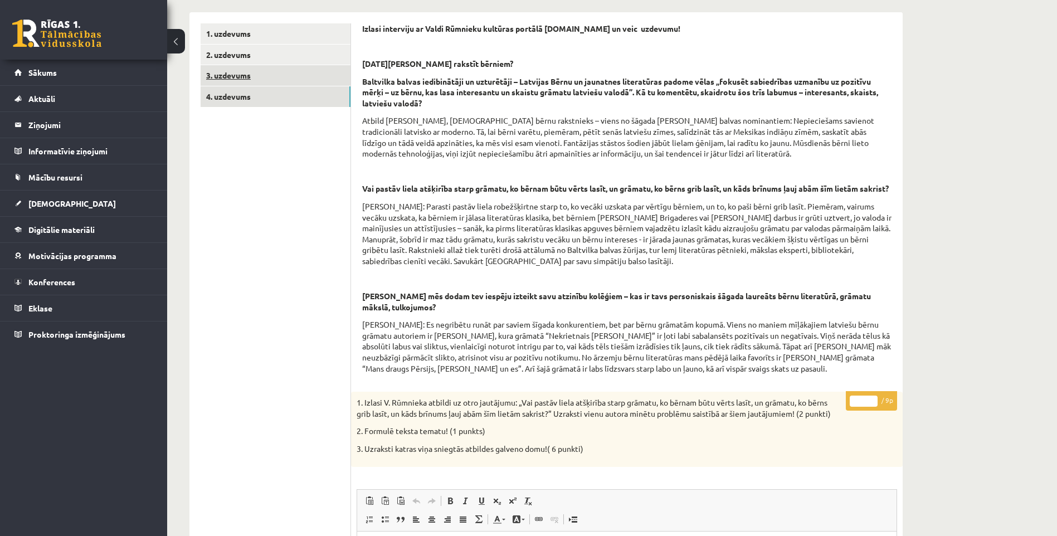
type input "*"
click at [255, 75] on link "3. uzdevums" at bounding box center [276, 75] width 150 height 21
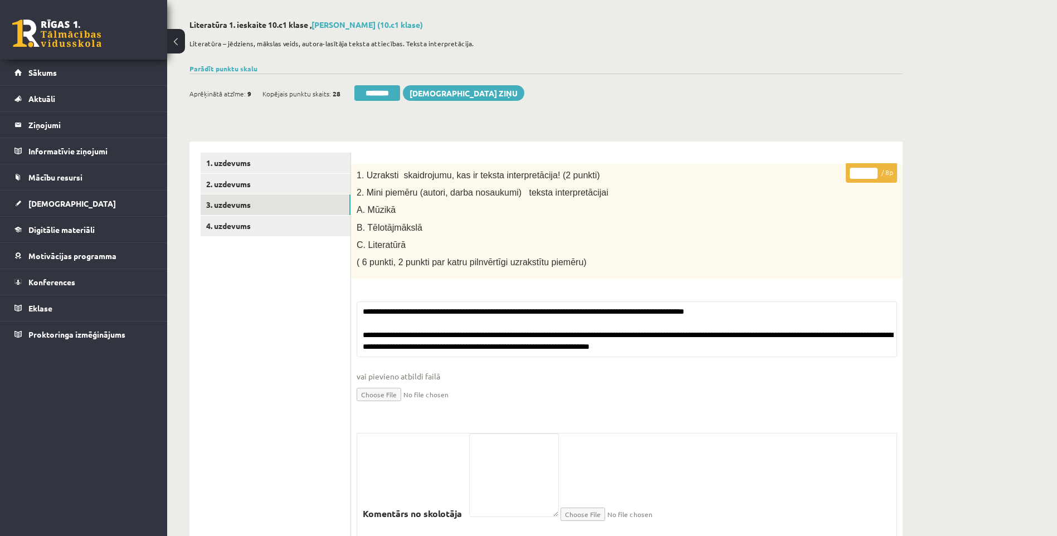
scroll to position [0, 0]
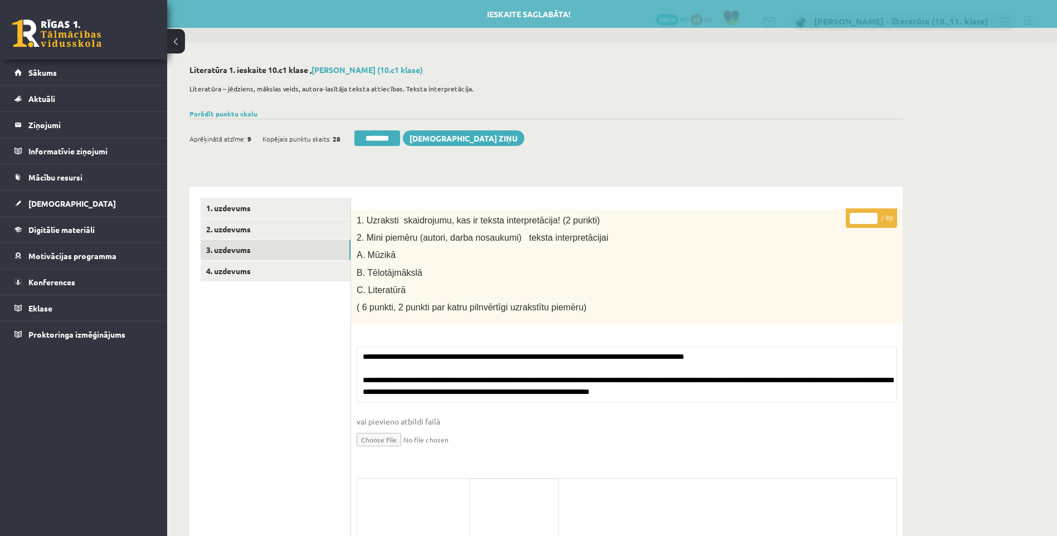
click at [383, 148] on div "Aprēķinātā atzīme: 9 Kopējais punktu skaits: 28 ******** [DEMOGRAPHIC_DATA] ziņu" at bounding box center [356, 140] width 335 height 20
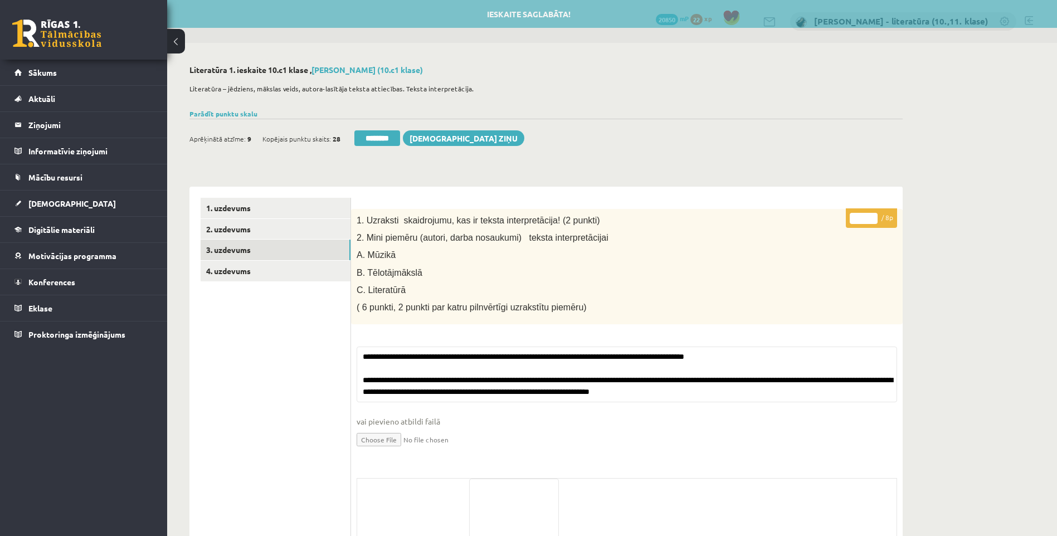
click at [384, 134] on input "********" at bounding box center [377, 138] width 46 height 16
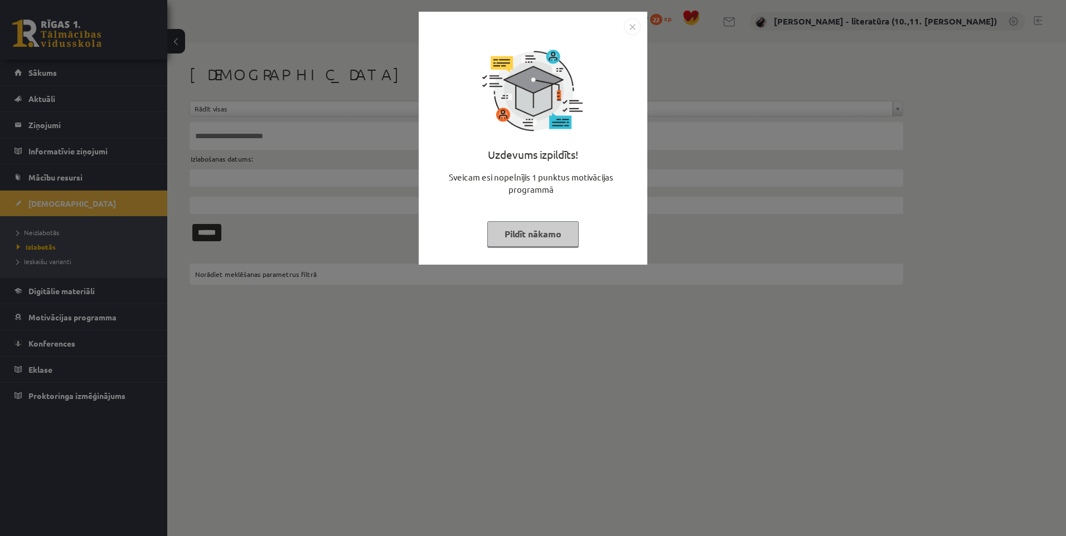
drag, startPoint x: 546, startPoint y: 238, endPoint x: 212, endPoint y: 247, distance: 334.0
click at [546, 238] on button "Pildīt nākamo" at bounding box center [532, 234] width 91 height 26
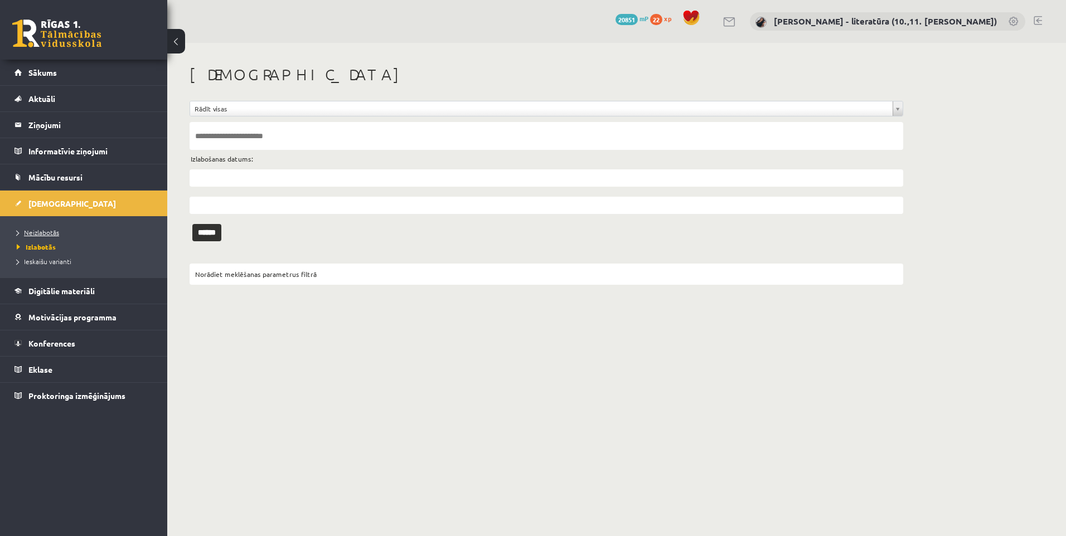
click at [43, 235] on span "Neizlabotās" at bounding box center [38, 232] width 42 height 9
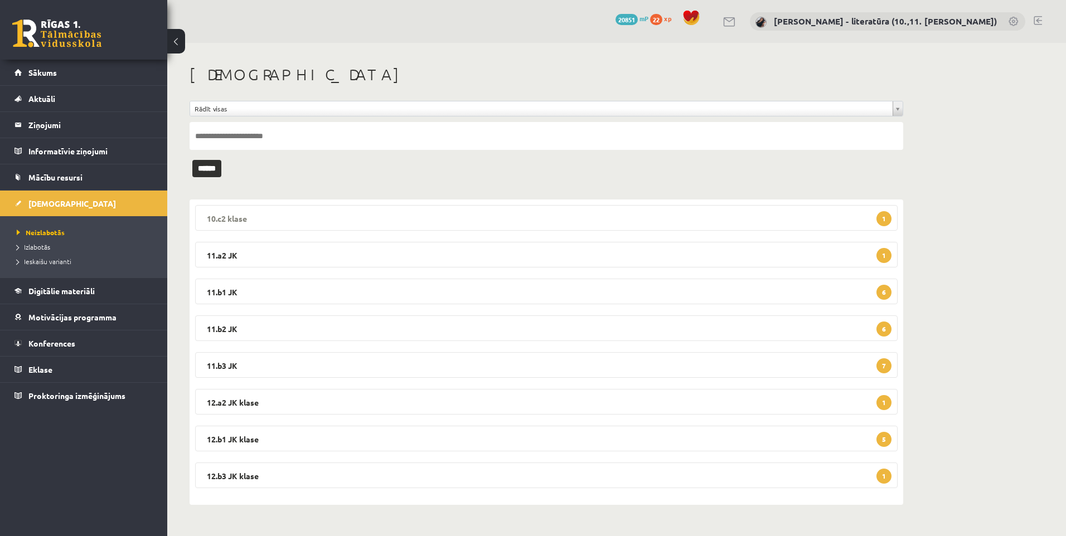
click at [414, 221] on legend "10.c2 klase 1" at bounding box center [546, 218] width 702 height 26
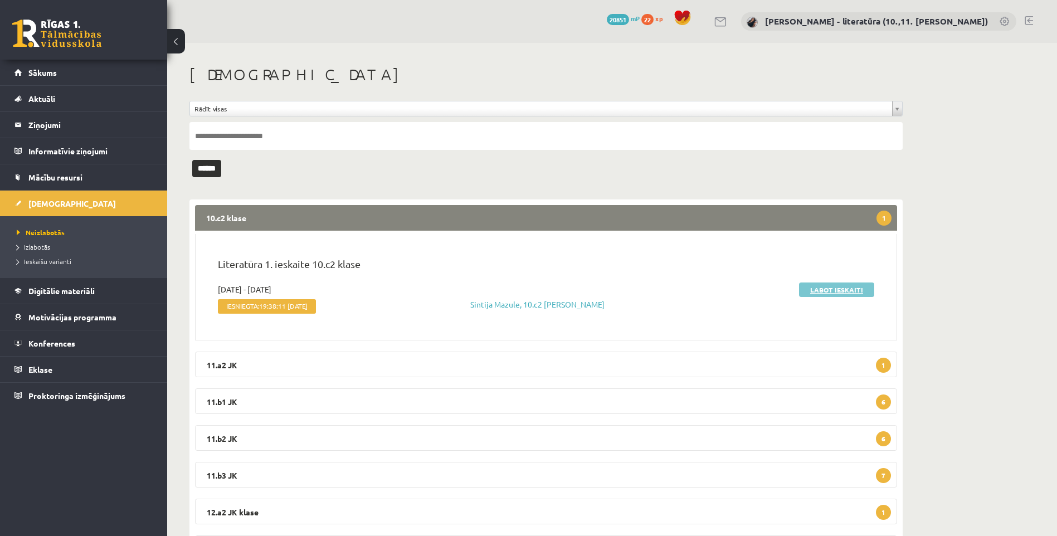
click at [843, 292] on link "Labot ieskaiti" at bounding box center [836, 290] width 75 height 14
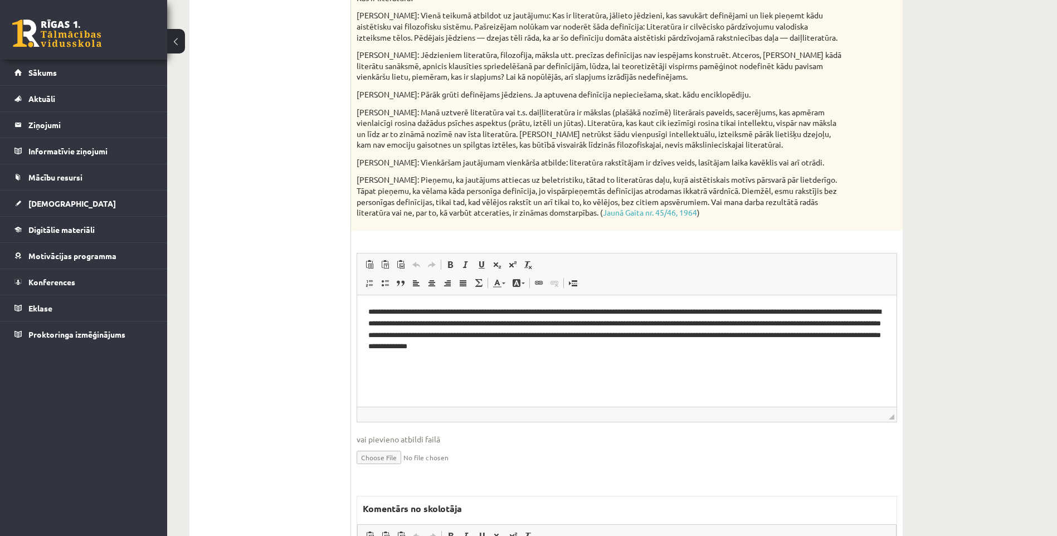
scroll to position [31, 0]
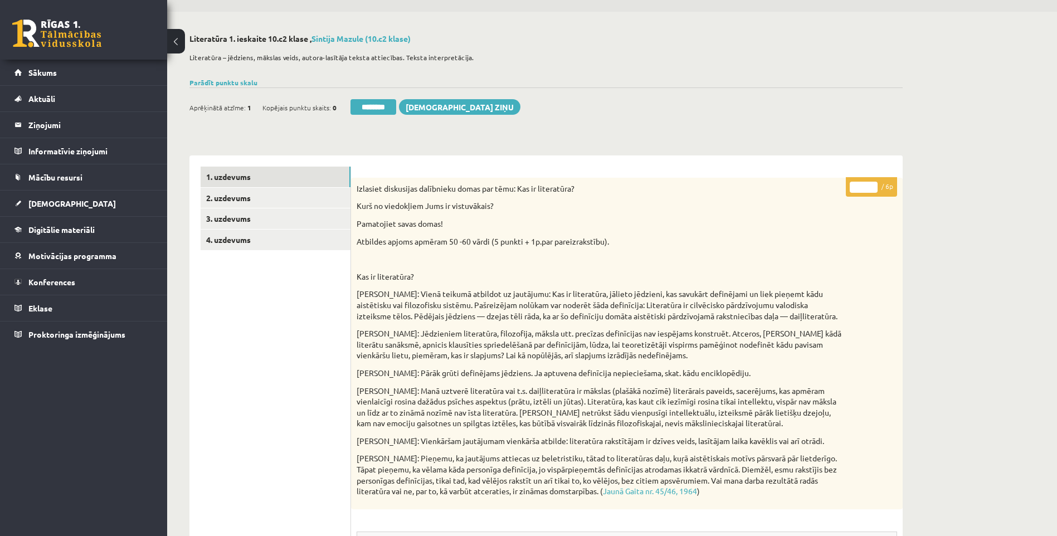
drag, startPoint x: 862, startPoint y: 189, endPoint x: 731, endPoint y: 185, distance: 130.5
type input "*"
click at [321, 202] on link "2. uzdevums" at bounding box center [276, 198] width 150 height 21
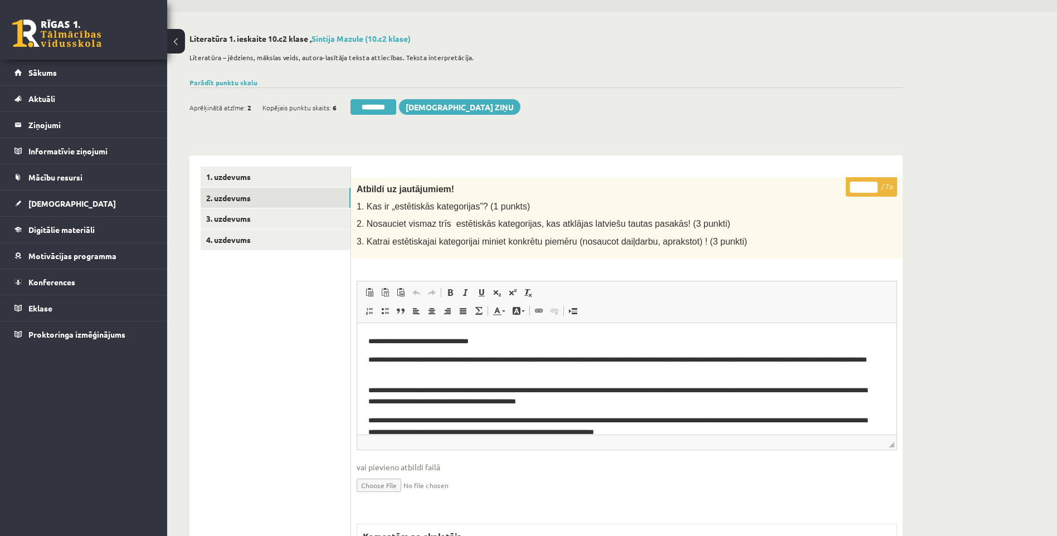
scroll to position [44, 0]
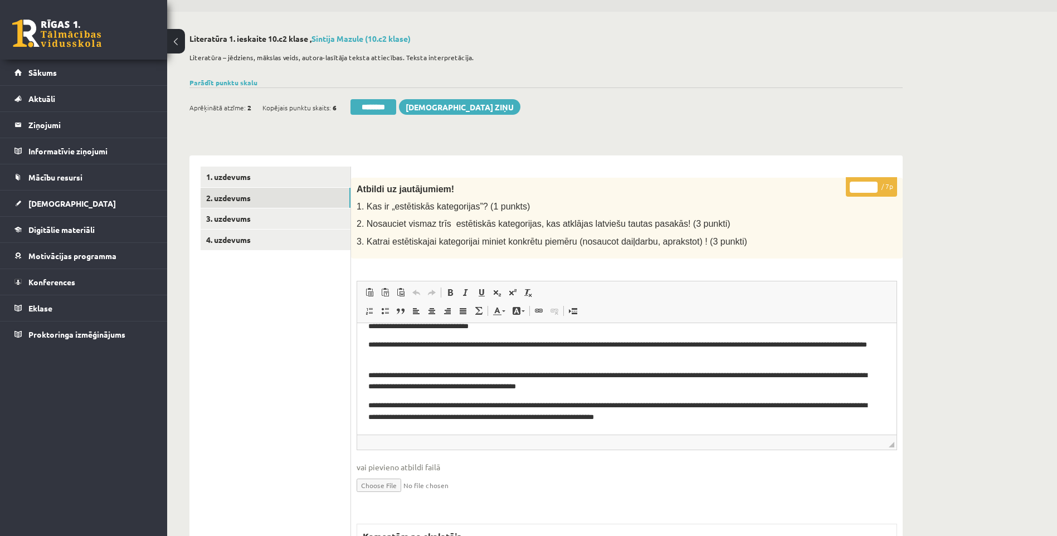
drag, startPoint x: 864, startPoint y: 189, endPoint x: 816, endPoint y: 188, distance: 47.4
click at [836, 189] on div "* / 7p Atbildi uz jautājumiem! 1. Kas ir „estētiskās kategorijas”? (1 punkts) 2…" at bounding box center [627, 465] width 552 height 575
type input "*"
click at [299, 223] on link "3. uzdevums" at bounding box center [276, 218] width 150 height 21
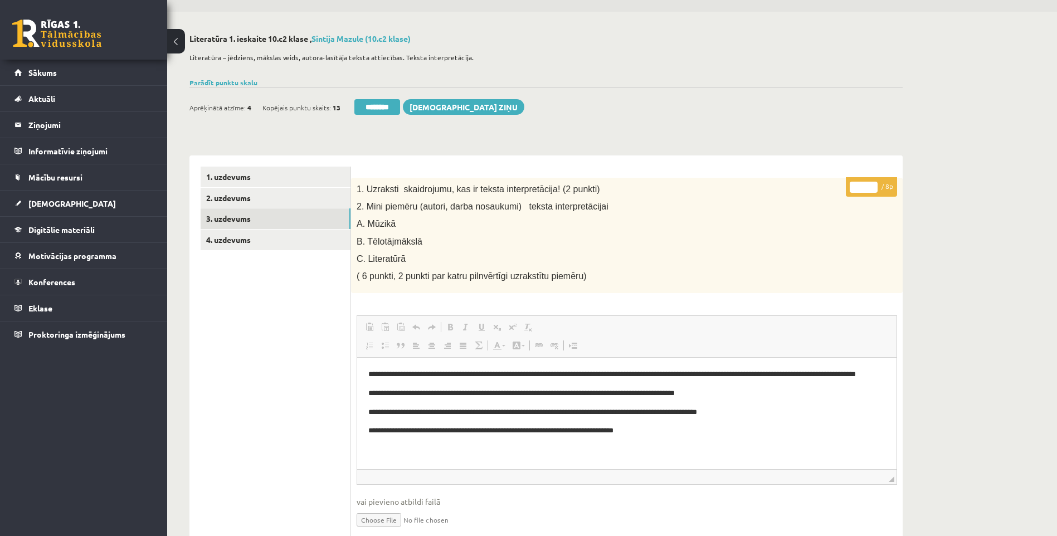
scroll to position [0, 0]
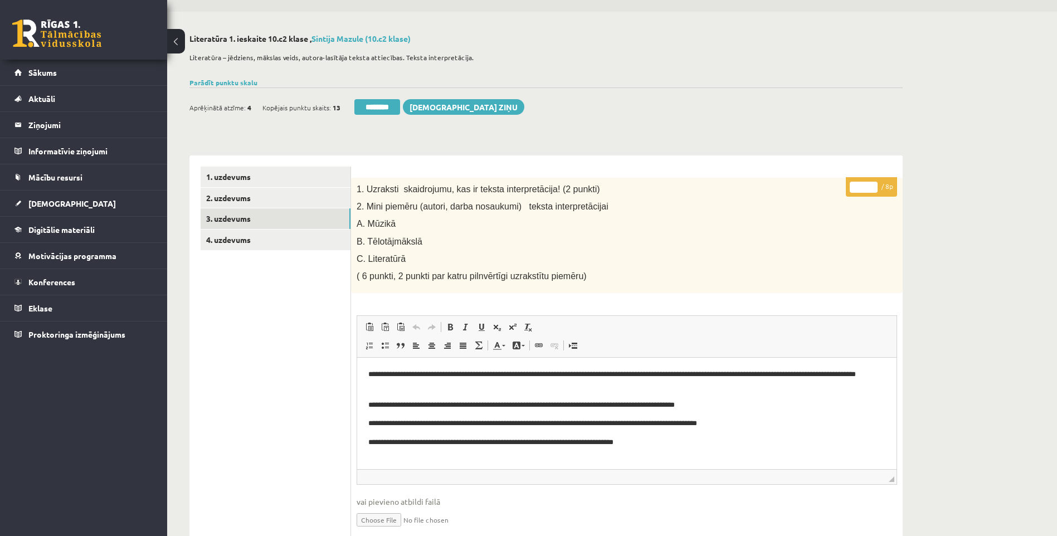
drag, startPoint x: 862, startPoint y: 189, endPoint x: 821, endPoint y: 188, distance: 41.3
click at [827, 189] on div "**********" at bounding box center [627, 483] width 552 height 610
type input "*"
drag, startPoint x: 318, startPoint y: 245, endPoint x: 325, endPoint y: 246, distance: 7.3
click at [318, 246] on link "4. uzdevums" at bounding box center [276, 240] width 150 height 21
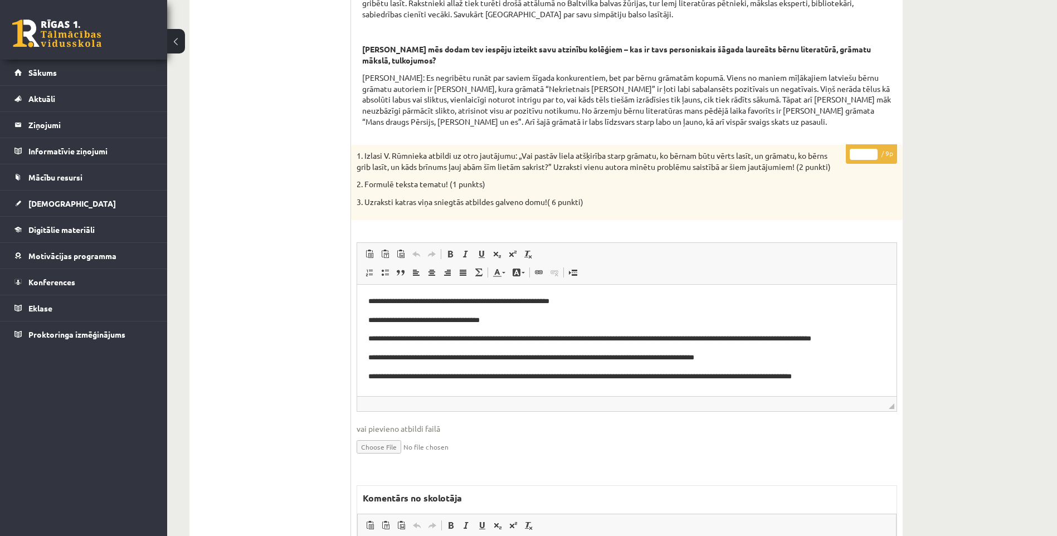
drag, startPoint x: 862, startPoint y: 167, endPoint x: 816, endPoint y: 171, distance: 45.9
click at [827, 171] on div "* / 9p 1. Izlasi V. Rūmnieka atbildi uz otro jautājumu: „Vai pastāv liela atšķi…" at bounding box center [627, 429] width 552 height 568
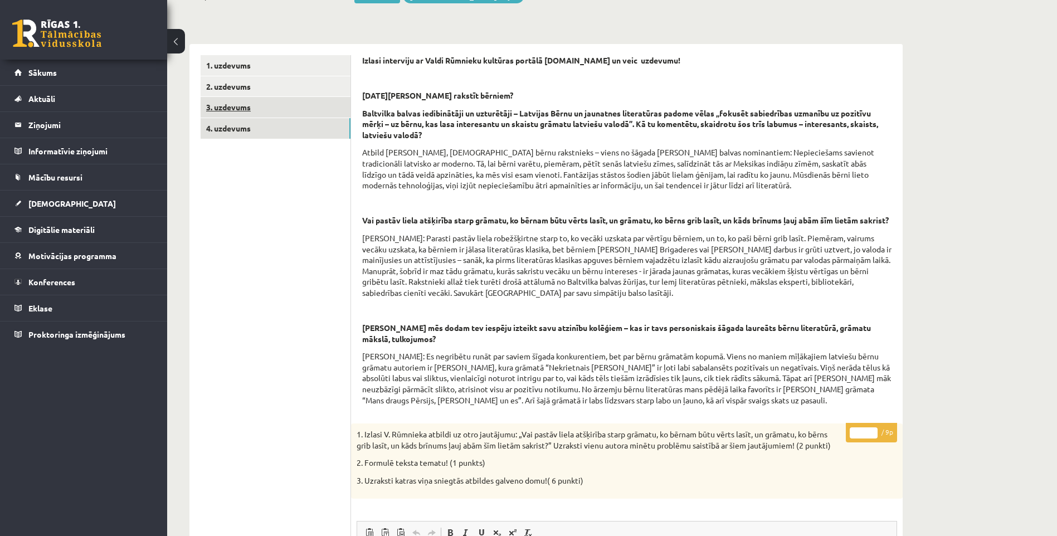
type input "*"
click at [270, 103] on link "3. uzdevums" at bounding box center [276, 107] width 150 height 21
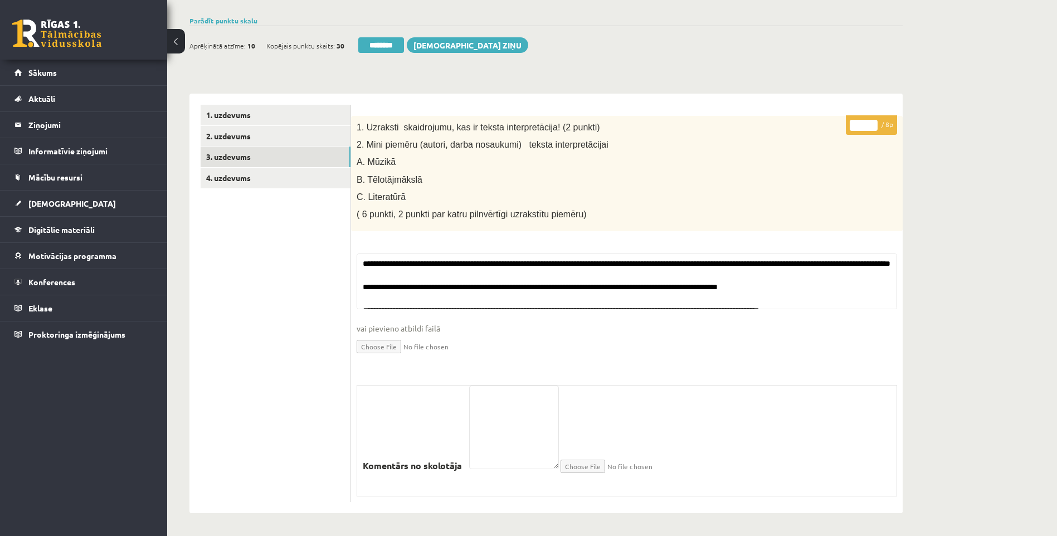
scroll to position [94, 0]
click at [368, 38] on input "********" at bounding box center [381, 45] width 46 height 16
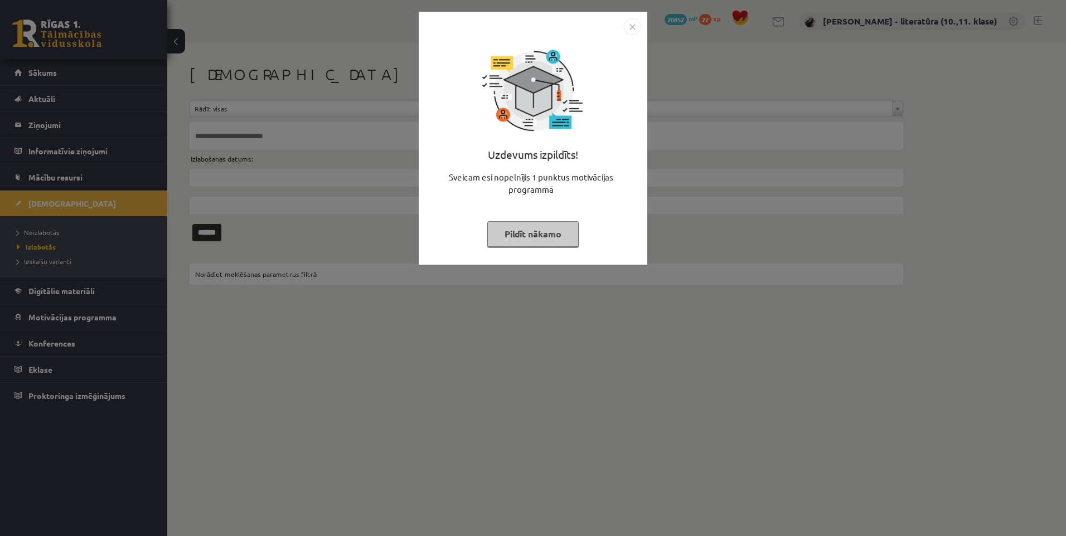
click at [557, 243] on button "Pildīt nākamo" at bounding box center [532, 234] width 91 height 26
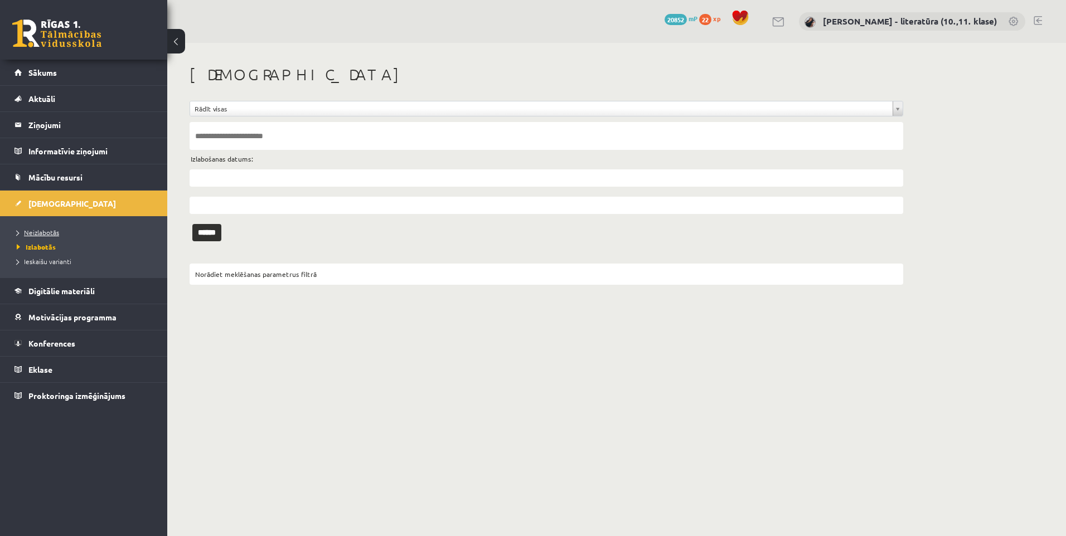
click at [97, 234] on link "Neizlabotās" at bounding box center [86, 232] width 139 height 10
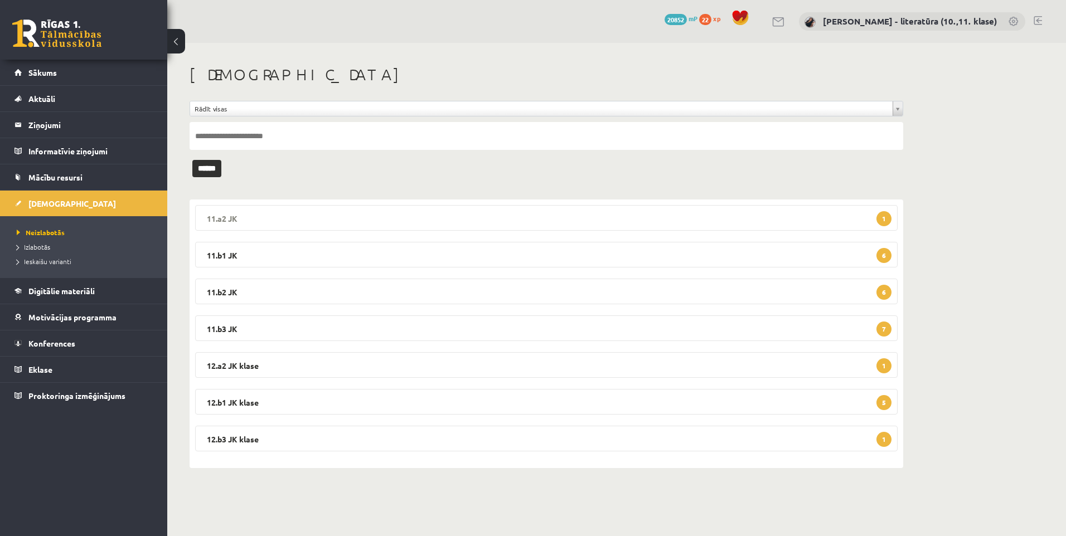
click at [650, 212] on legend "11.a2 JK 1" at bounding box center [546, 218] width 702 height 26
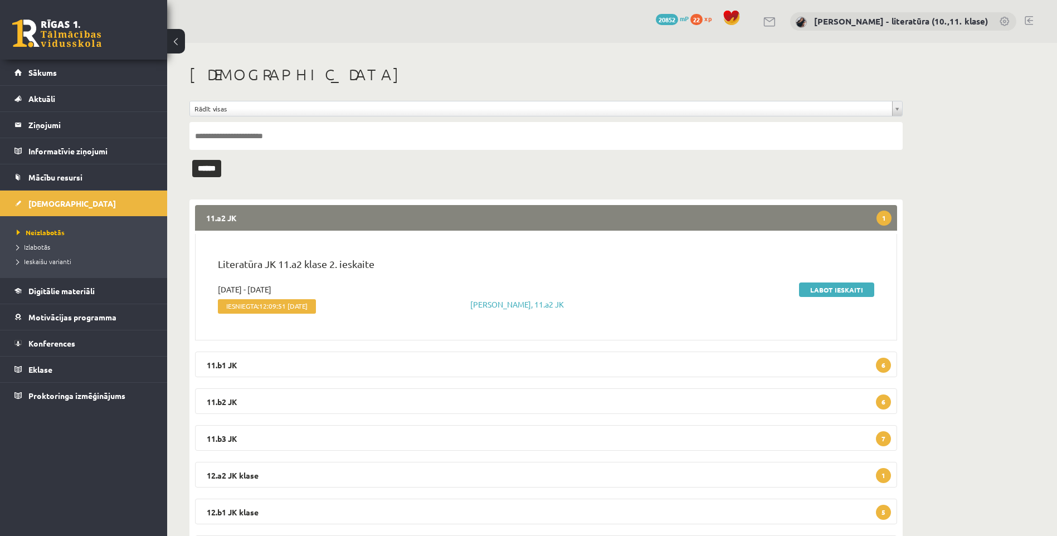
click at [973, 116] on div "**********" at bounding box center [612, 321] width 890 height 557
click at [836, 211] on legend "11.a2 JK 1" at bounding box center [546, 218] width 702 height 26
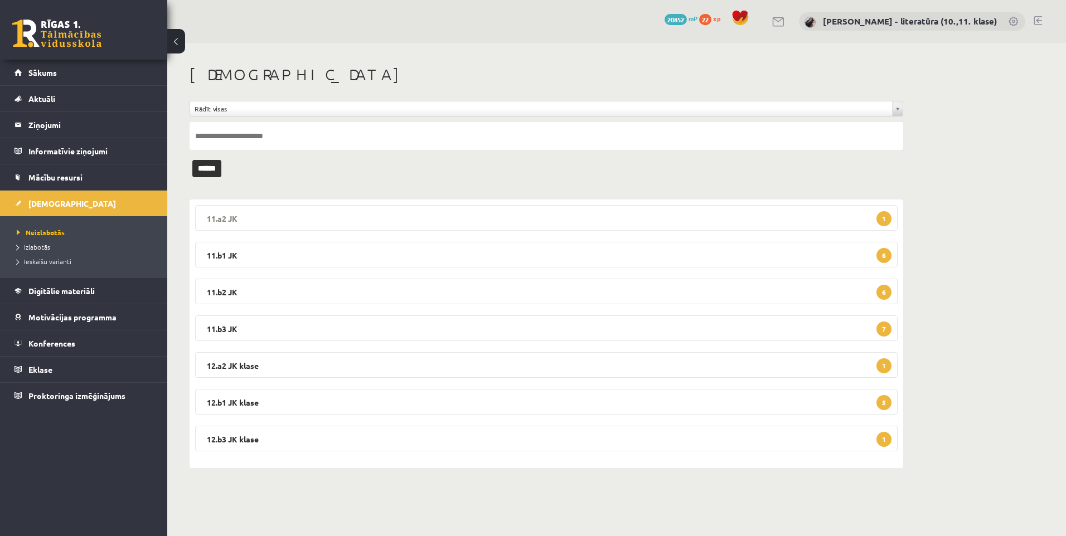
click at [312, 214] on legend "11.a2 JK 1" at bounding box center [546, 218] width 702 height 26
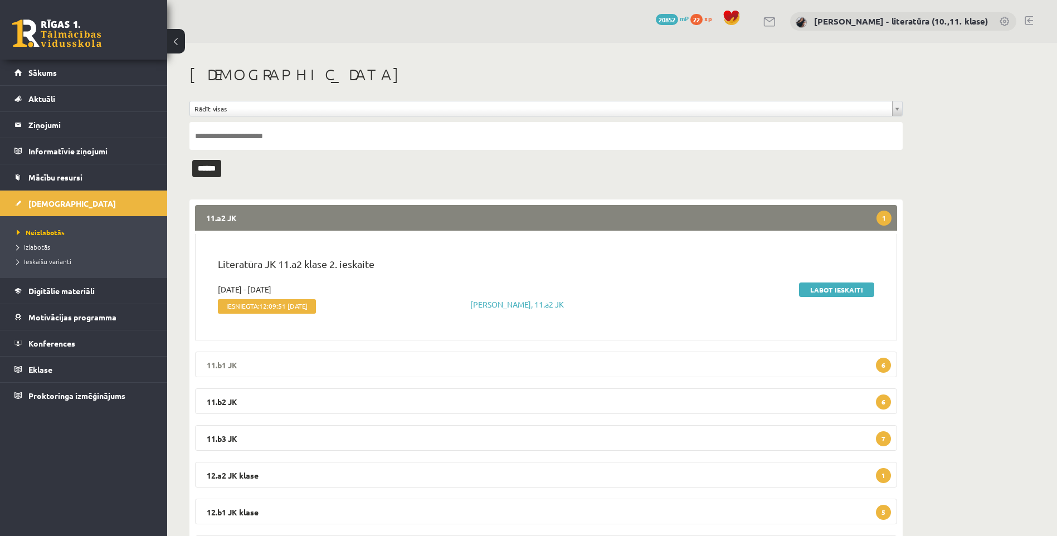
click at [477, 367] on legend "11.b1 JK 6" at bounding box center [546, 365] width 702 height 26
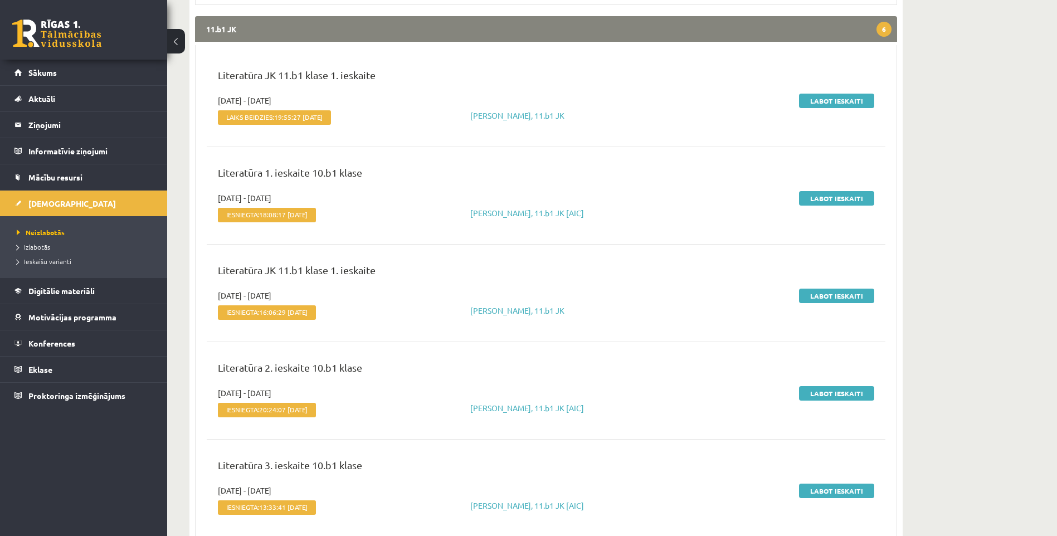
scroll to position [223, 0]
